Goal: Task Accomplishment & Management: Use online tool/utility

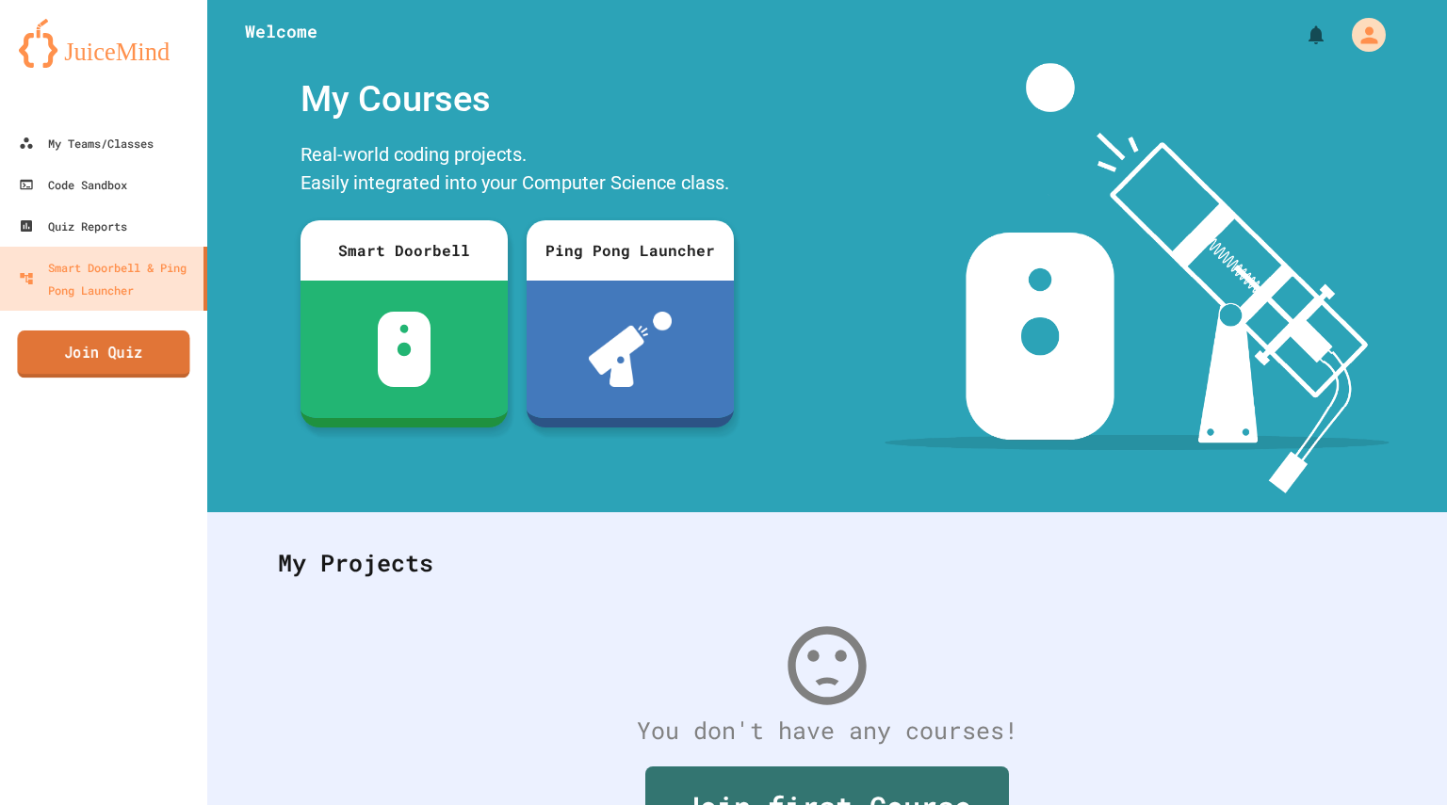
click at [137, 355] on link "Join Quiz" at bounding box center [103, 354] width 172 height 47
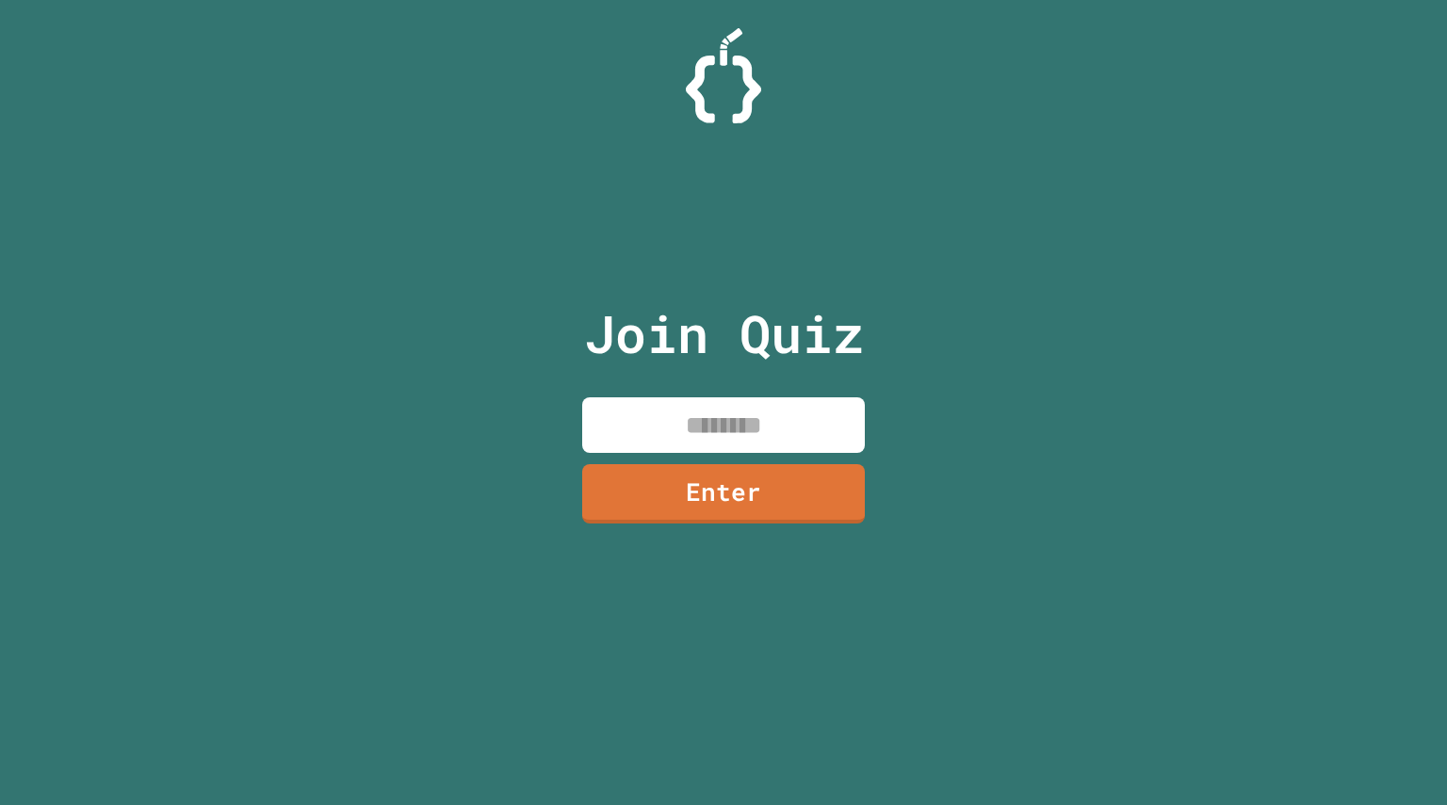
click at [685, 398] on input at bounding box center [723, 425] width 283 height 56
type input "********"
click at [728, 483] on link "Enter" at bounding box center [722, 492] width 287 height 62
click at [723, 47] on div at bounding box center [723, 47] width 0 height 0
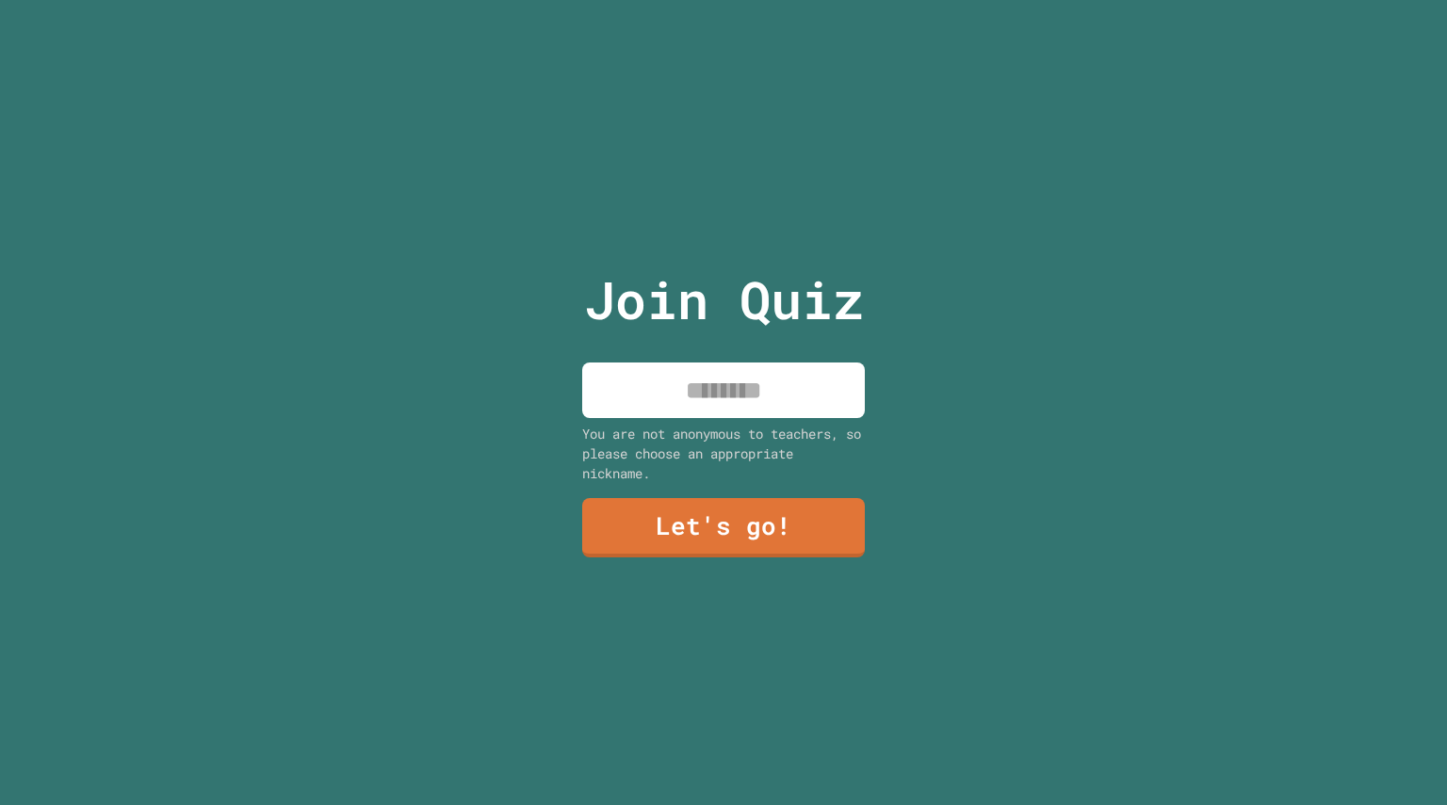
click at [742, 407] on input at bounding box center [723, 391] width 283 height 56
type input "********"
click at [754, 523] on link "Let's go!" at bounding box center [723, 526] width 285 height 62
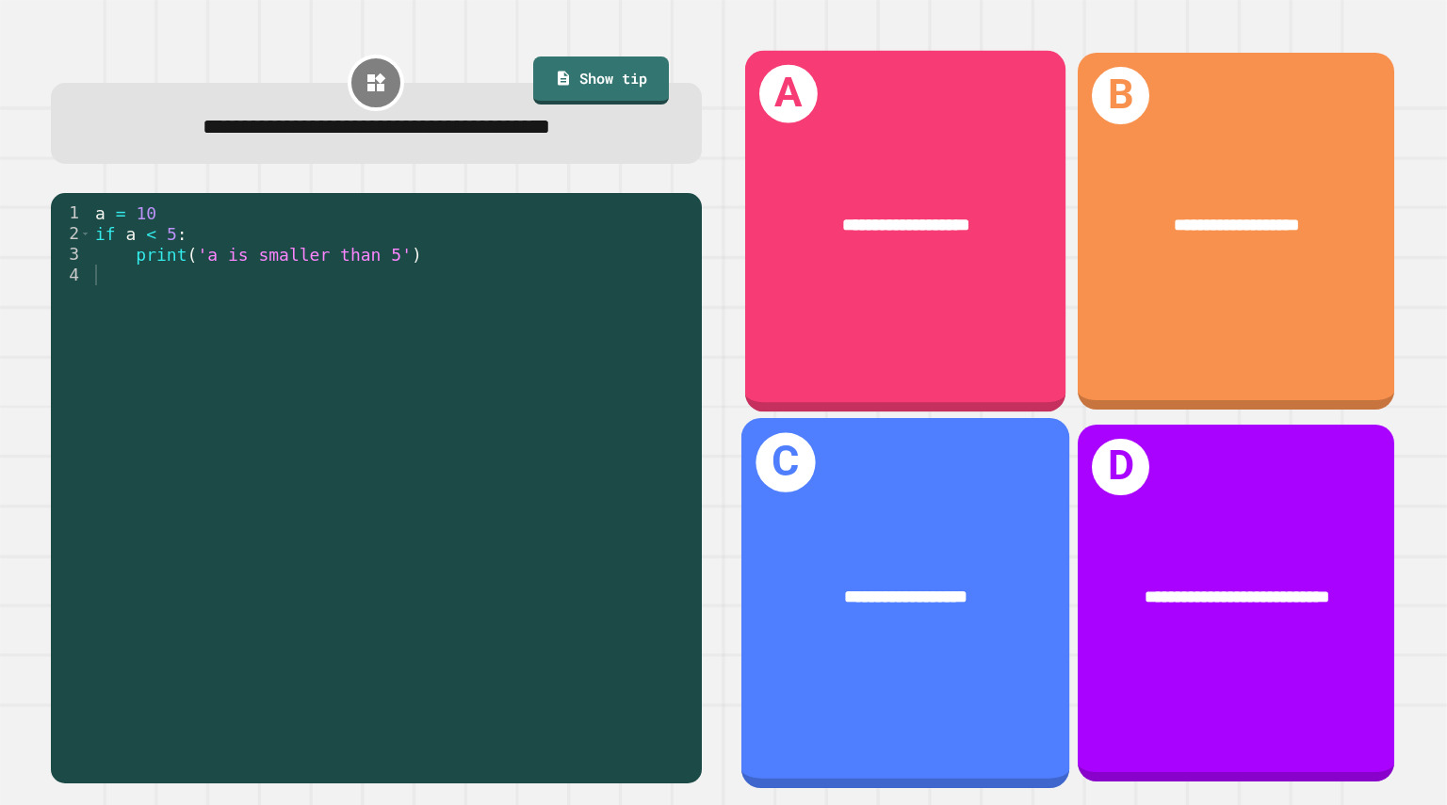
click at [886, 606] on div "**********" at bounding box center [905, 597] width 328 height 99
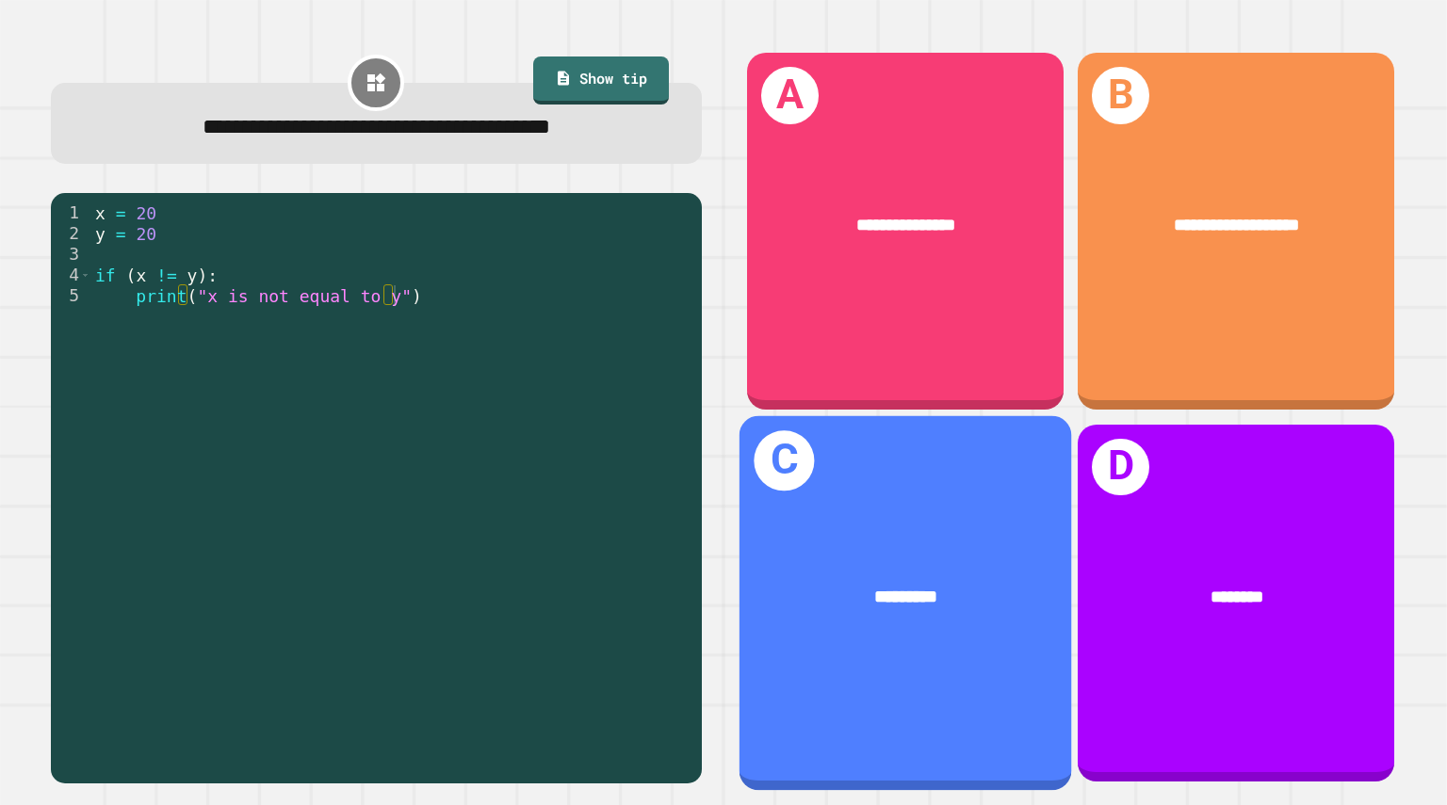
click at [922, 588] on span "*********" at bounding box center [906, 597] width 62 height 18
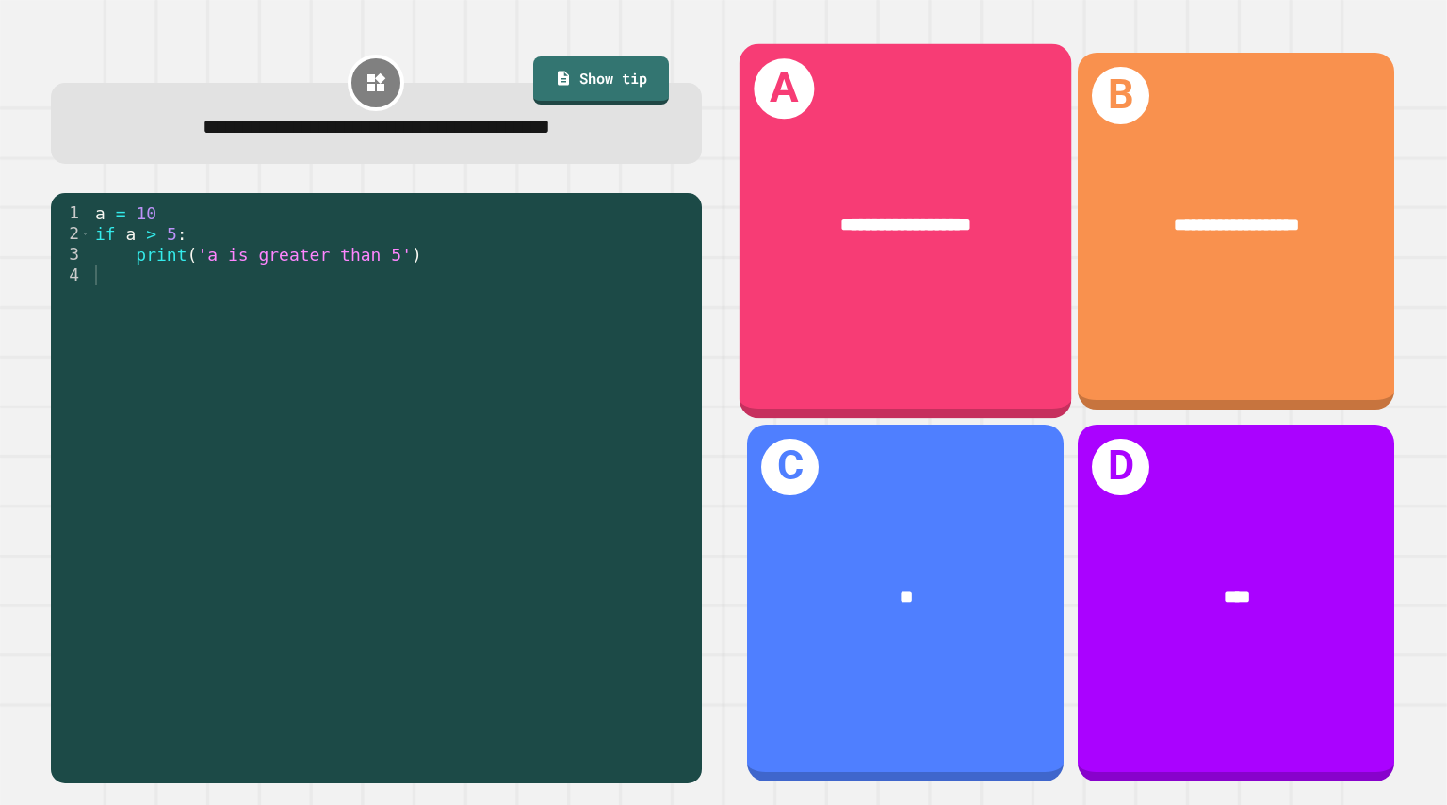
click at [848, 230] on span "**********" at bounding box center [906, 226] width 132 height 18
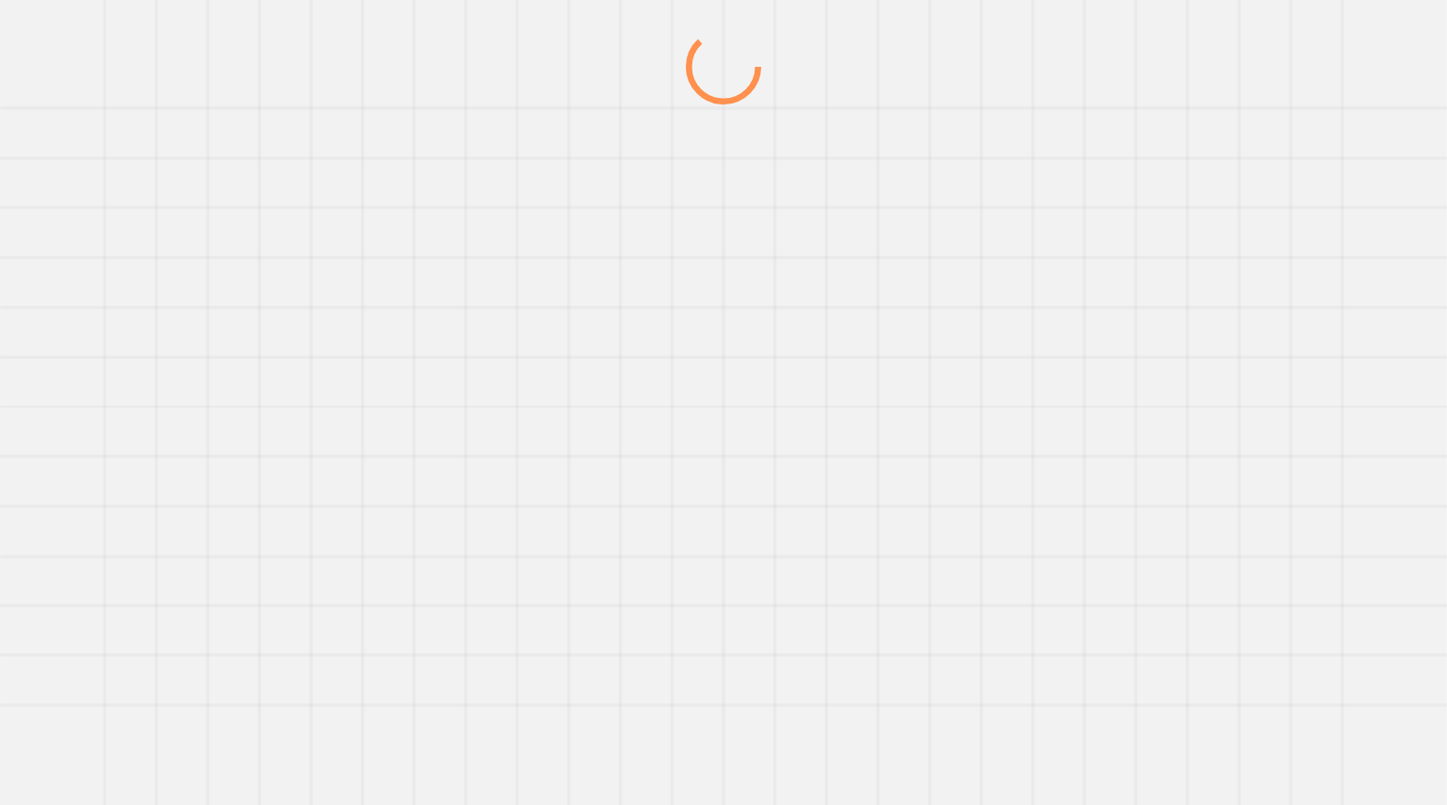
click at [848, 230] on div at bounding box center [723, 417] width 1389 height 776
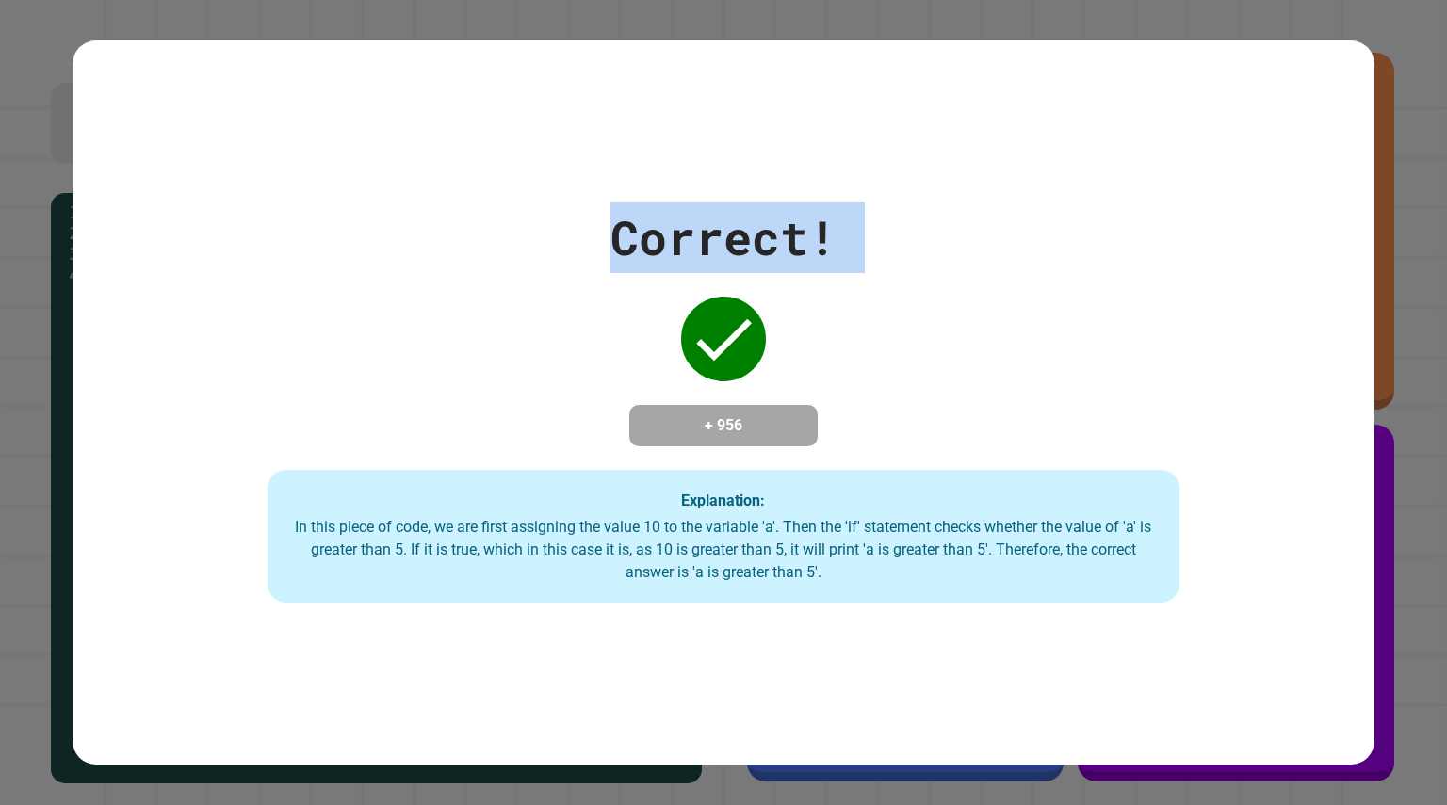
click at [848, 230] on div "Correct! + 956 Explanation: In this piece of code, we are first assigning the v…" at bounding box center [724, 402] width 1302 height 401
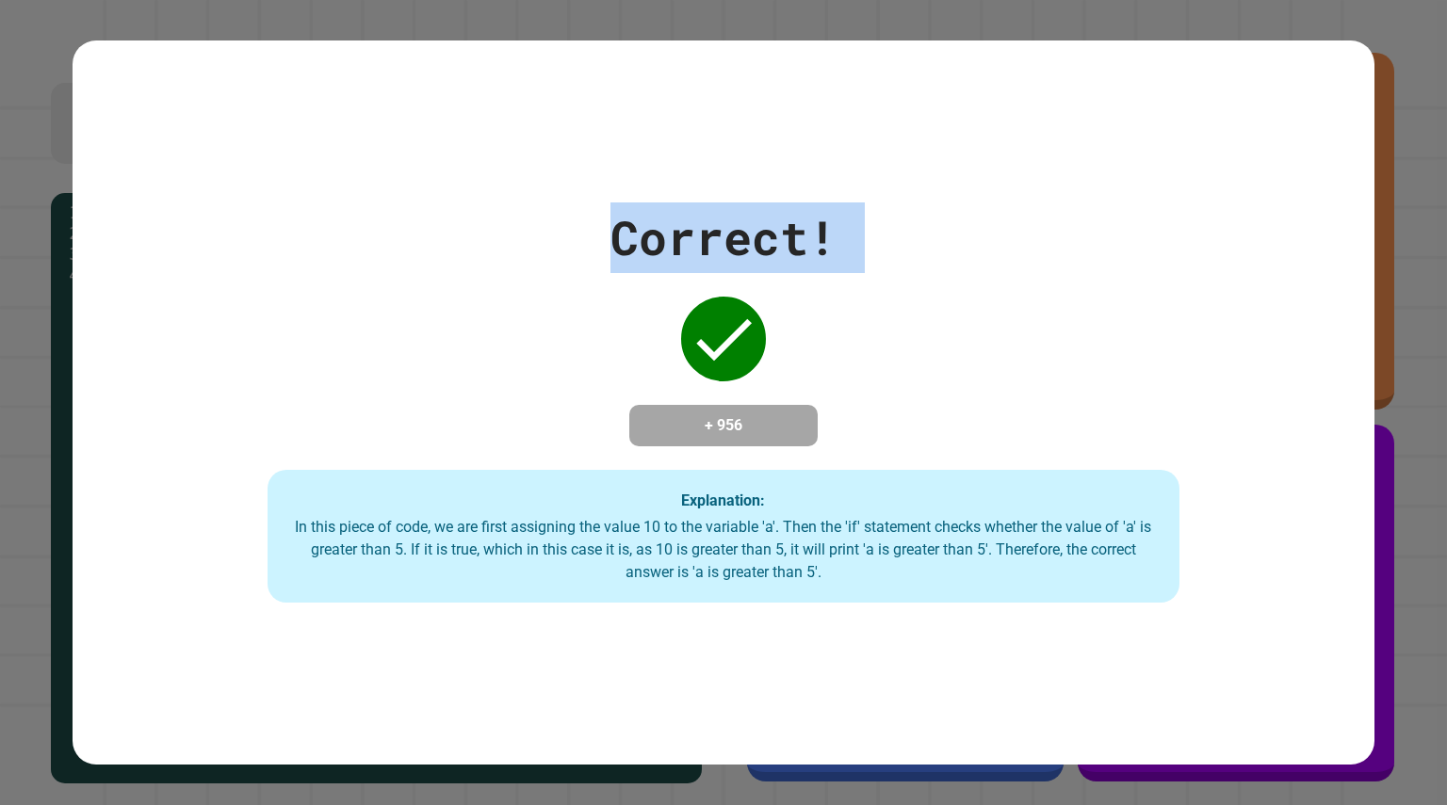
click at [848, 230] on div "Correct! + 956 Explanation: In this piece of code, we are first assigning the v…" at bounding box center [724, 402] width 1302 height 401
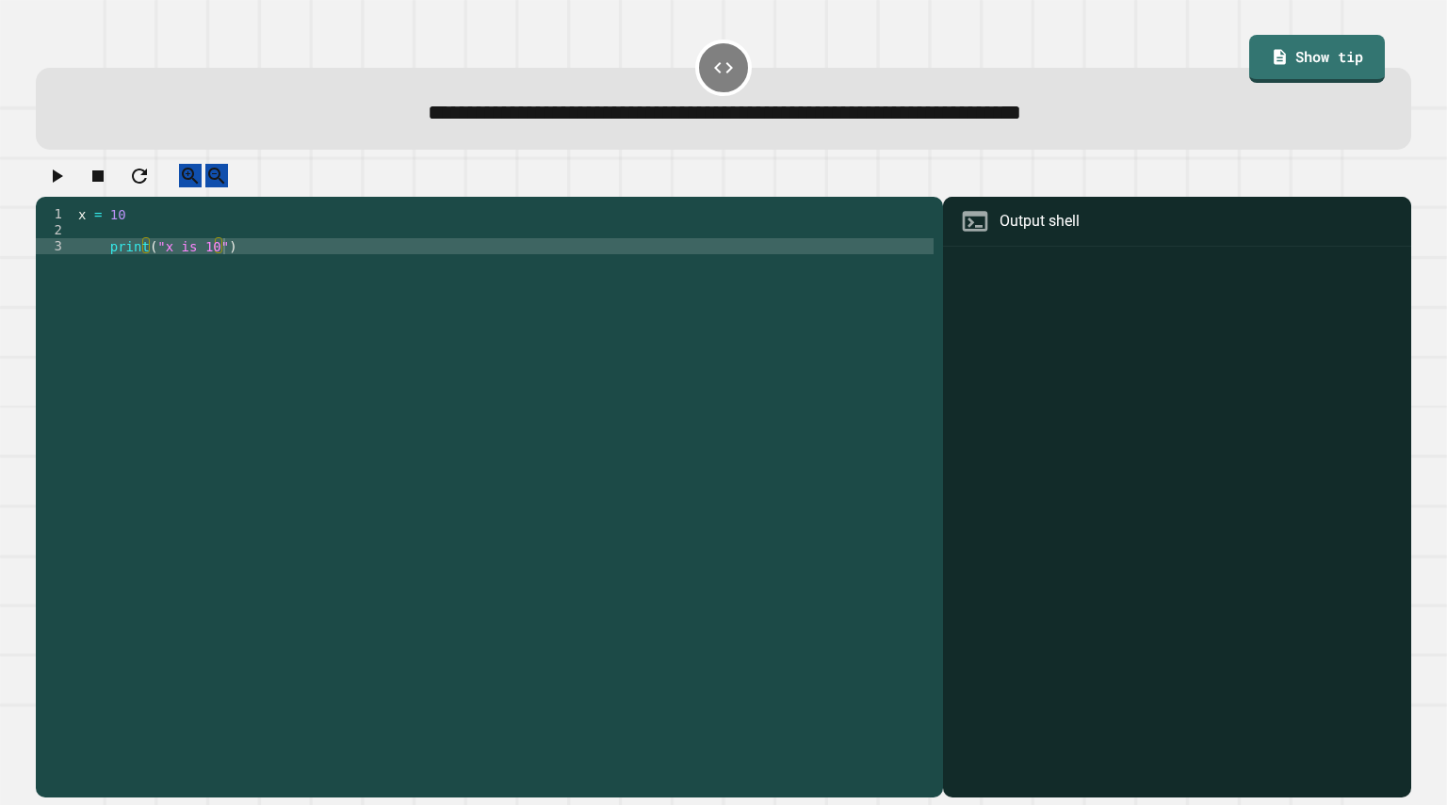
click at [489, 239] on div "x = 10 print ( "x is 10" )" at bounding box center [503, 486] width 859 height 560
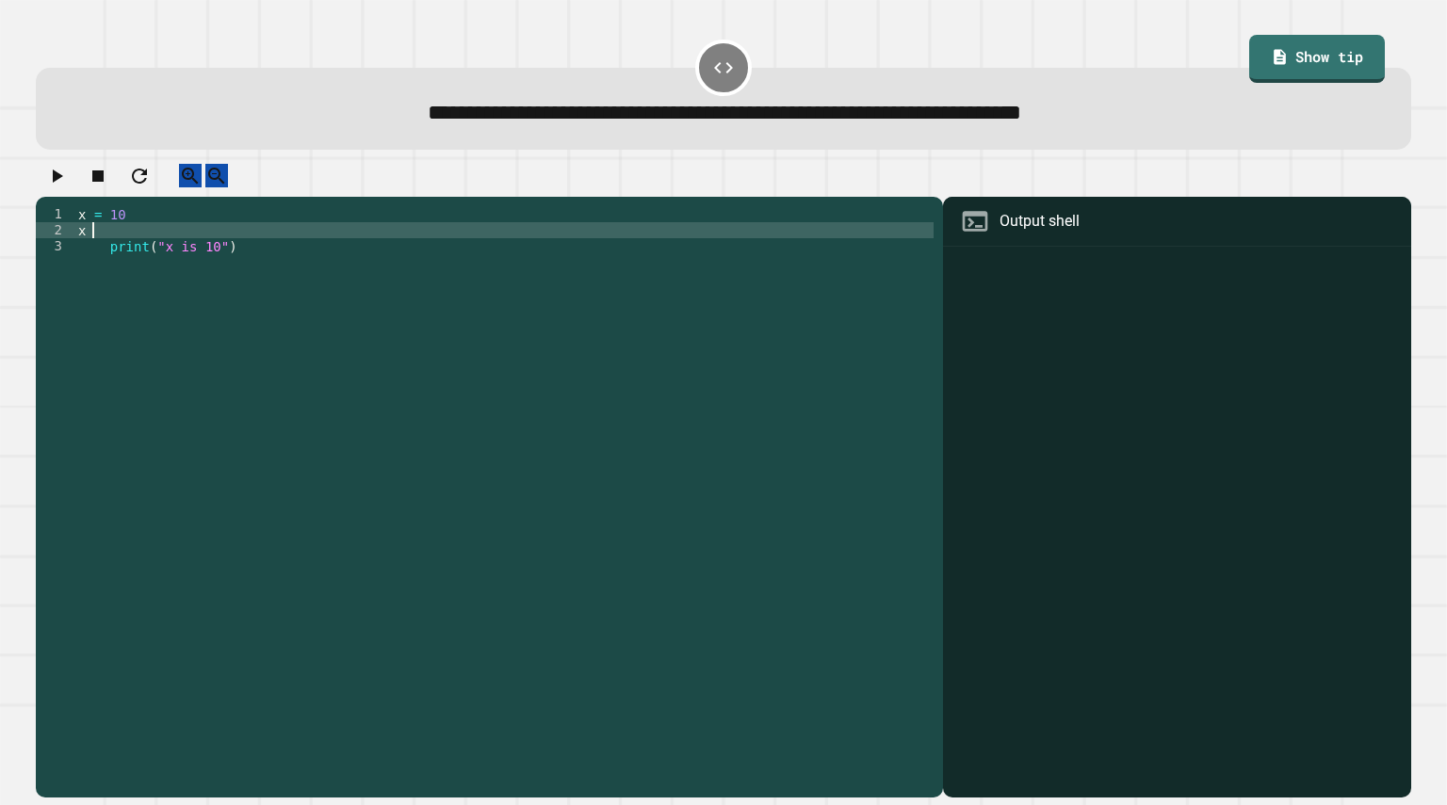
type textarea "*"
click at [51, 180] on button "button" at bounding box center [56, 176] width 23 height 24
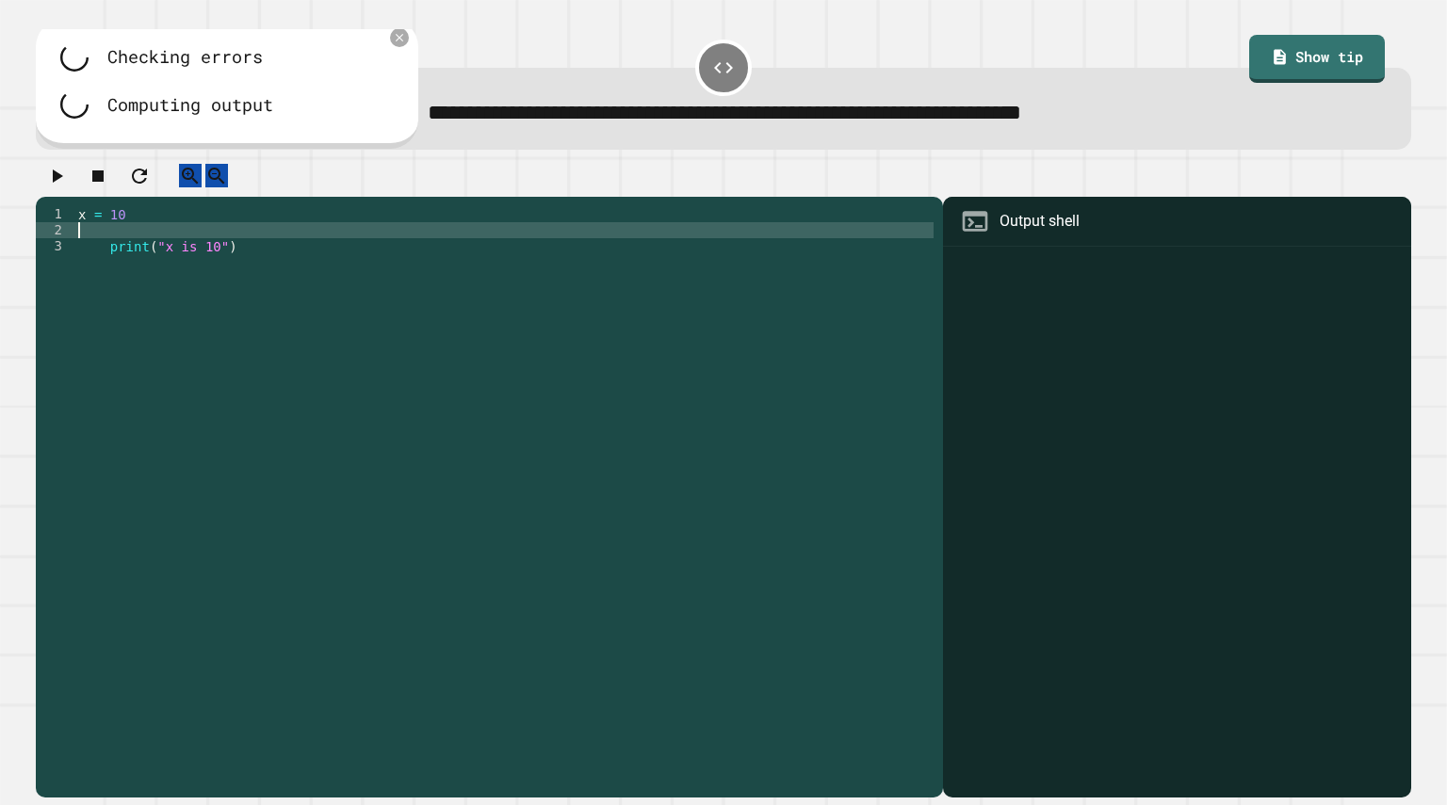
drag, startPoint x: 51, startPoint y: 180, endPoint x: 660, endPoint y: 140, distance: 610.6
click at [660, 140] on div "**********" at bounding box center [723, 417] width 1389 height 776
click at [1270, 64] on icon at bounding box center [1279, 55] width 18 height 18
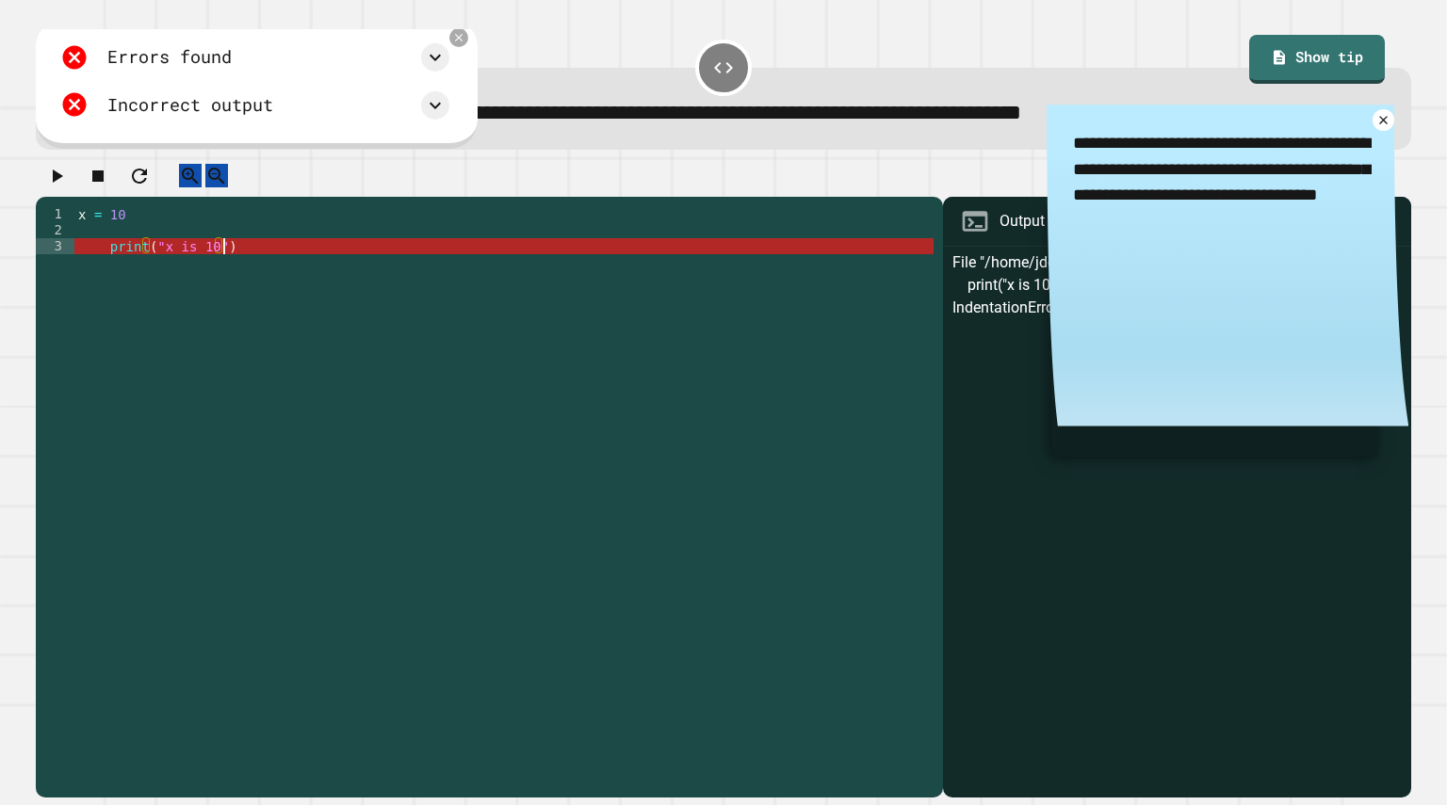
click at [737, 262] on div "x = 10 print ( "x is 10" )" at bounding box center [503, 486] width 859 height 560
click at [653, 238] on div "x = 10 print ( "x is 10" )" at bounding box center [503, 486] width 859 height 560
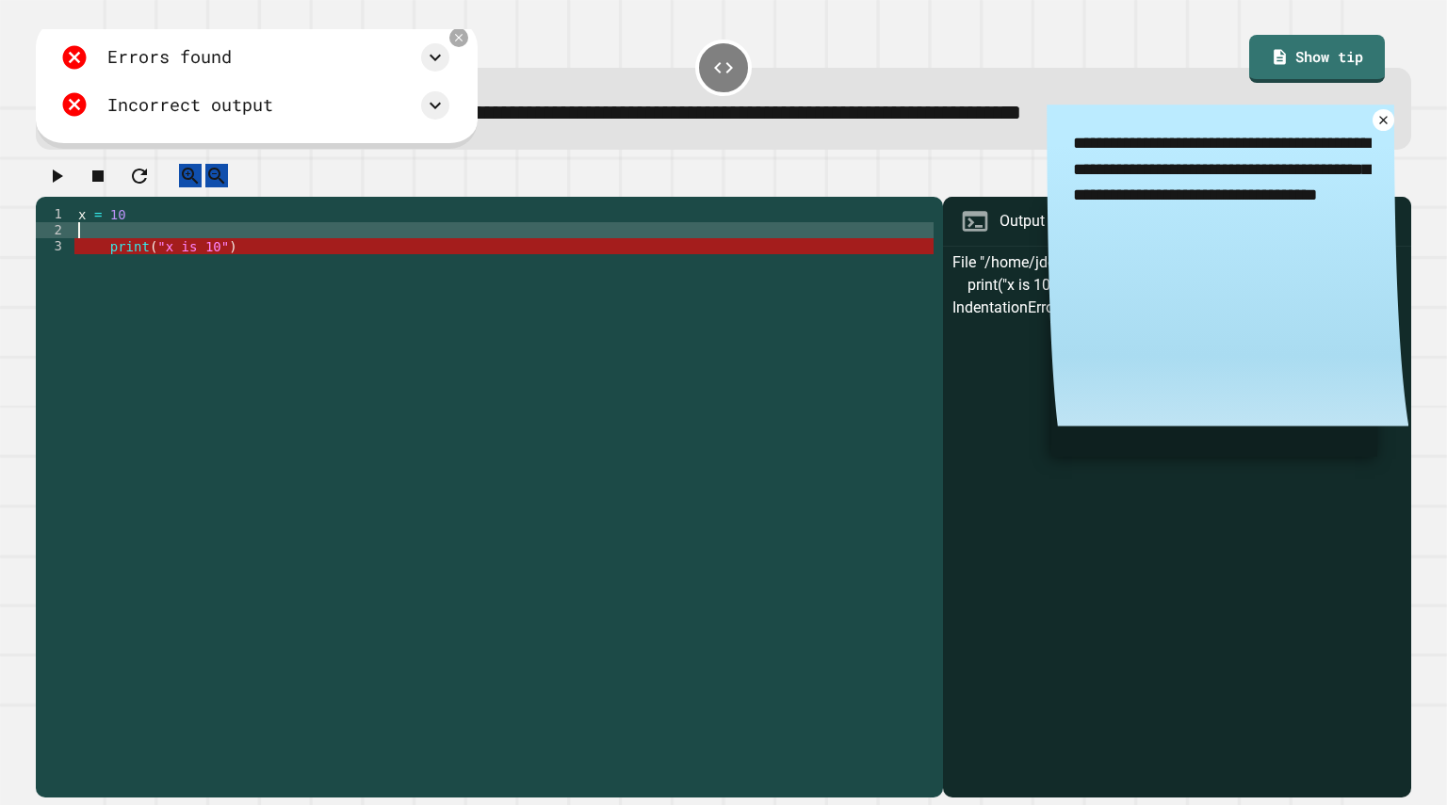
click at [653, 244] on div "x = 10 print ( "x is 10" )" at bounding box center [503, 486] width 859 height 560
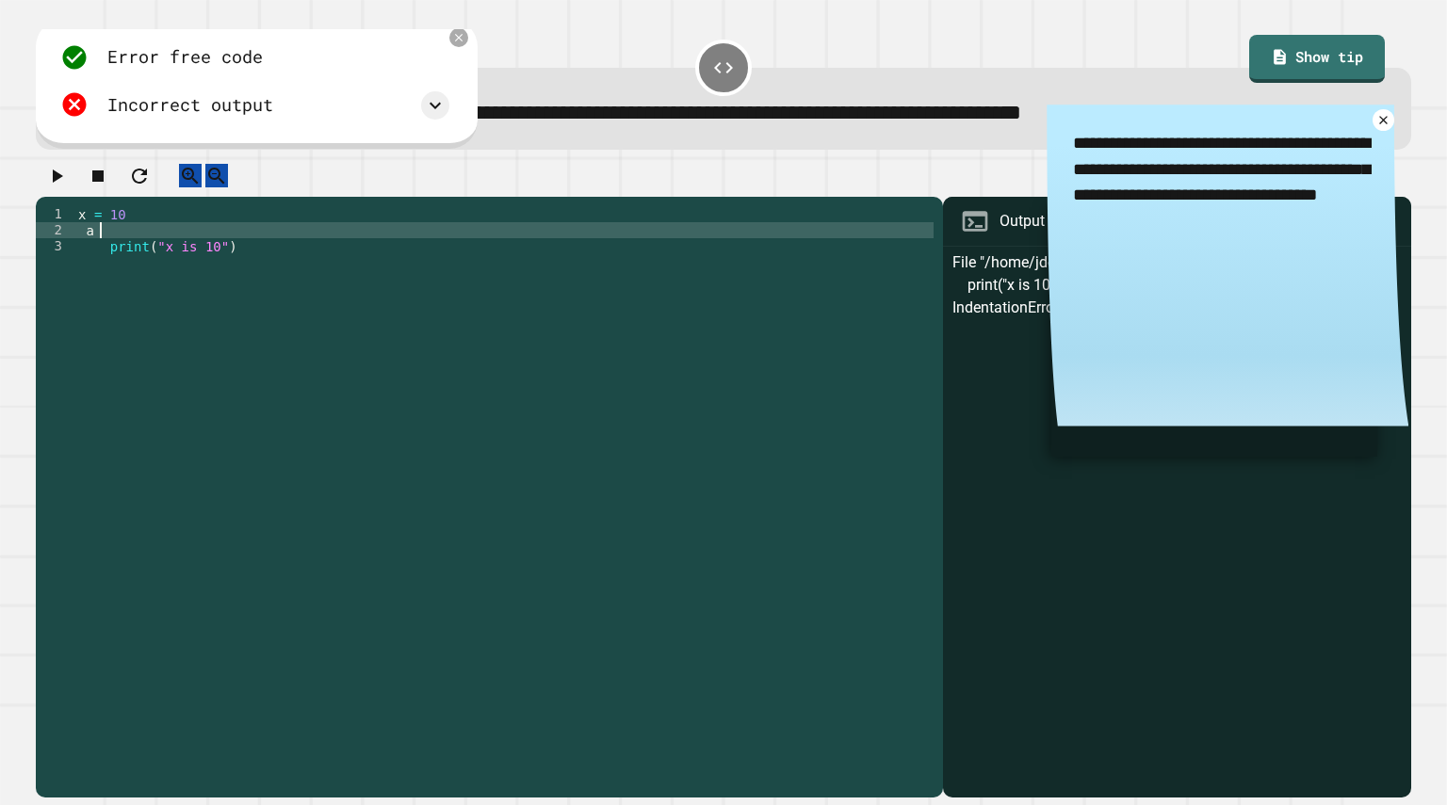
scroll to position [0, 1]
type textarea "*"
click at [1375, 117] on icon at bounding box center [1383, 120] width 16 height 16
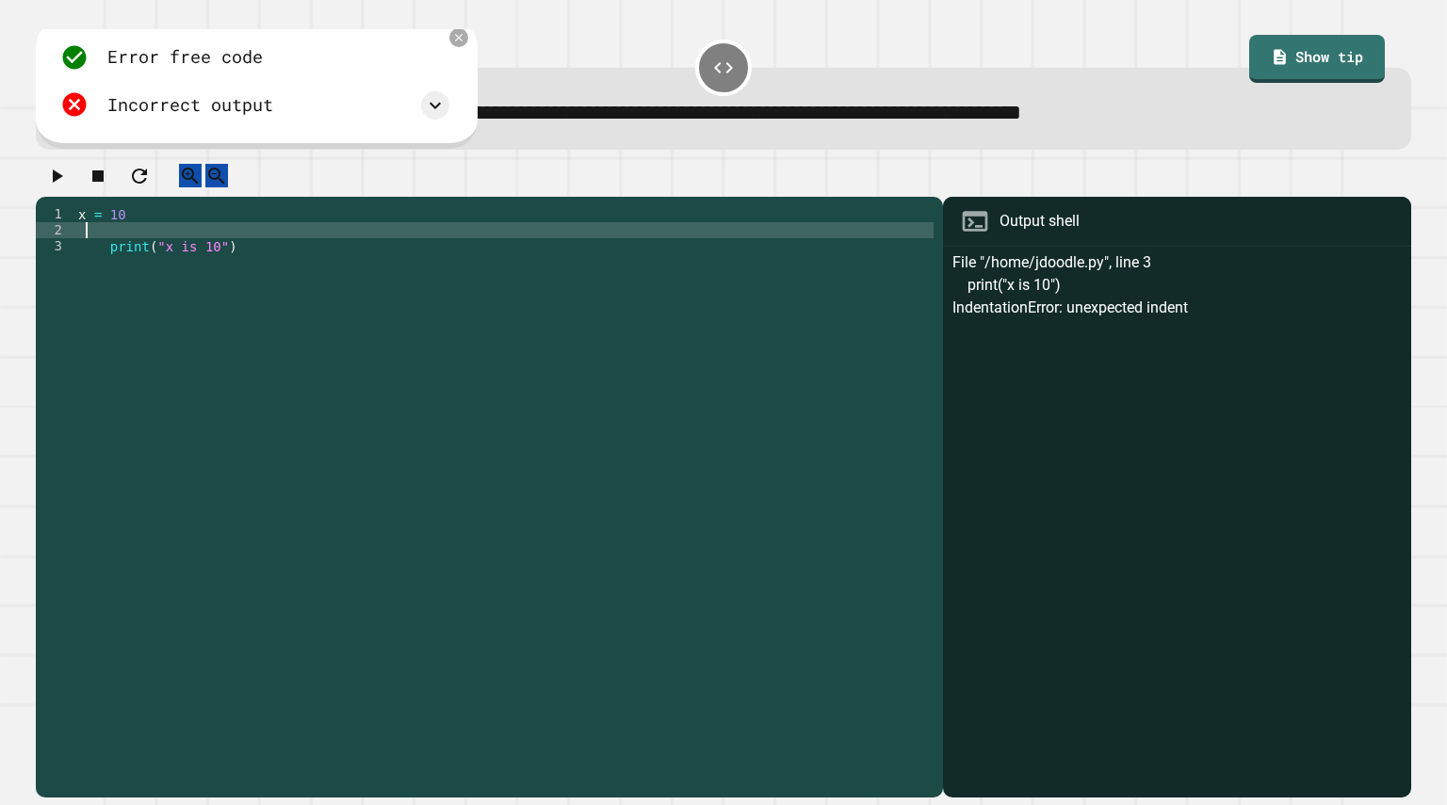
click at [110, 248] on div "x = 10 print ( "x is 10" )" at bounding box center [503, 486] width 859 height 560
type textarea "*"
click at [465, 40] on icon at bounding box center [458, 37] width 13 height 13
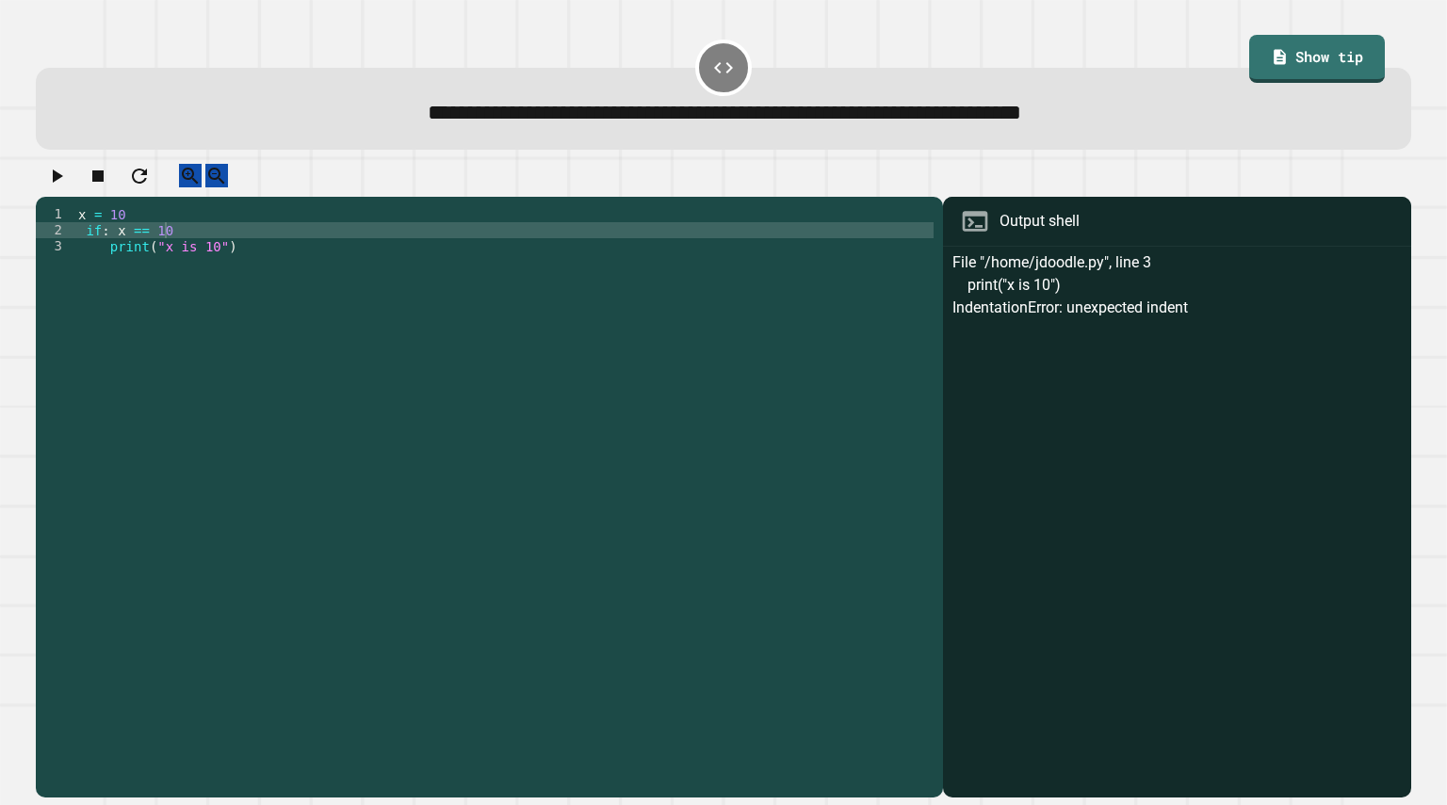
click at [64, 187] on icon "button" at bounding box center [56, 176] width 23 height 23
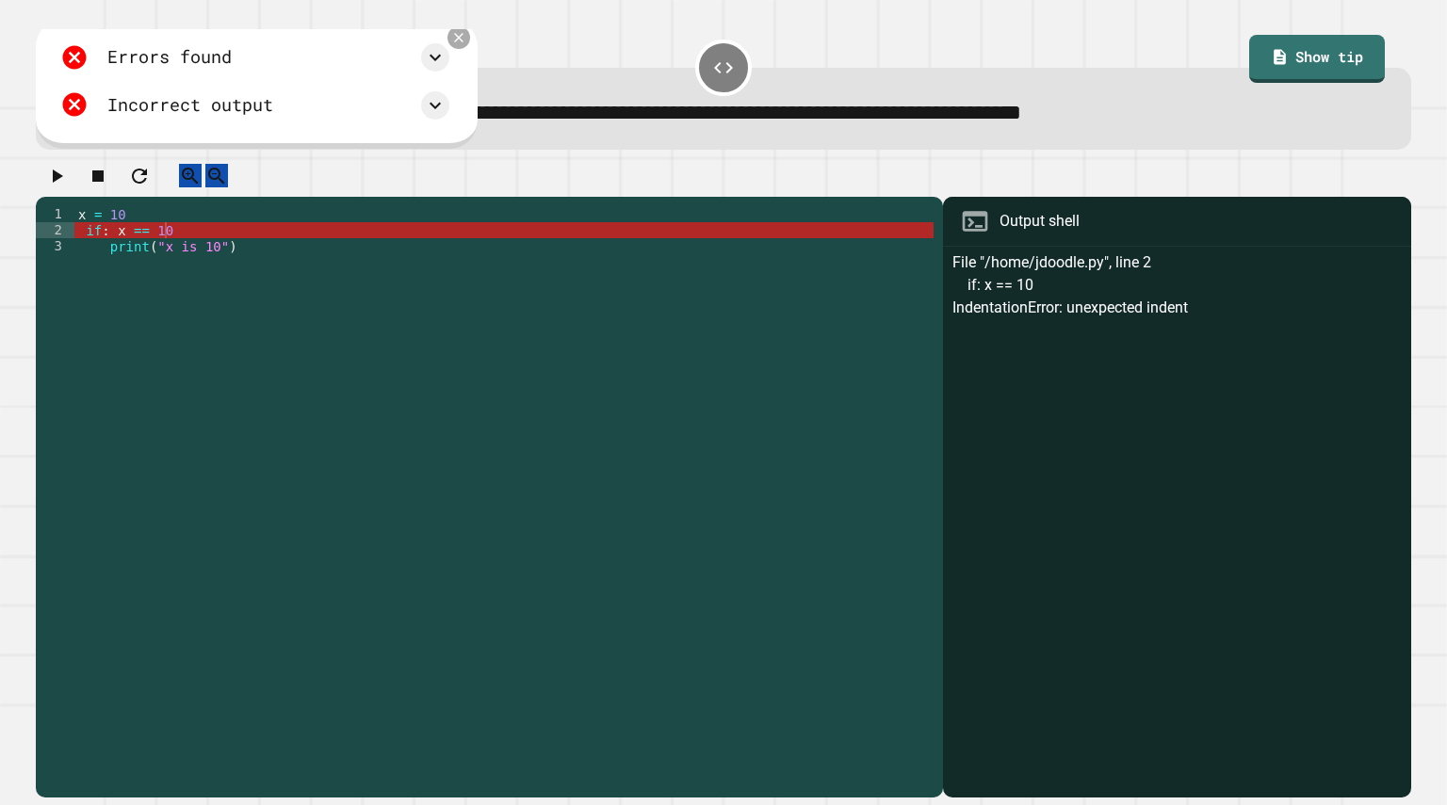
click at [466, 42] on icon at bounding box center [458, 38] width 16 height 16
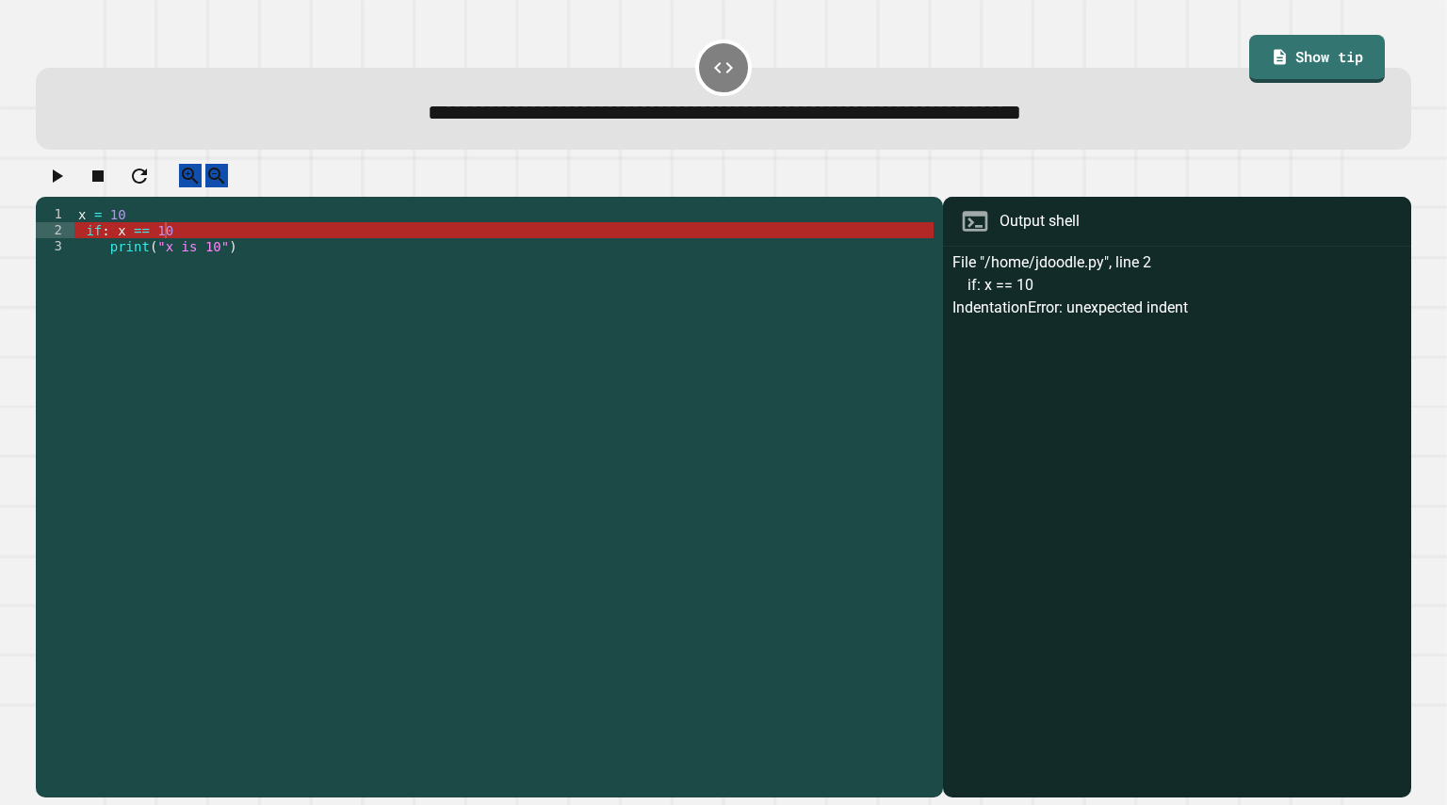
click at [677, 70] on div "**********" at bounding box center [723, 108] width 1374 height 81
click at [719, 78] on icon at bounding box center [723, 68] width 23 height 23
click at [559, 254] on div "x = 10 if : x == 10 print ( "x is 10" )" at bounding box center [503, 486] width 859 height 560
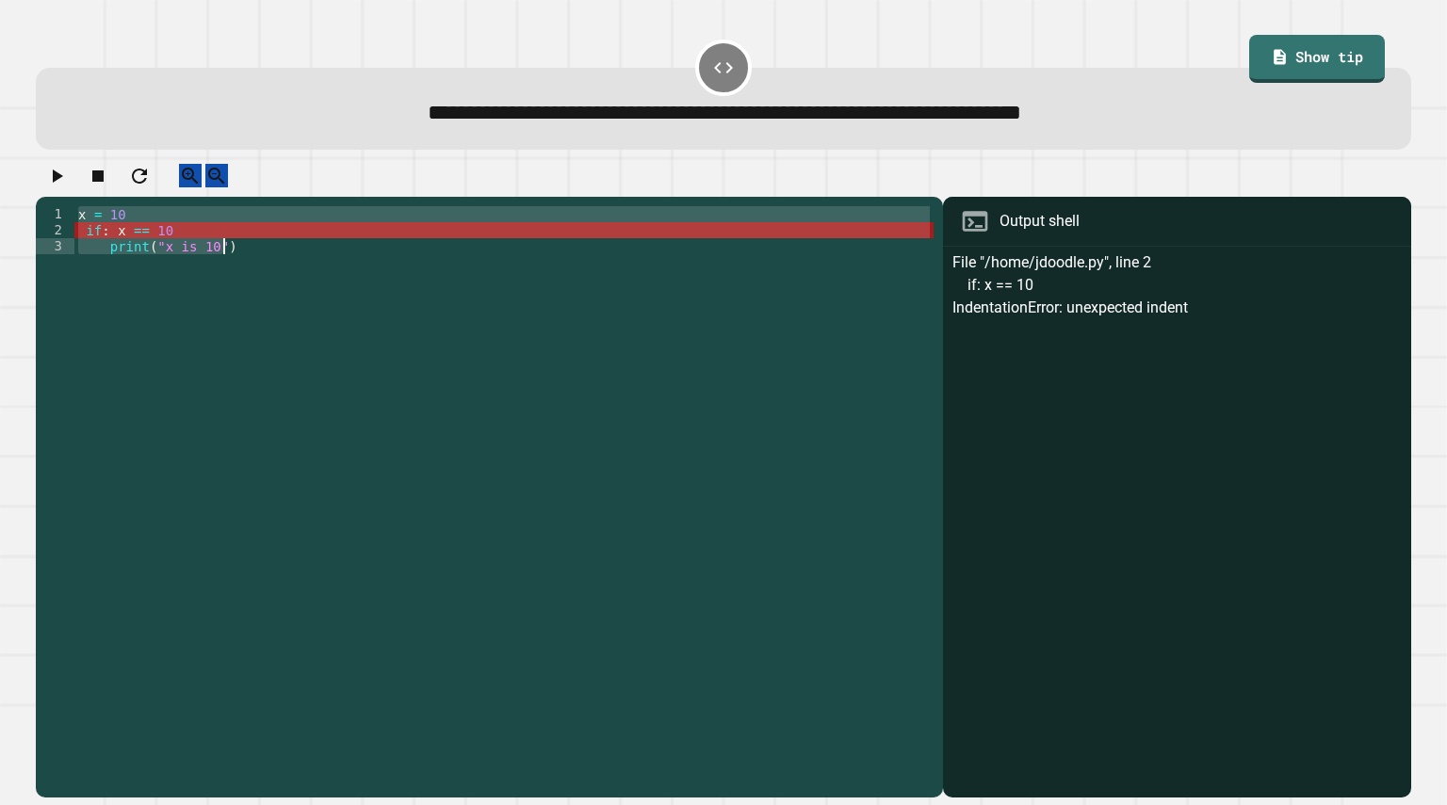
click at [559, 254] on div "x = 10 if : x == 10 print ( "x is 10" )" at bounding box center [503, 486] width 859 height 560
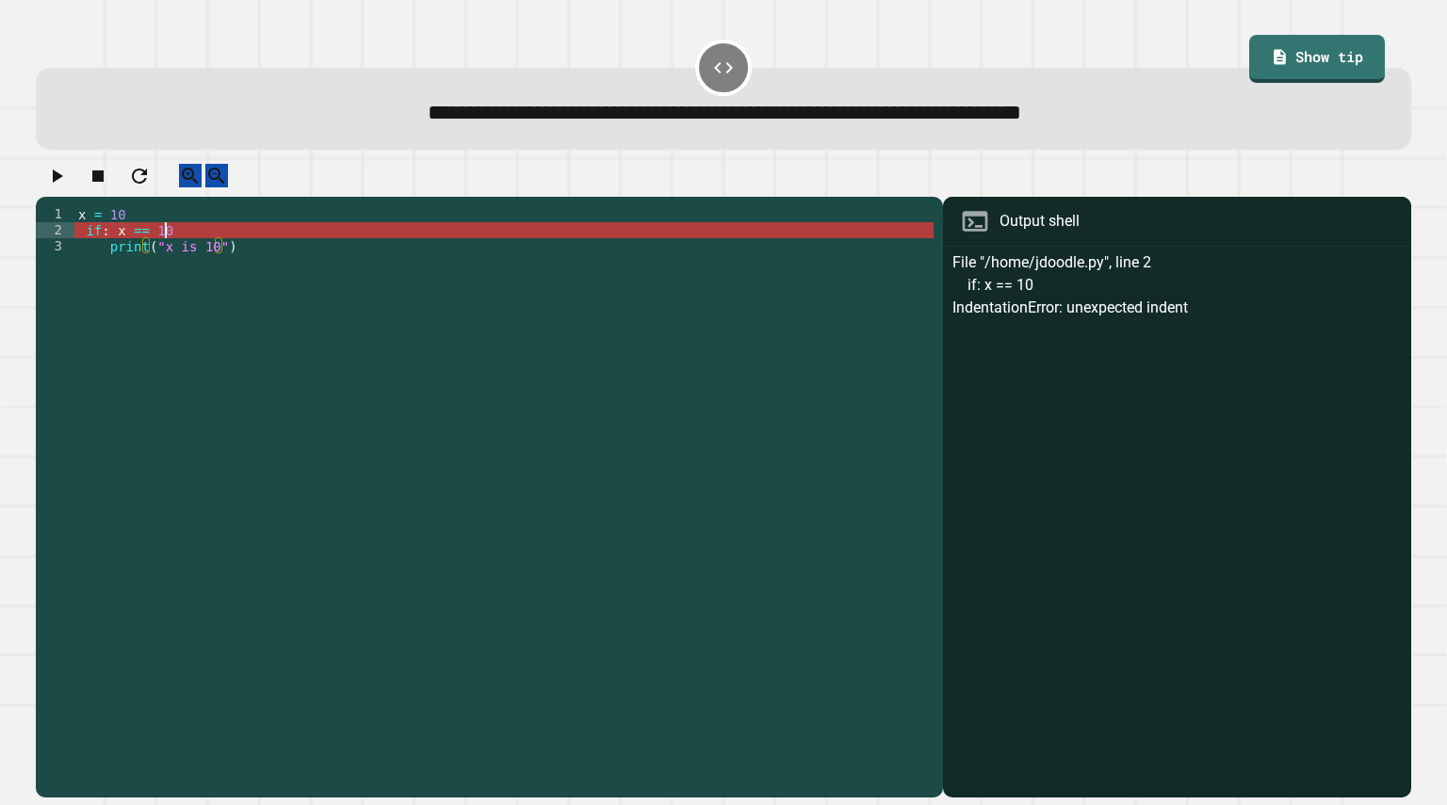
click at [559, 254] on div "x = 10 if : x == 10 print ( "x is 10" )" at bounding box center [503, 486] width 859 height 560
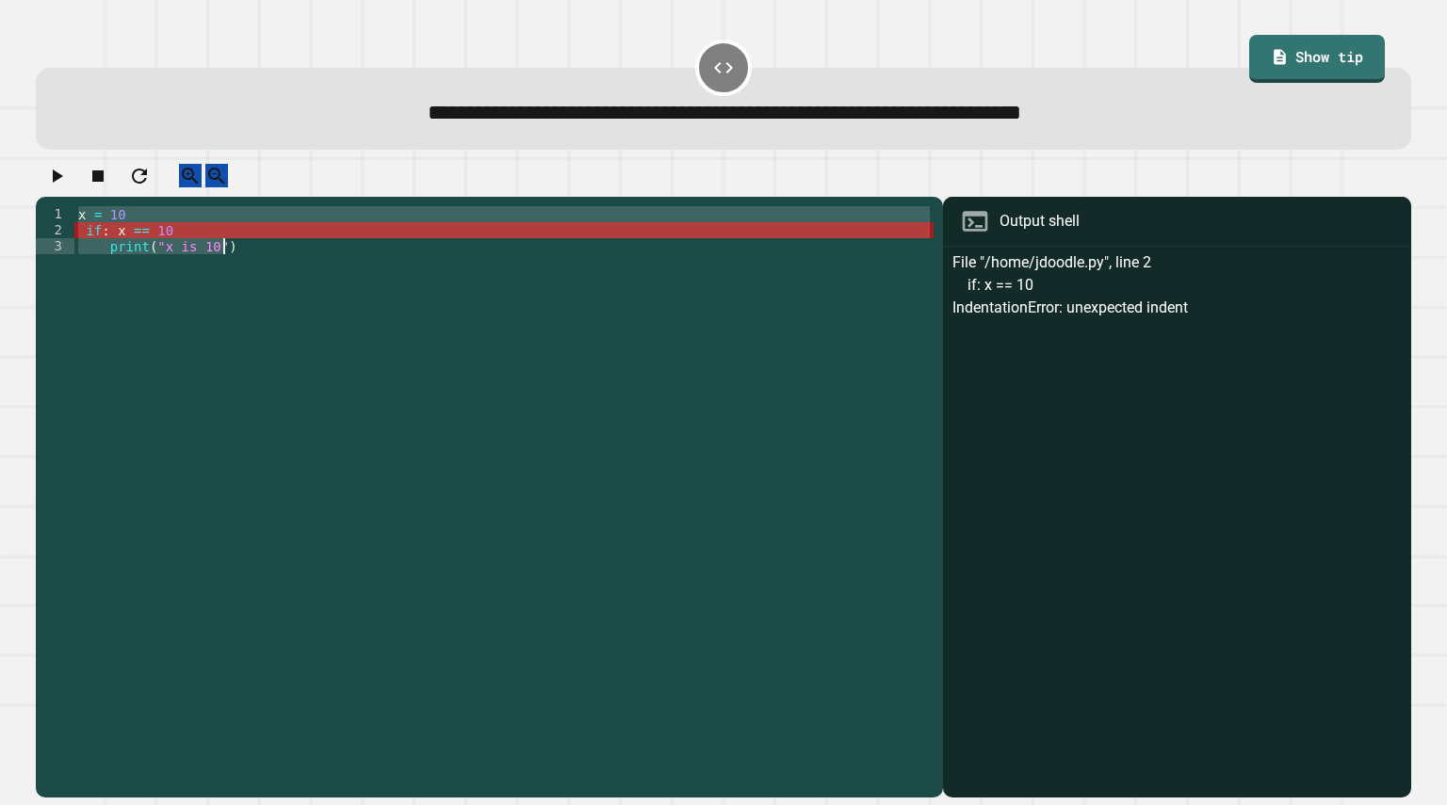
click at [559, 254] on div "x = 10 if : x == 10 print ( "x is 10" )" at bounding box center [503, 486] width 859 height 560
click at [558, 256] on div "x = 10 if : x == 10 print ( "x is 10" )" at bounding box center [503, 470] width 859 height 528
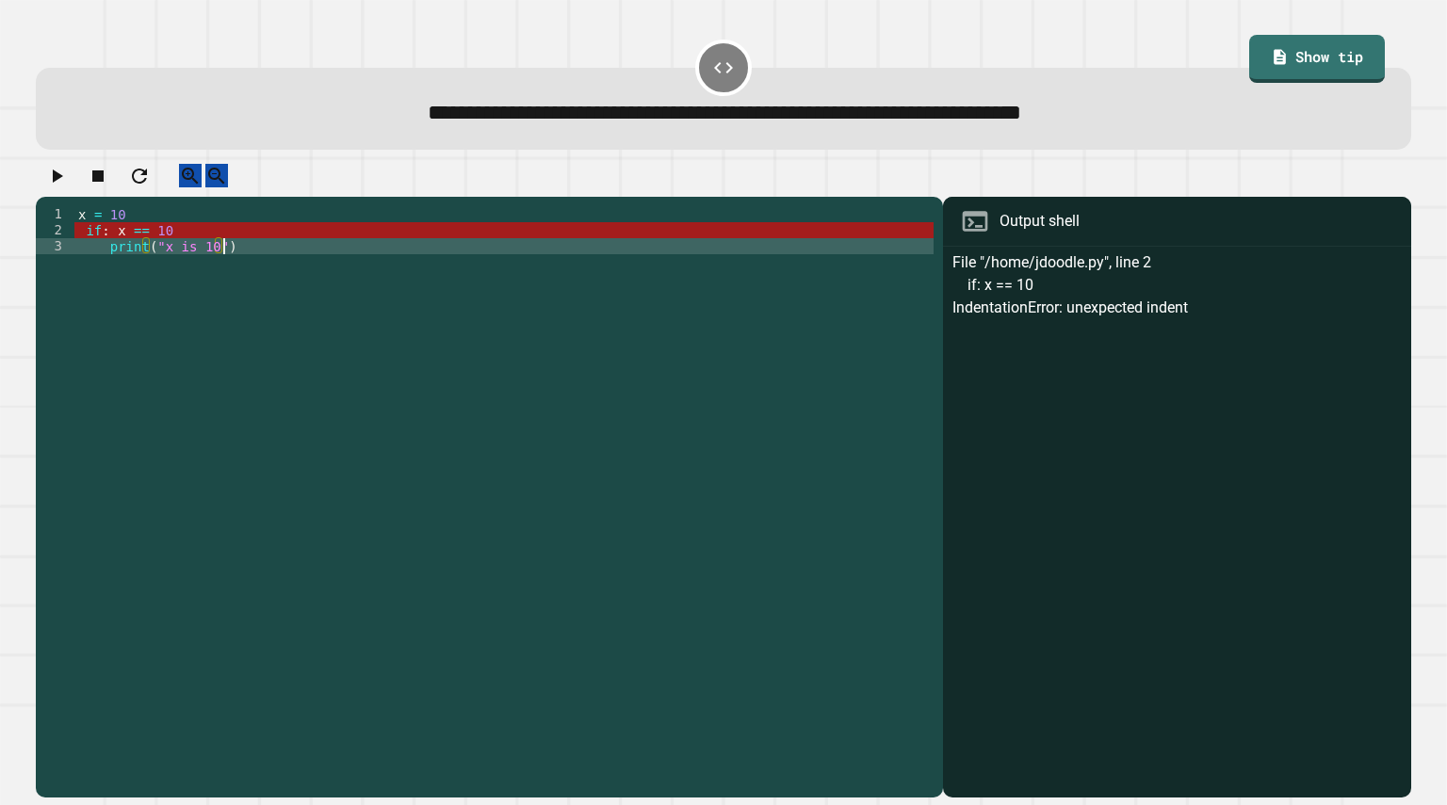
click at [558, 256] on div "x = 10 if : x == 10 print ( "x is 10" )" at bounding box center [503, 486] width 859 height 560
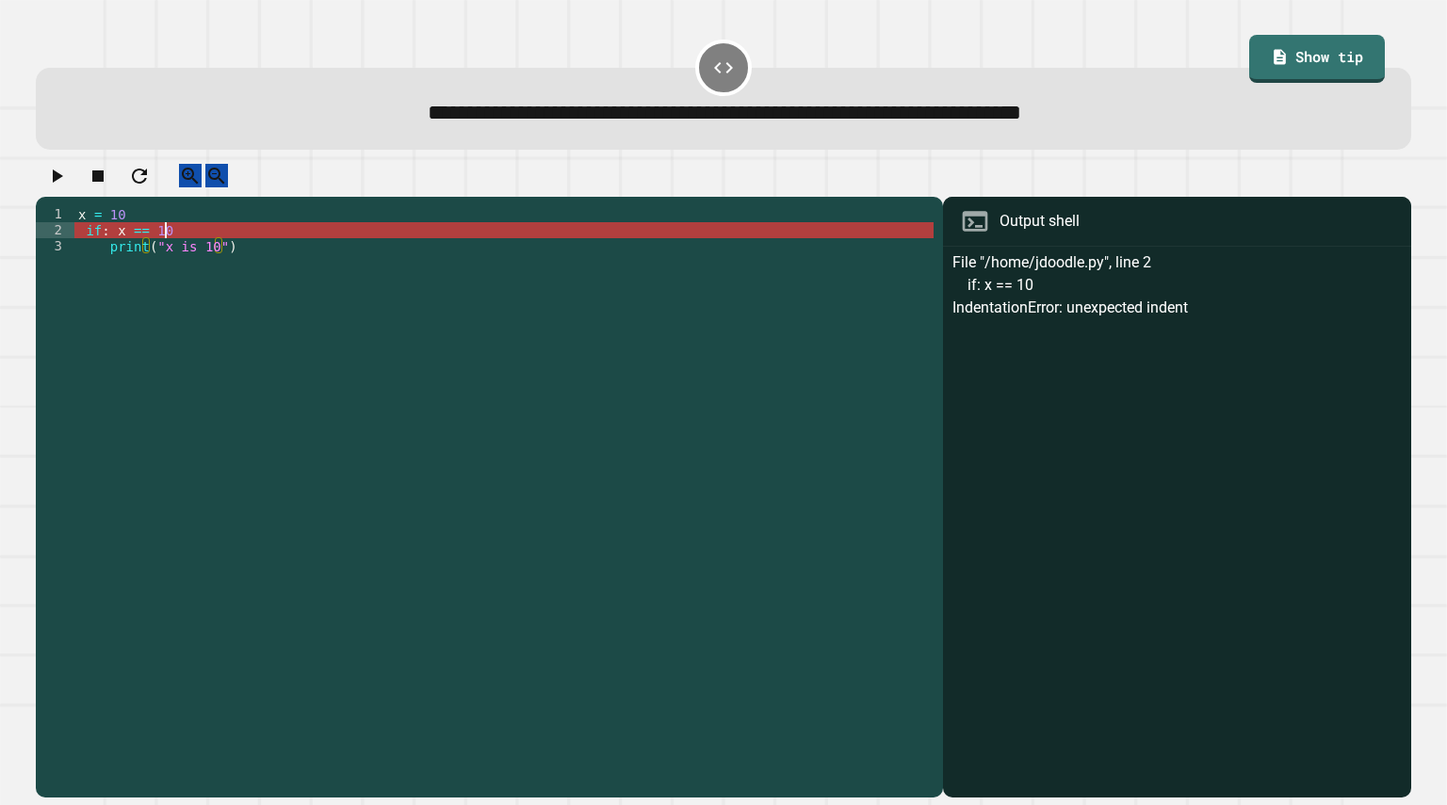
click at [552, 252] on div "x = 10 if : x == 10 print ( "x is 10" )" at bounding box center [503, 486] width 859 height 560
click at [154, 233] on div "x = 10 if : x == 10 print ( "x is 10" )" at bounding box center [503, 486] width 859 height 560
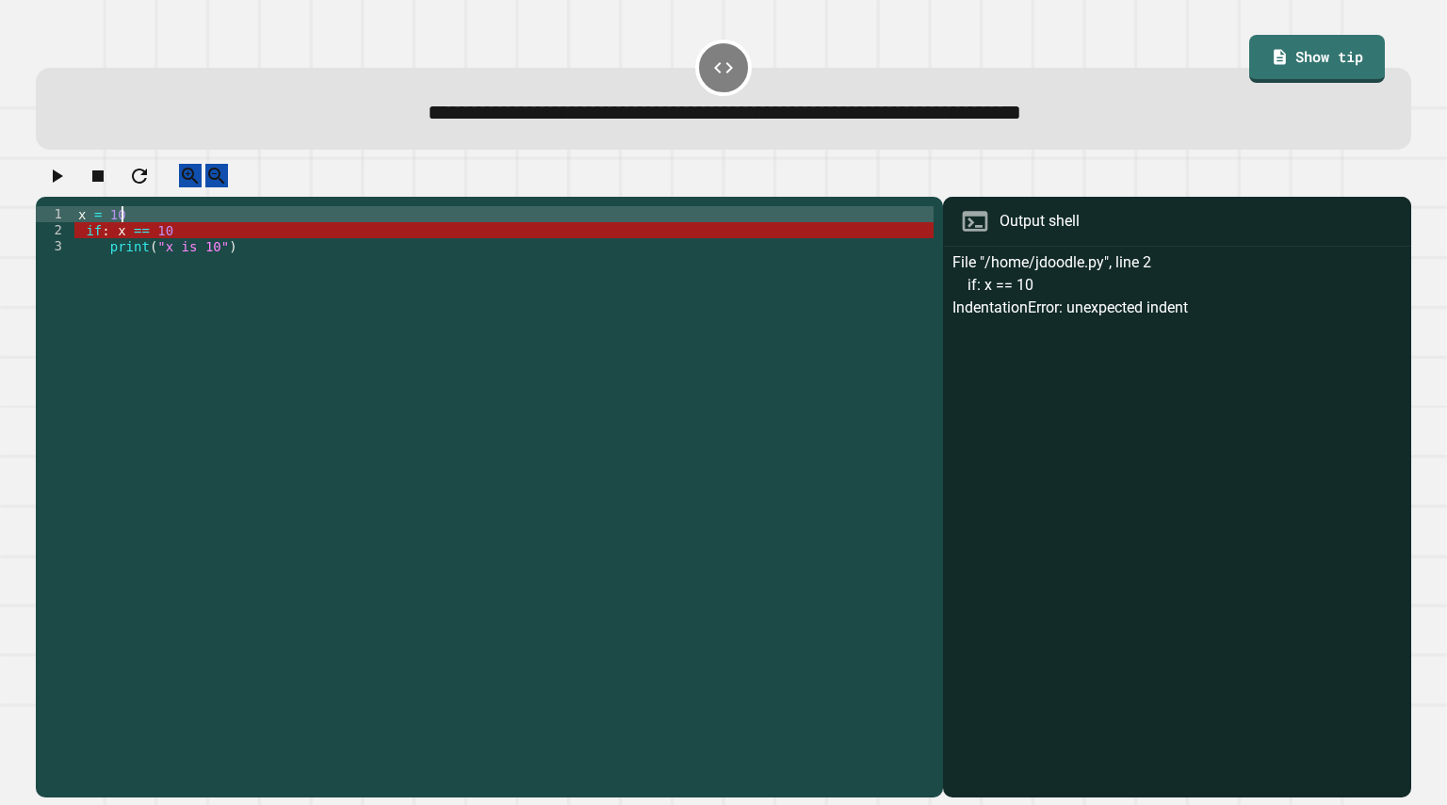
scroll to position [0, 2]
click at [132, 246] on div "x = 10 if : x == 10 print ( "x is 10" )" at bounding box center [503, 486] width 859 height 560
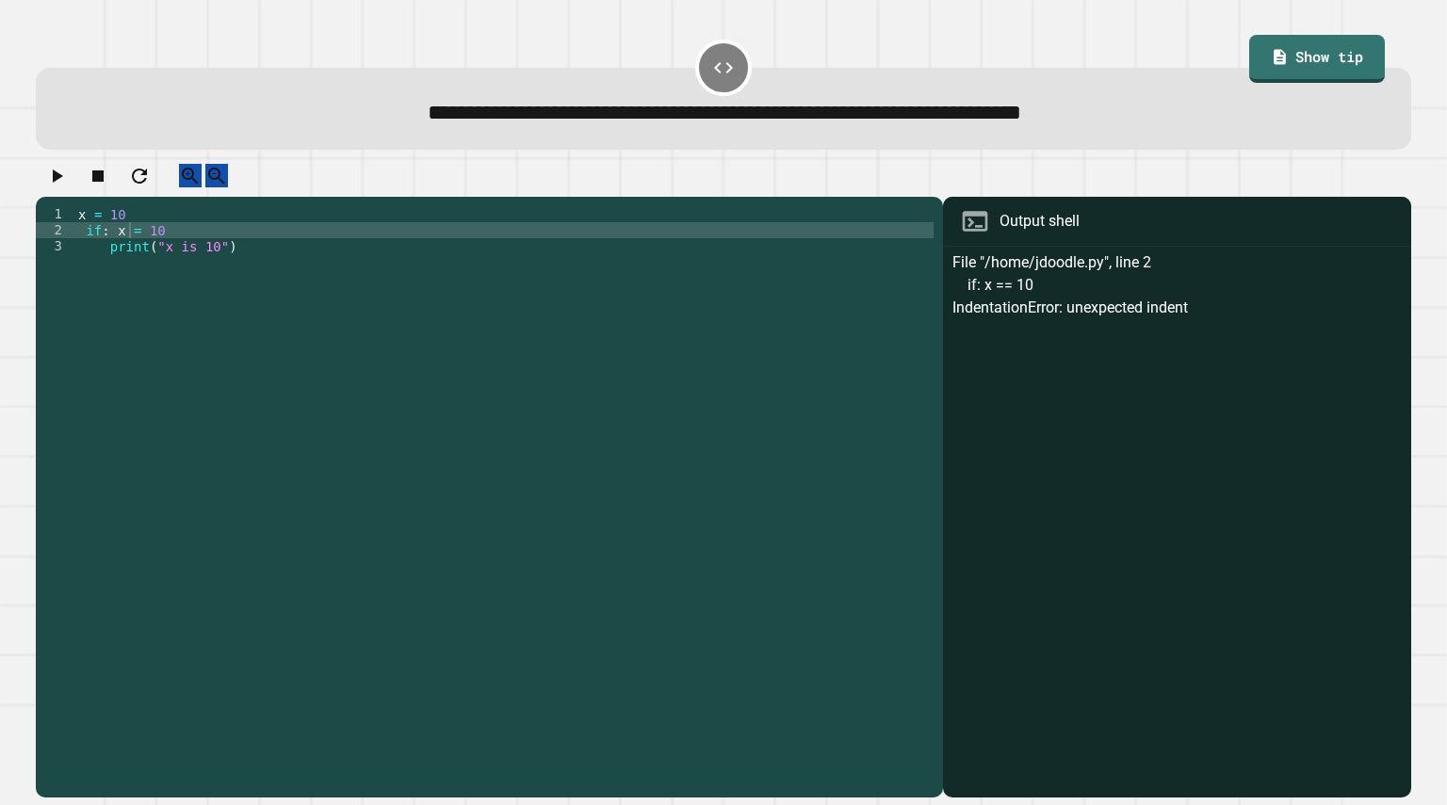
click at [59, 184] on icon "button" at bounding box center [56, 176] width 23 height 23
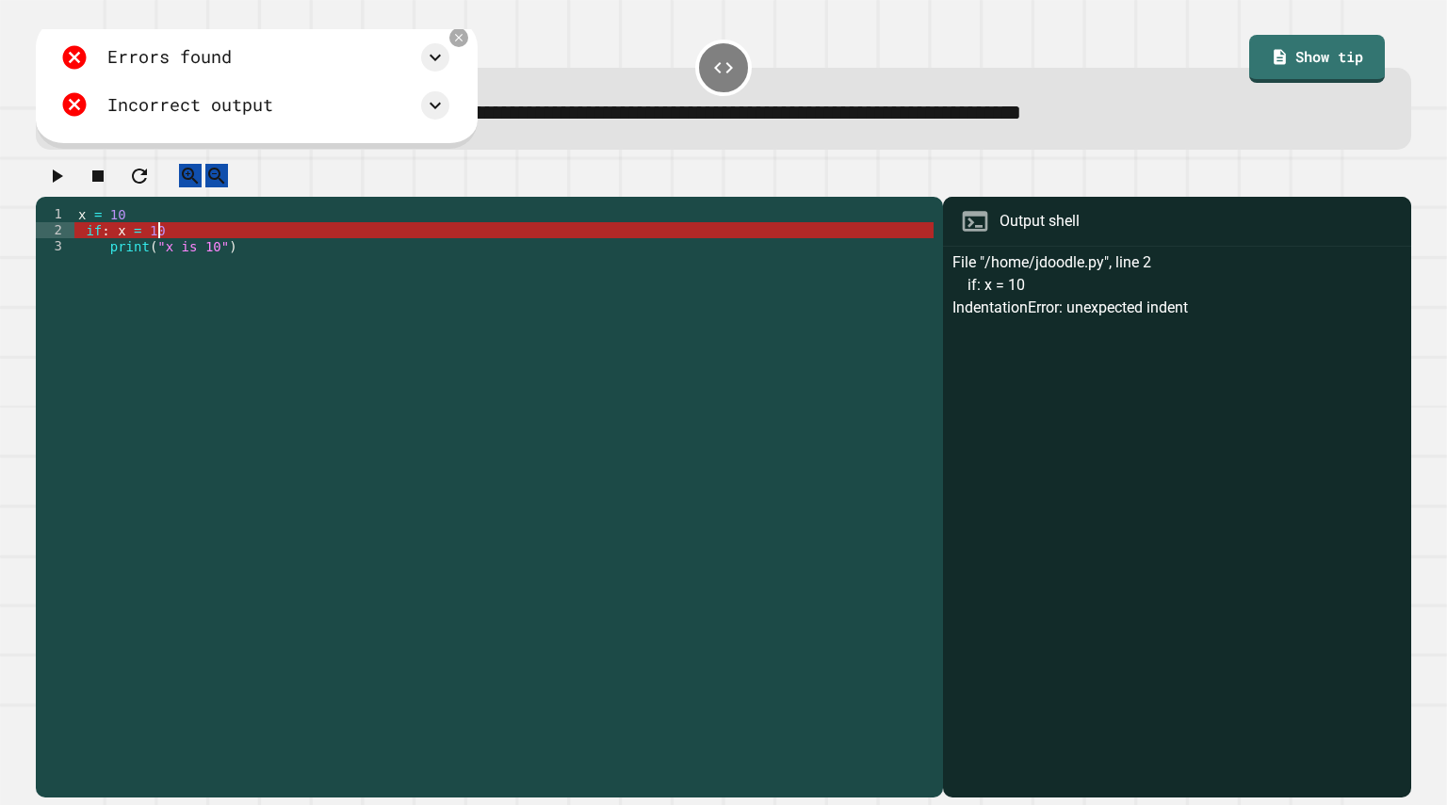
click at [199, 251] on div "x = 10 if : x = 10 print ( "x is 10" )" at bounding box center [503, 486] width 859 height 560
click at [477, 48] on div "Errors found File "/home/jdoodle.py", line 2 if: x = 10 IndentationError: unexp…" at bounding box center [256, 84] width 441 height 130
click at [466, 42] on icon at bounding box center [458, 38] width 16 height 16
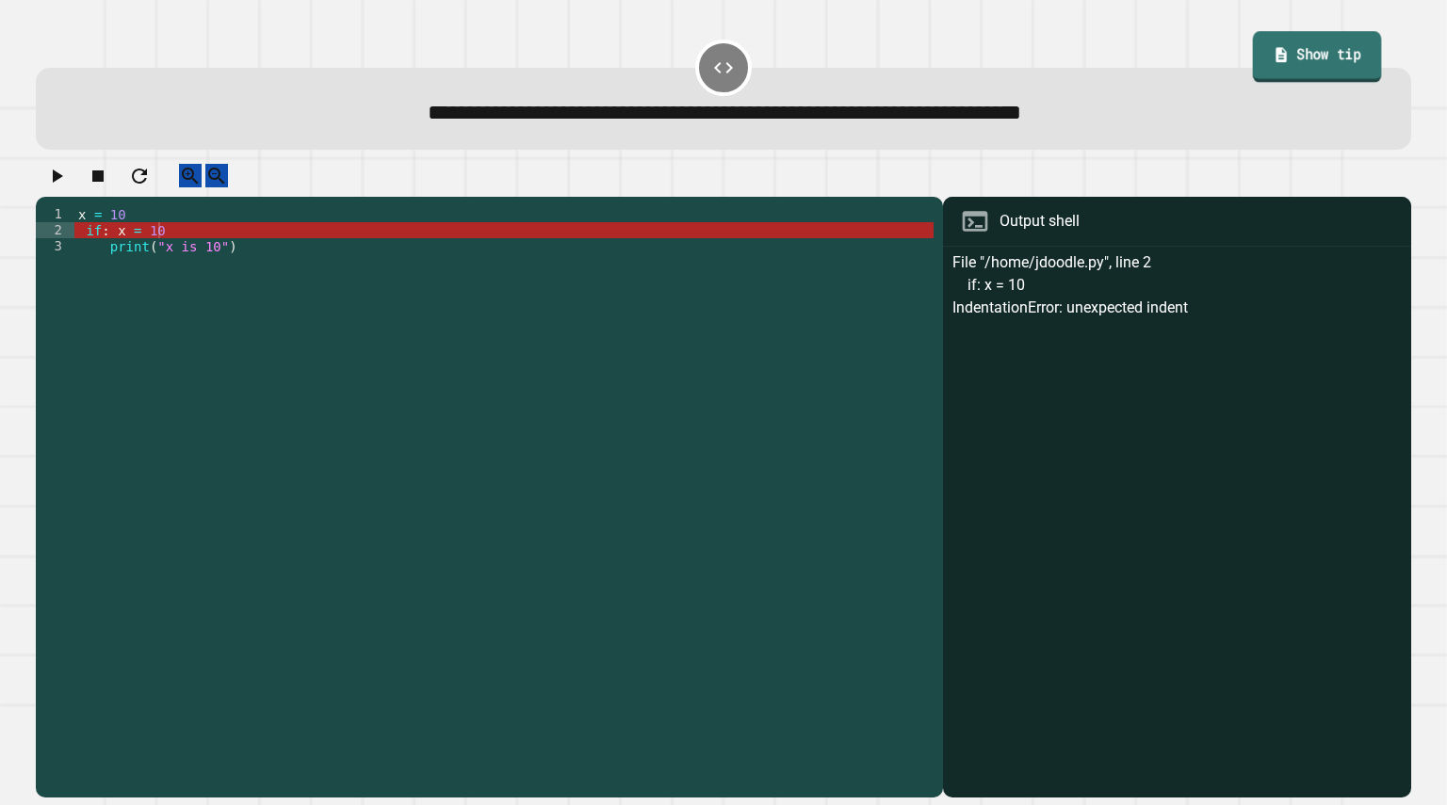
click at [1316, 57] on link "Show tip" at bounding box center [1317, 56] width 129 height 51
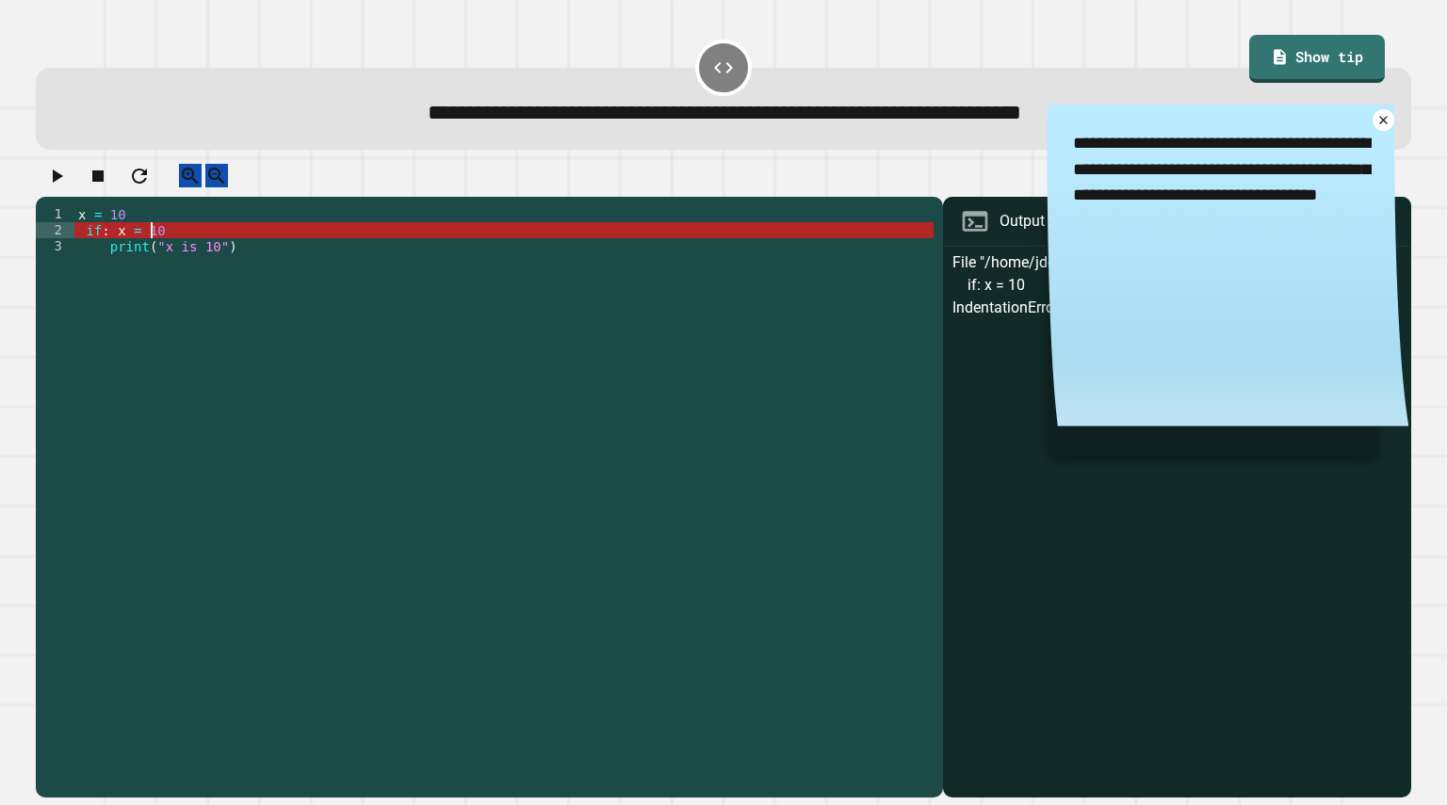
click at [148, 246] on div "x = 10 if : x = 10 print ( "x is 10" )" at bounding box center [503, 486] width 859 height 560
click at [140, 244] on div "x = 10 if : x = 10 print ( "x is 10" )" at bounding box center [503, 486] width 859 height 560
drag, startPoint x: 164, startPoint y: 415, endPoint x: 136, endPoint y: 241, distance: 176.5
click at [136, 241] on div "x = 10 if : x = 10 print ( "x is 10" )" at bounding box center [503, 486] width 859 height 560
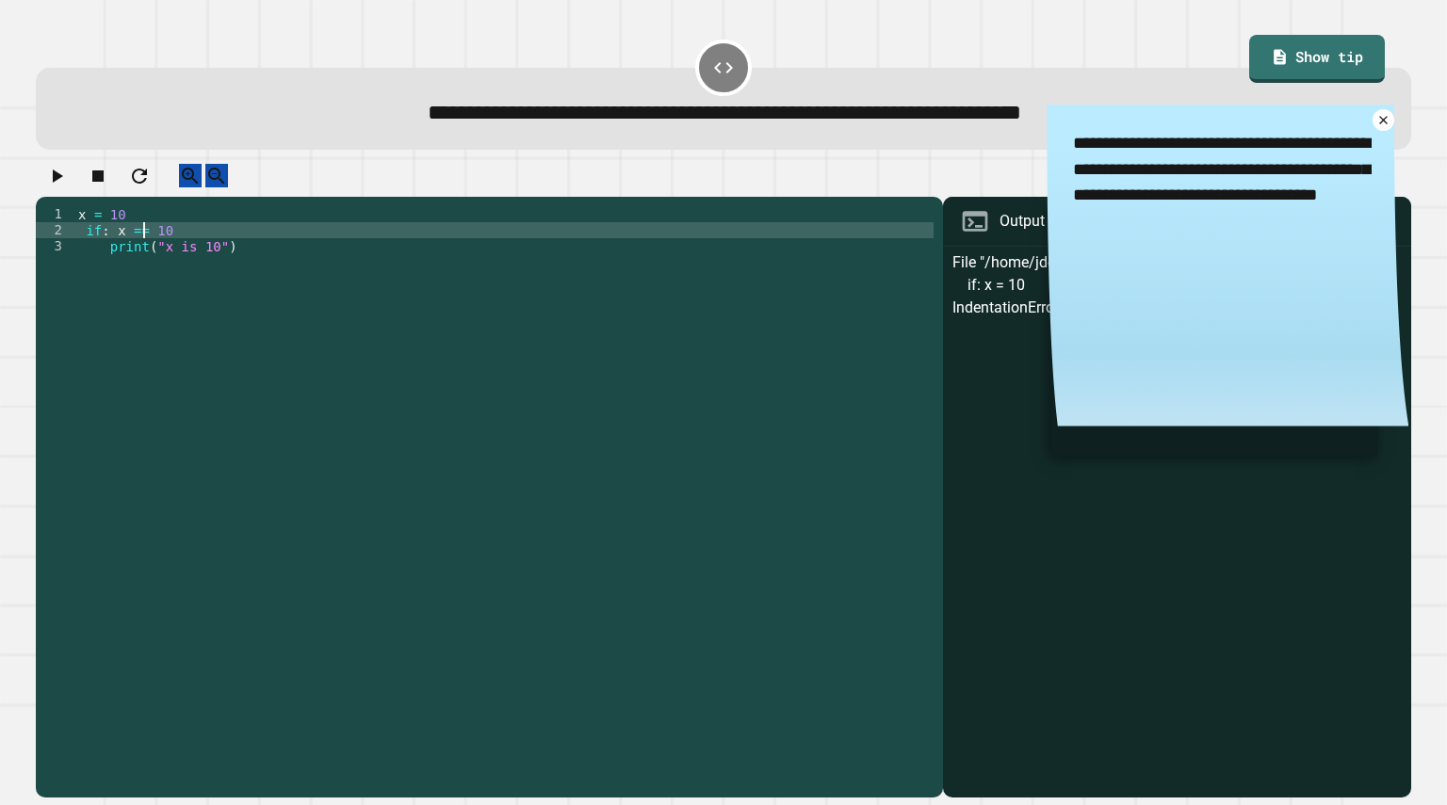
scroll to position [0, 5]
type textarea "**********"
click at [57, 174] on icon "button" at bounding box center [56, 176] width 23 height 23
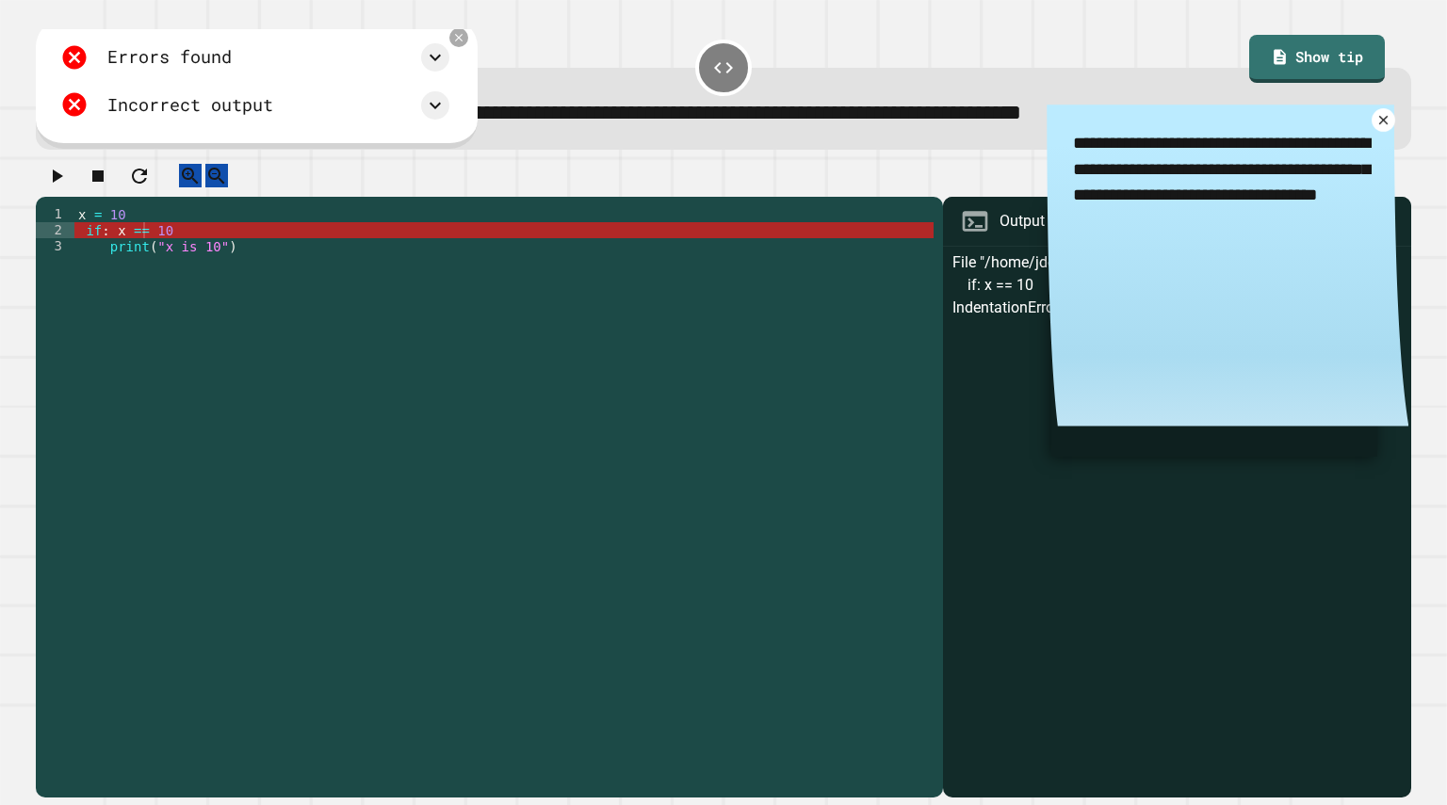
click at [1375, 128] on icon at bounding box center [1383, 120] width 16 height 16
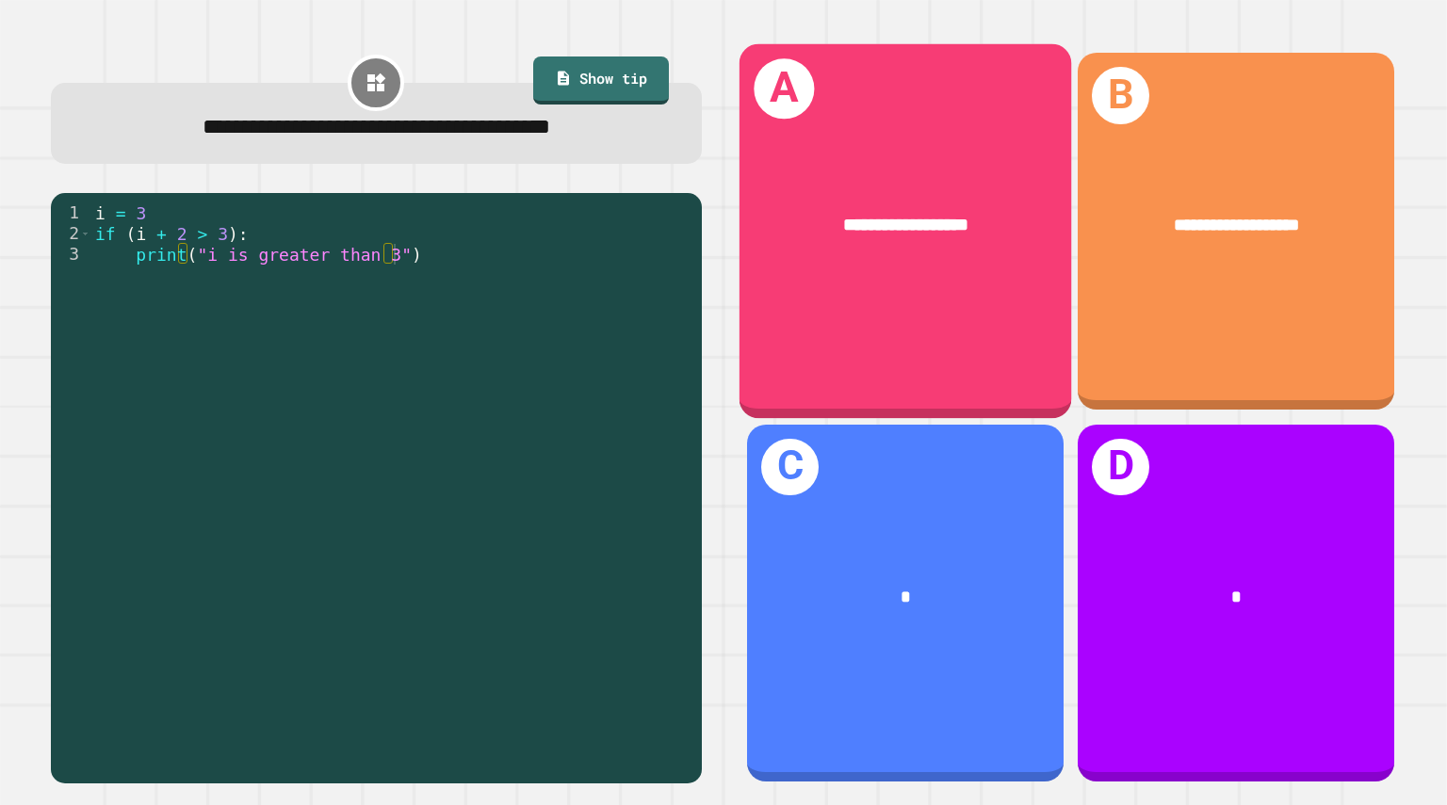
click at [908, 296] on div "**********" at bounding box center [905, 231] width 332 height 375
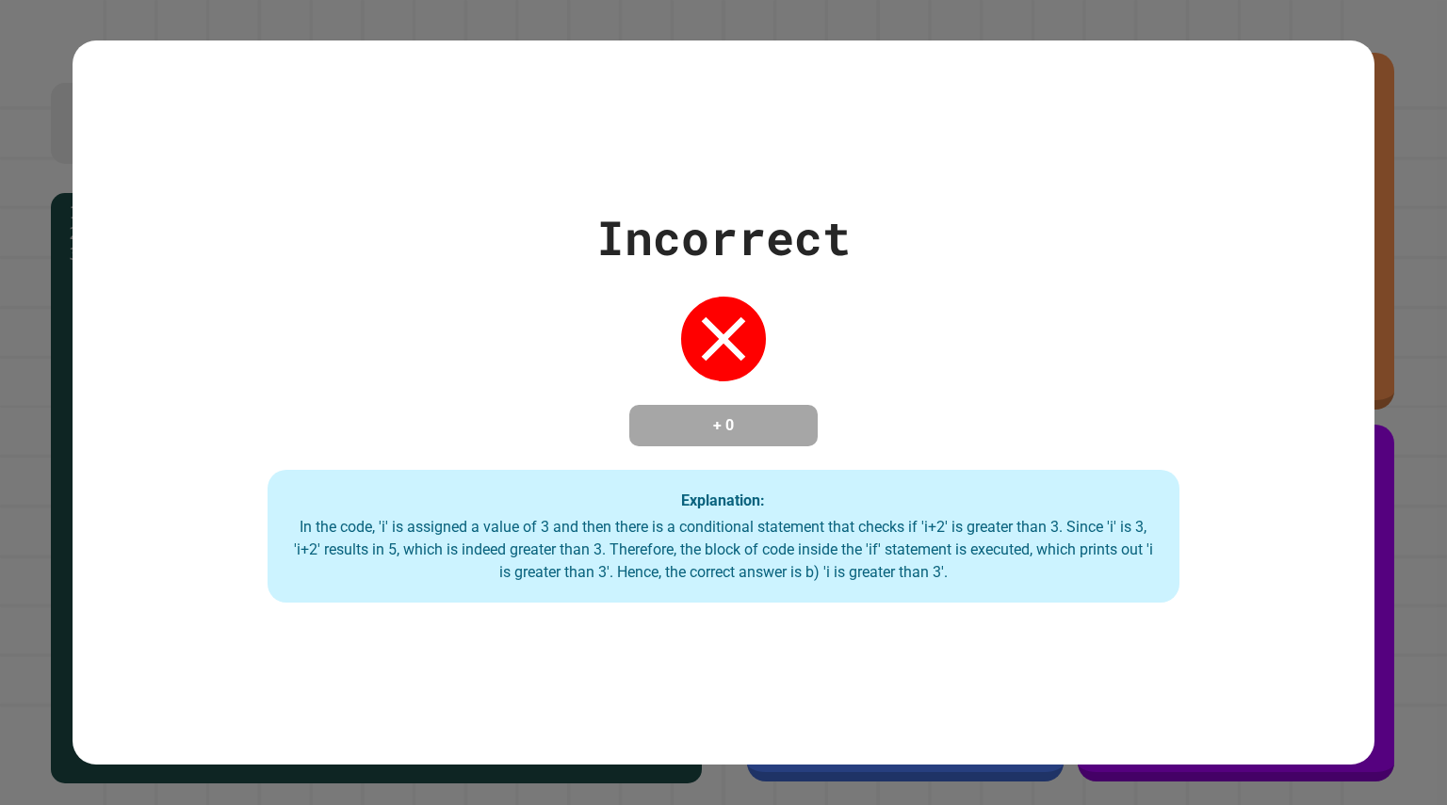
drag, startPoint x: 907, startPoint y: 294, endPoint x: 970, endPoint y: 246, distance: 79.3
click at [970, 246] on div "Incorrect + 0 Explanation: In the code, 'i' is assigned a value of 3 and then t…" at bounding box center [724, 402] width 1302 height 401
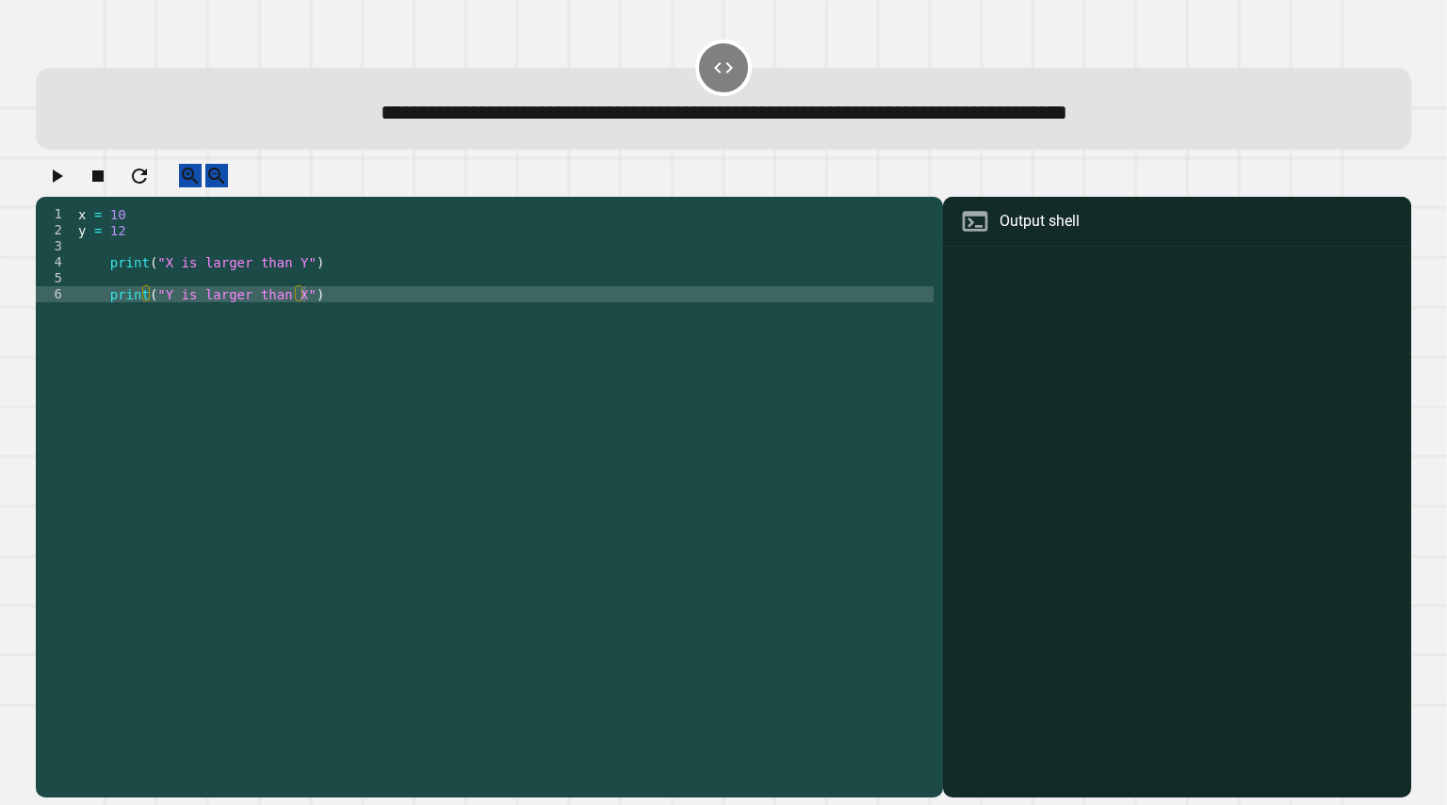
click at [398, 319] on div "x = 10 y = 12 print ( "X is larger than Y" ) print ( "Y is larger than X" )" at bounding box center [503, 486] width 859 height 560
click at [380, 298] on div "x = 10 y = 12 print ( "X is larger than Y" ) print ( "Y is larger than X" )" at bounding box center [503, 486] width 859 height 560
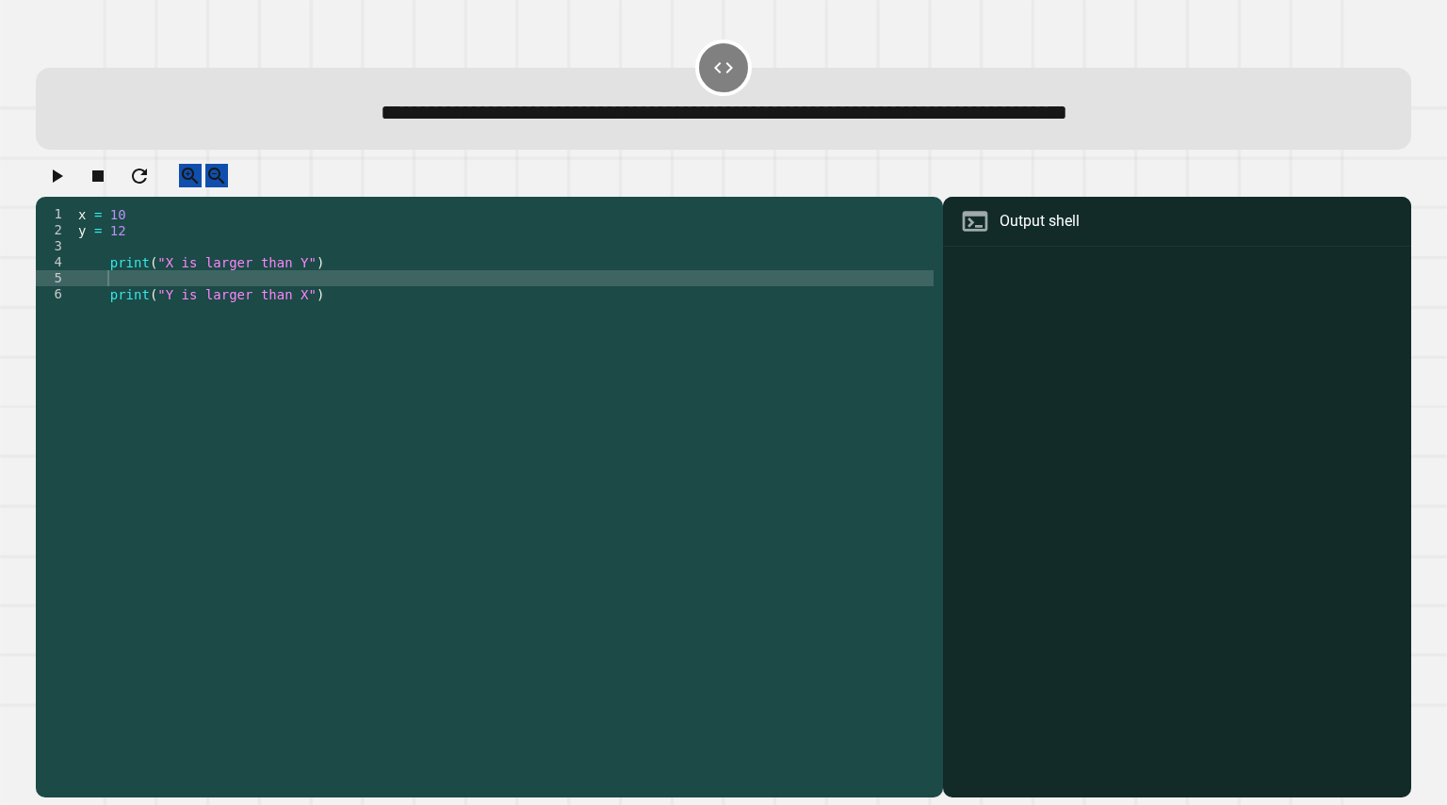
click at [406, 291] on div "x = 10 y = 12 print ( "X is larger than Y" ) print ( "Y is larger than X" )" at bounding box center [503, 486] width 859 height 560
click at [408, 290] on div "x = 10 y = 12 print ( "X is larger than Y" ) print ( "Y is larger than X" )" at bounding box center [503, 486] width 859 height 560
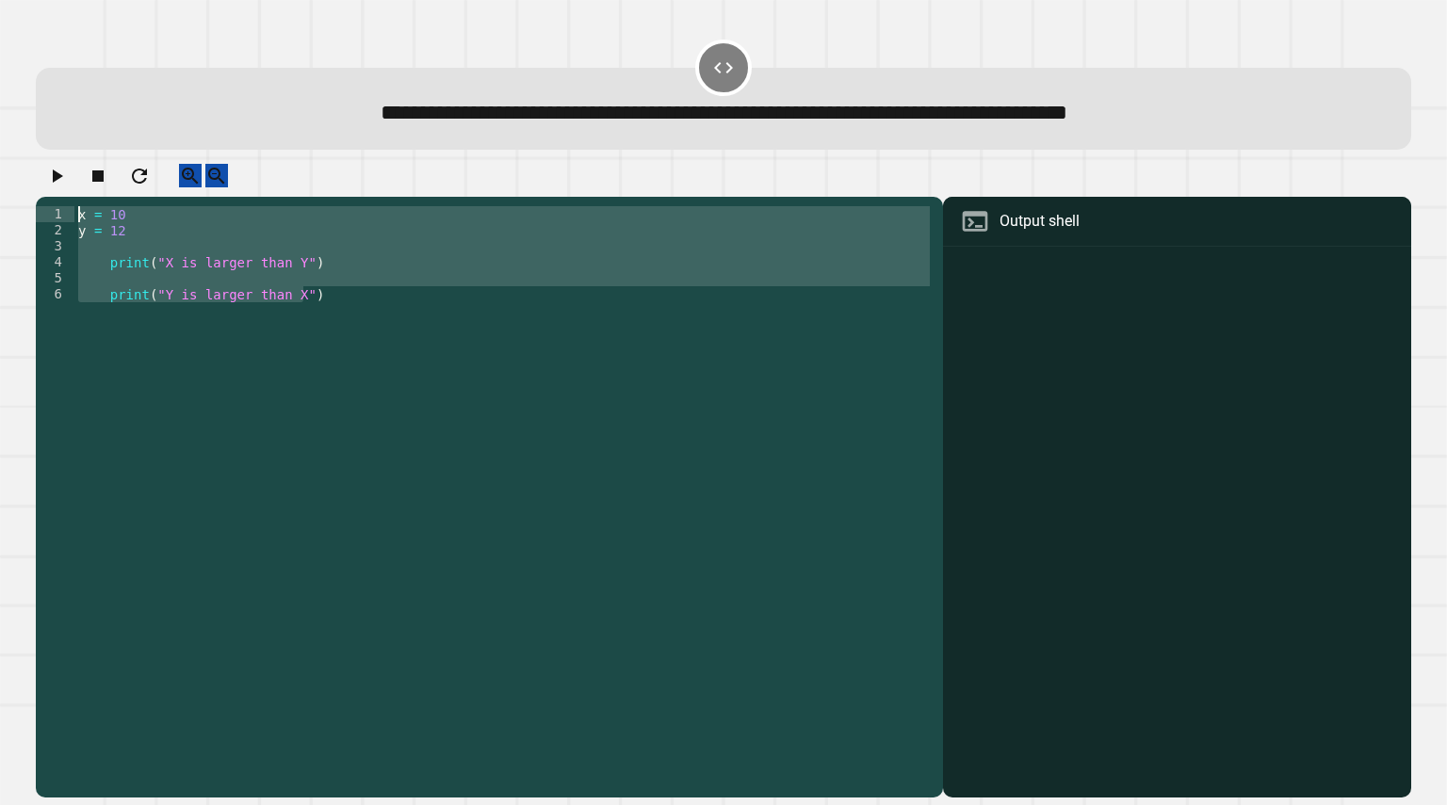
drag, startPoint x: 379, startPoint y: 425, endPoint x: 57, endPoint y: 183, distance: 402.9
click at [57, 183] on div "1 2 3 4 5 6 x = 10 y = 12 print ( "X is larger than Y" ) print ( "Y is larger t…" at bounding box center [723, 481] width 1374 height 634
type textarea "****** ******"
paste textarea "Cursor at row 1"
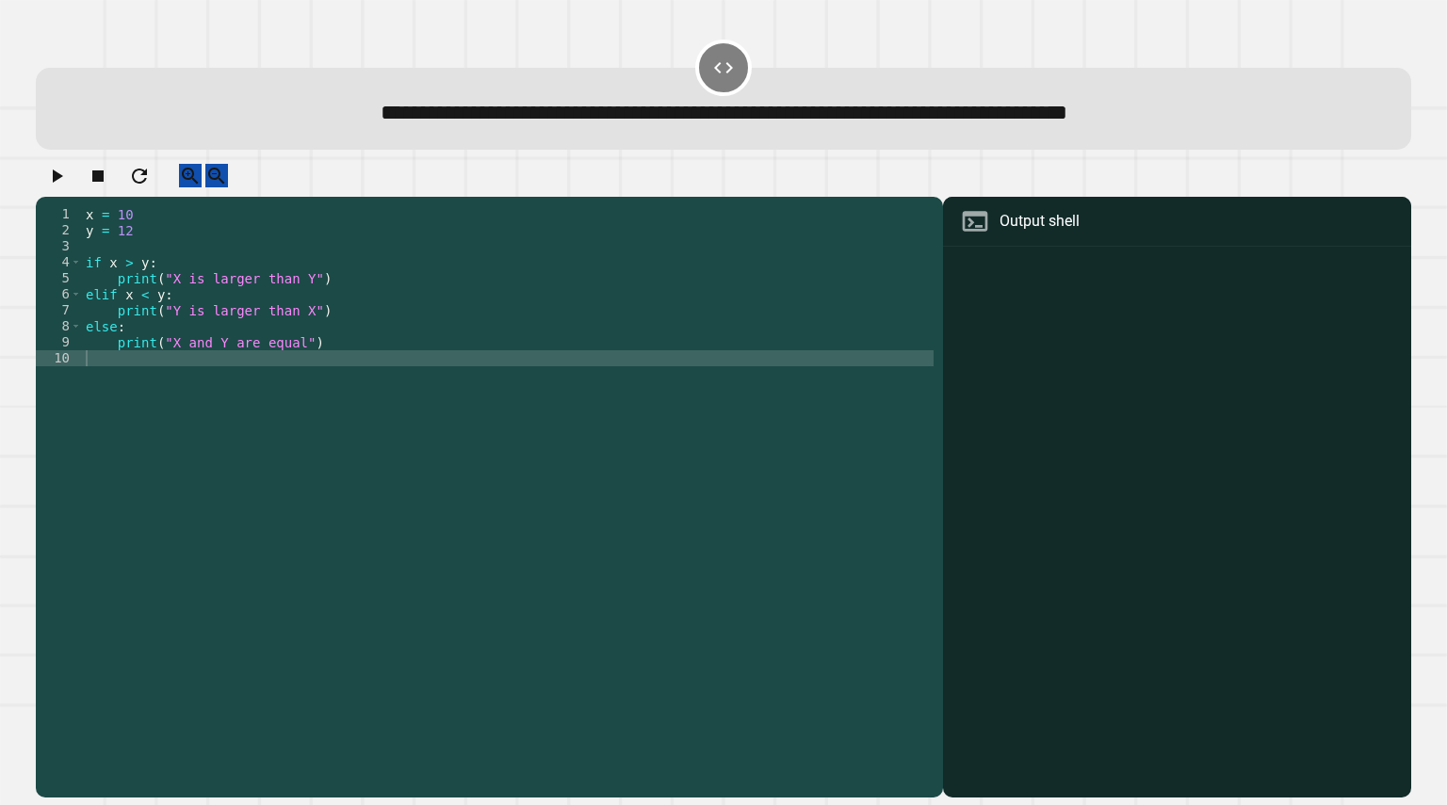
click at [57, 183] on icon "button" at bounding box center [56, 176] width 23 height 23
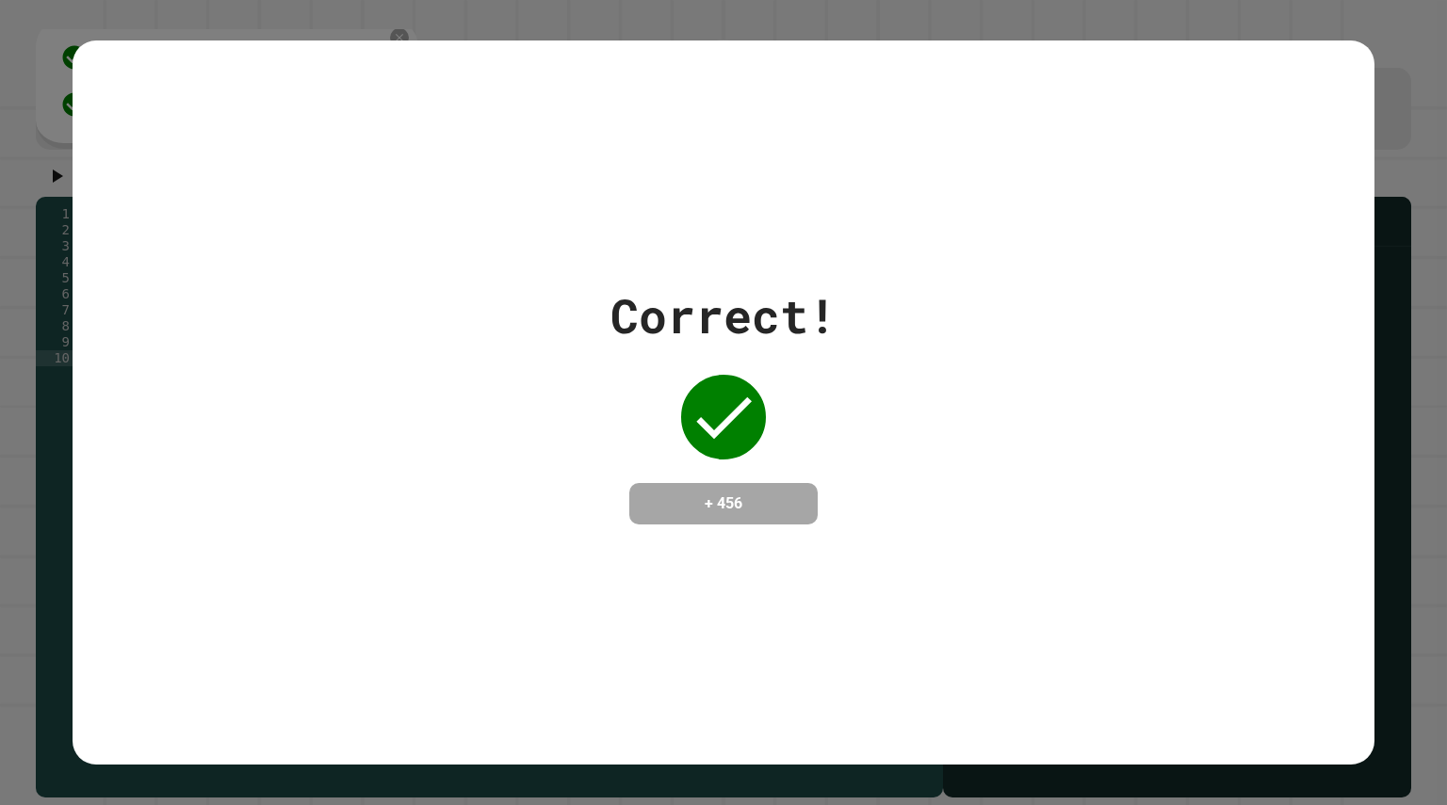
click at [445, 260] on div "Correct! + 456" at bounding box center [724, 402] width 1302 height 725
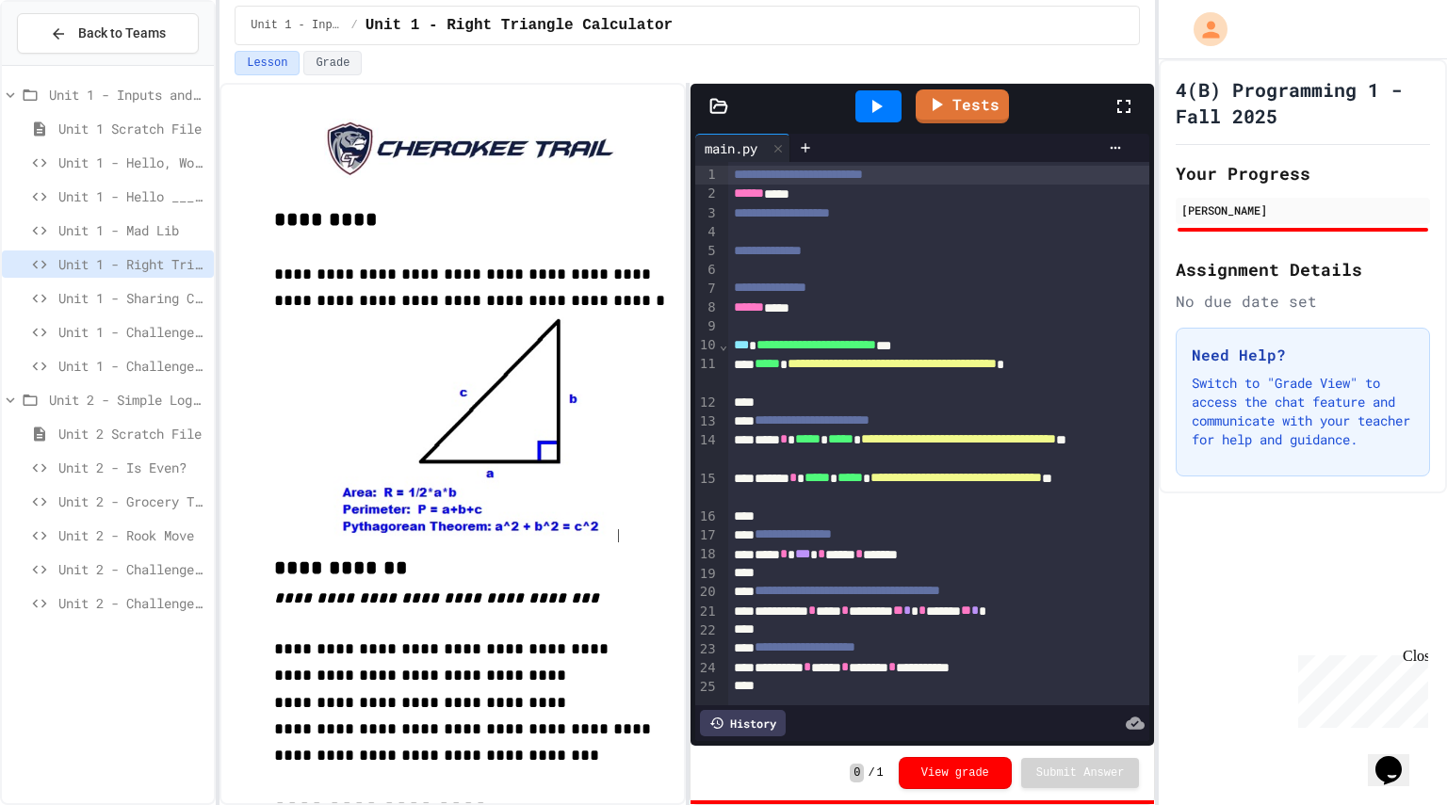
click at [116, 502] on span "Unit 2 - Grocery Tracker" at bounding box center [132, 502] width 148 height 20
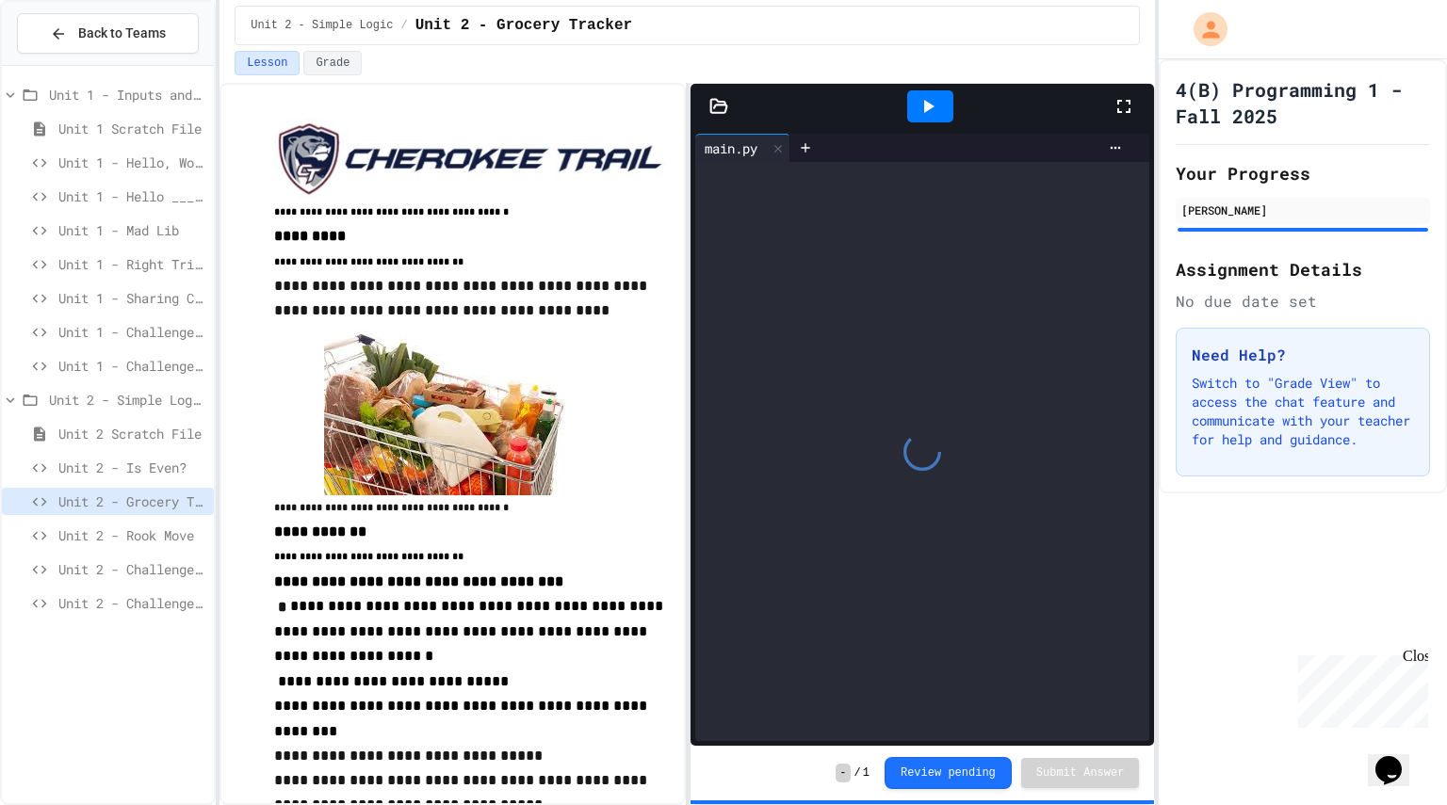
click at [133, 455] on div "Unit 2 - Is Even?" at bounding box center [108, 467] width 212 height 27
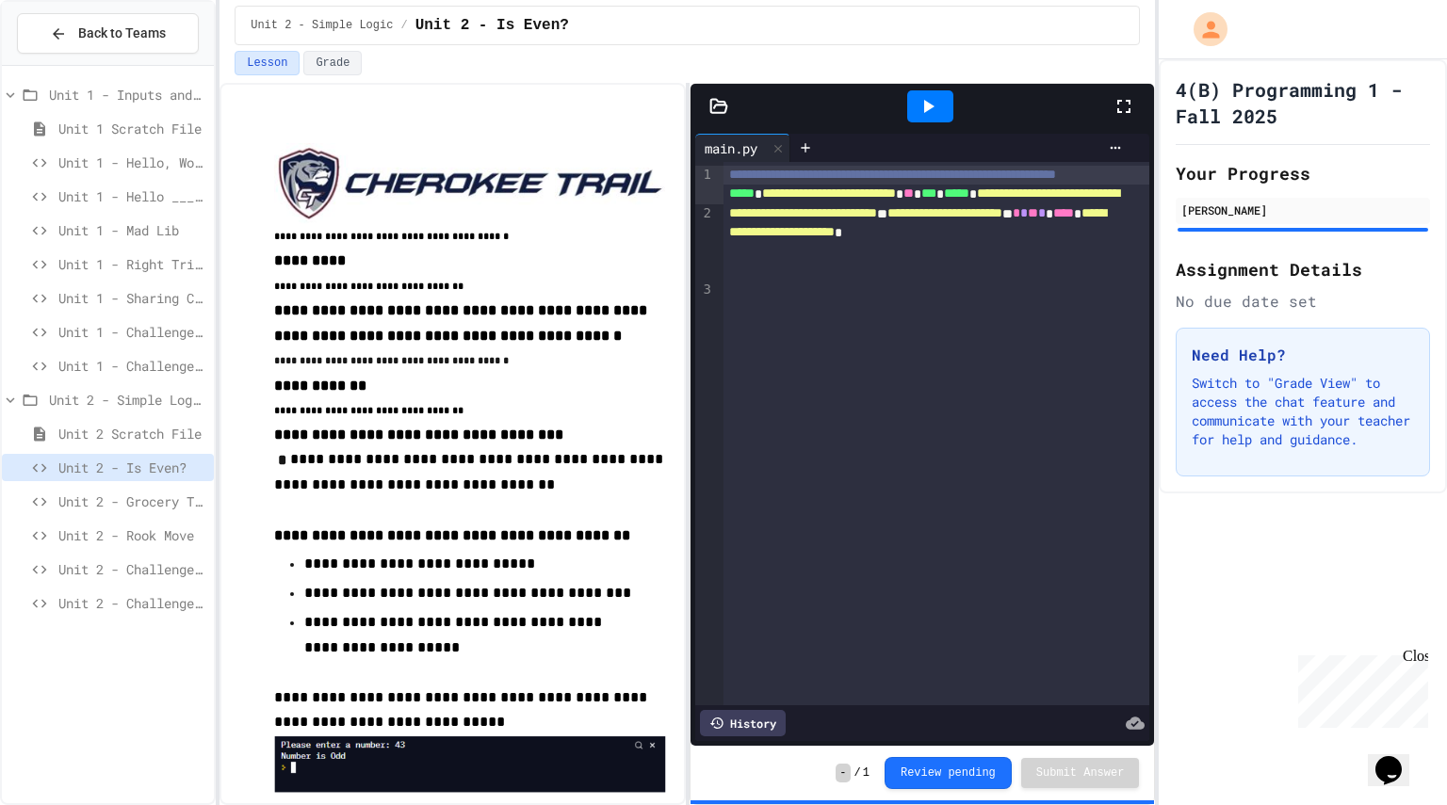
click at [117, 498] on span "Unit 2 - Grocery Tracker" at bounding box center [132, 502] width 148 height 20
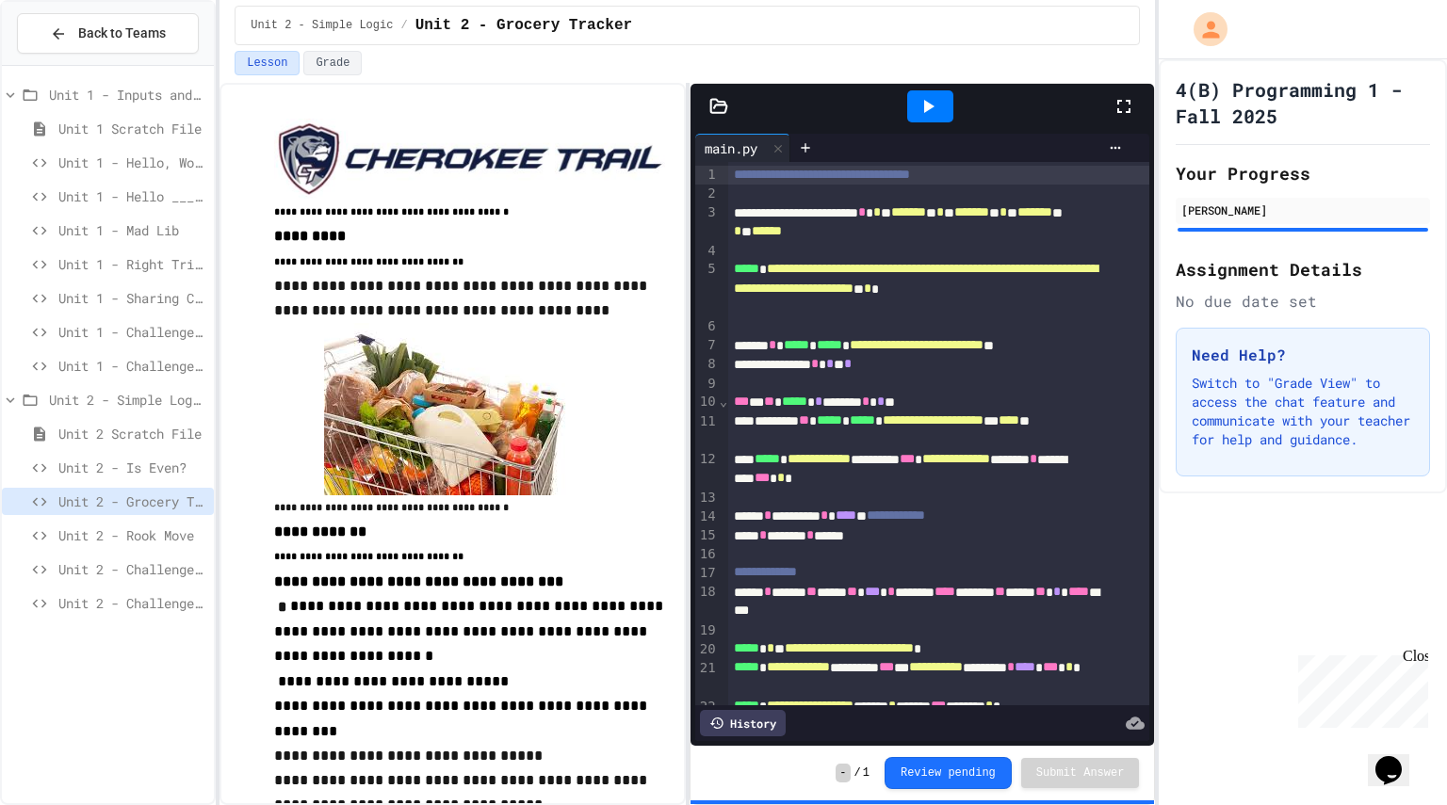
click at [934, 103] on icon at bounding box center [927, 106] width 23 height 23
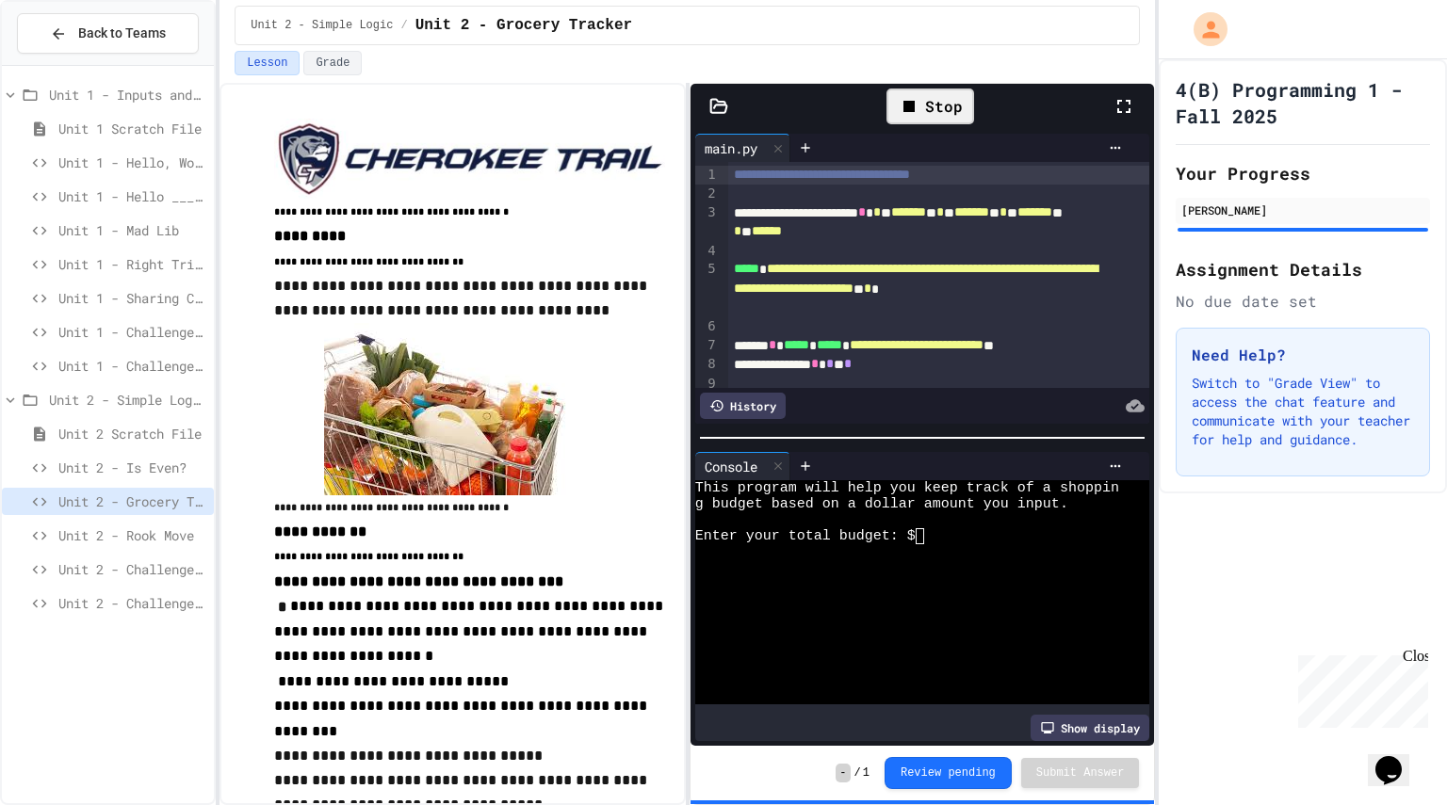
click at [917, 528] on textarea "Terminal input" at bounding box center [919, 536] width 8 height 16
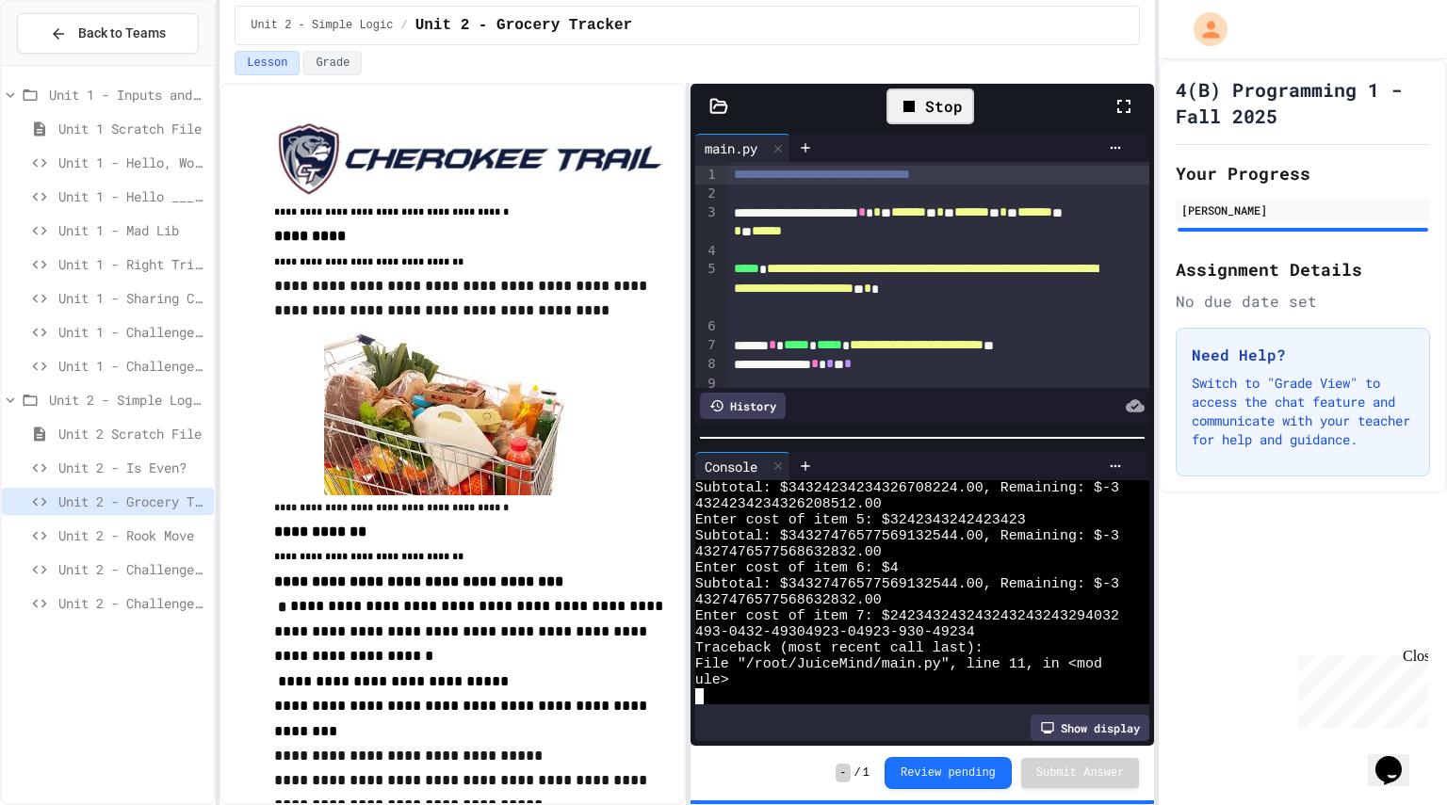
scroll to position [256, 0]
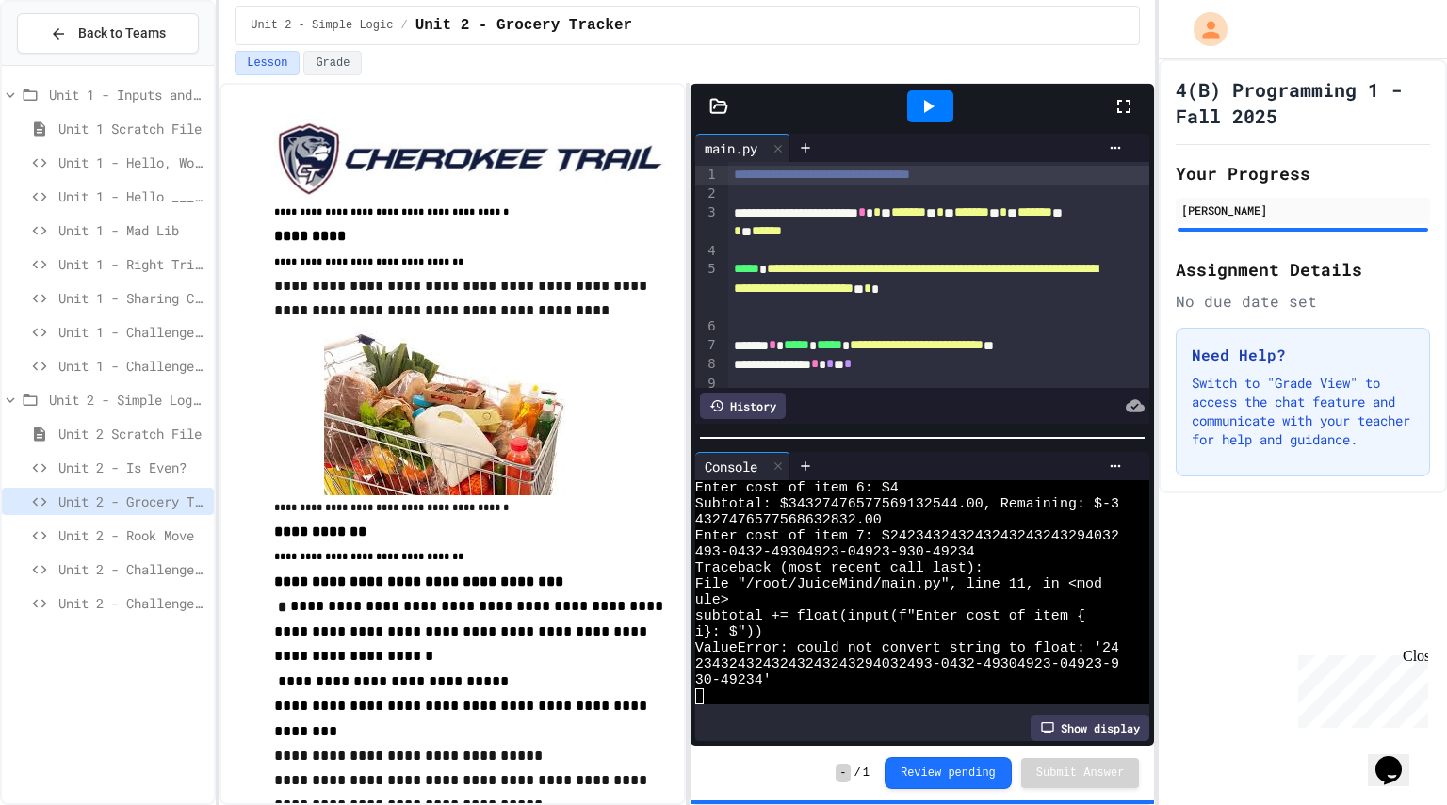
click at [555, 473] on img at bounding box center [454, 409] width 260 height 172
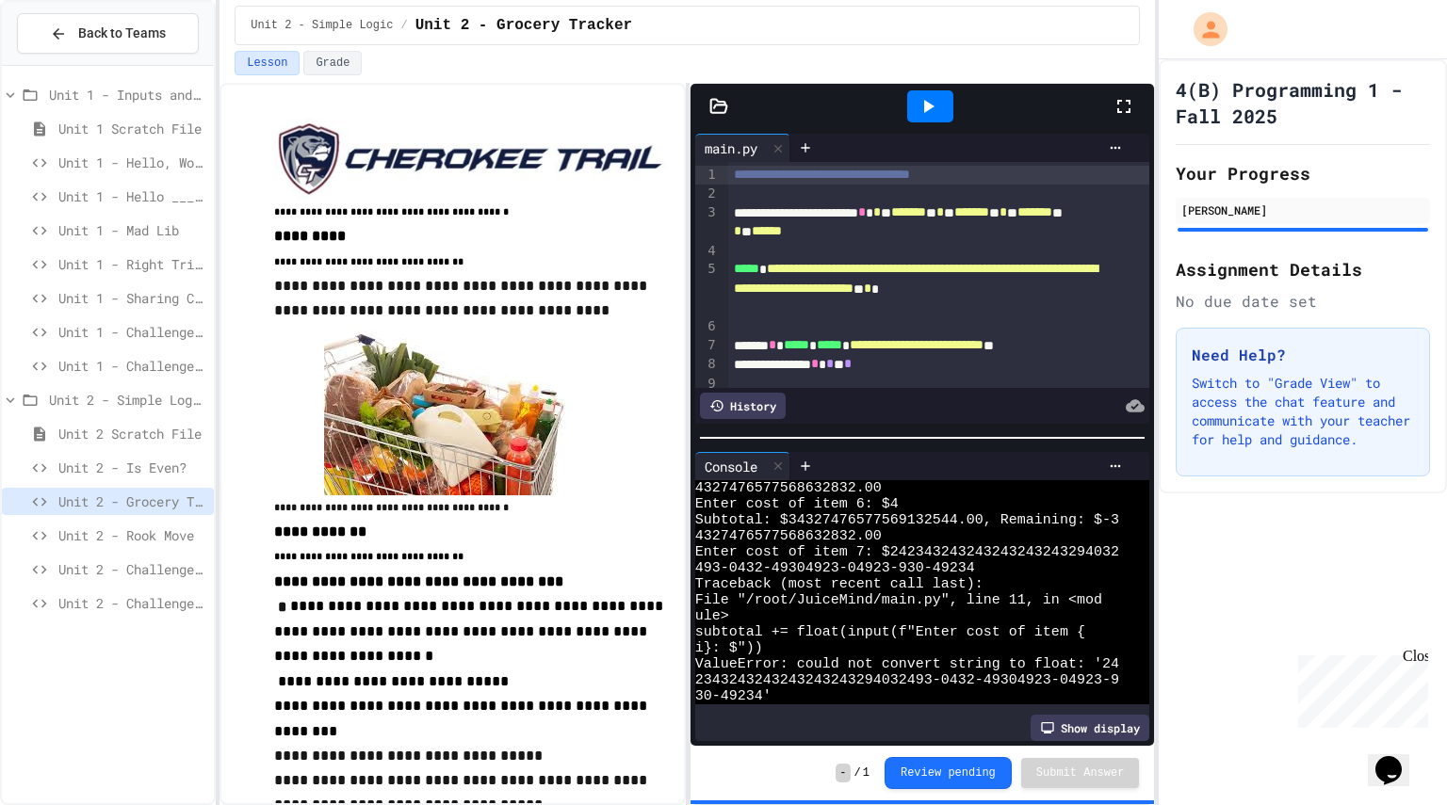
scroll to position [233, 0]
click at [930, 97] on icon at bounding box center [927, 106] width 23 height 23
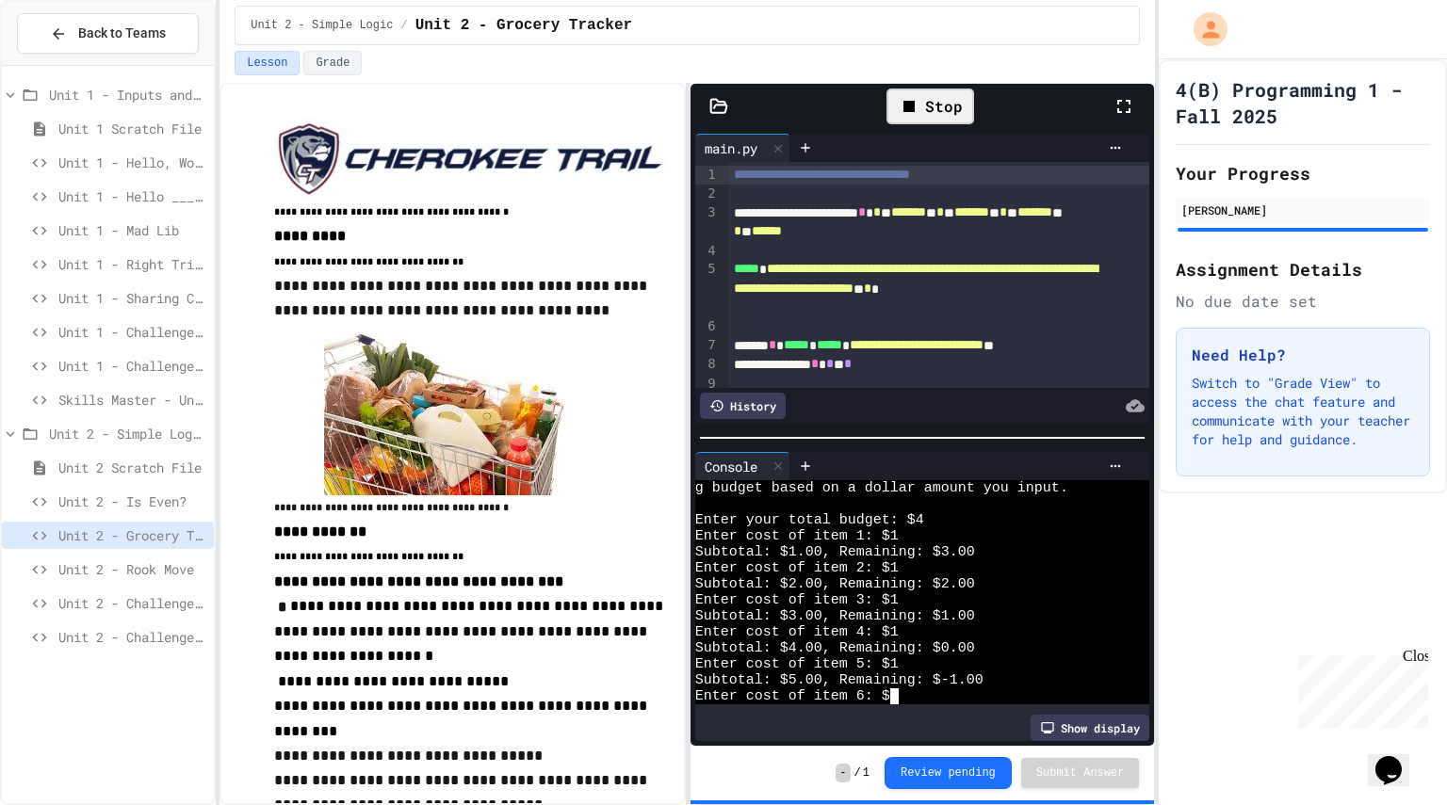
scroll to position [128, 0]
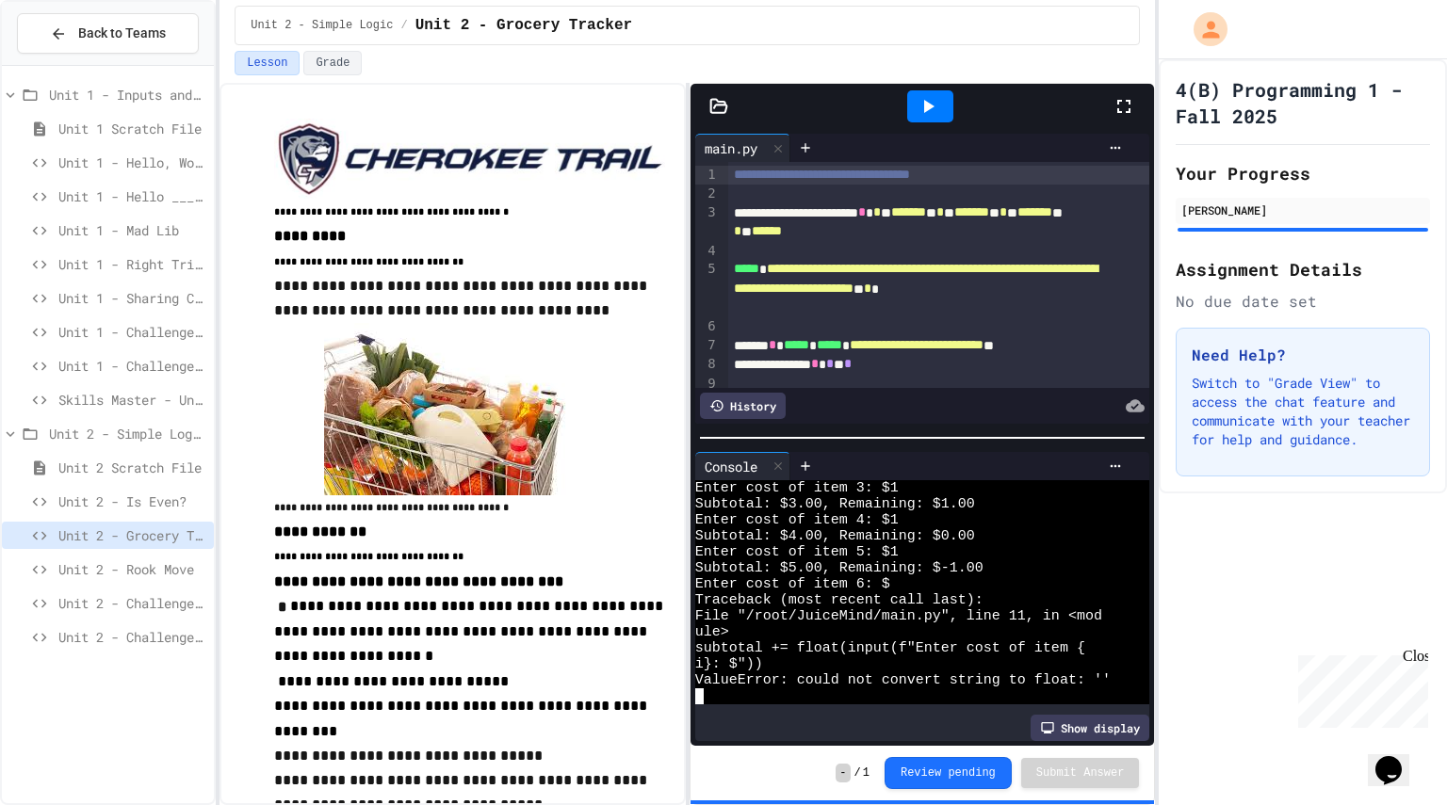
click at [923, 127] on div at bounding box center [930, 106] width 65 height 51
click at [918, 101] on icon at bounding box center [927, 106] width 23 height 23
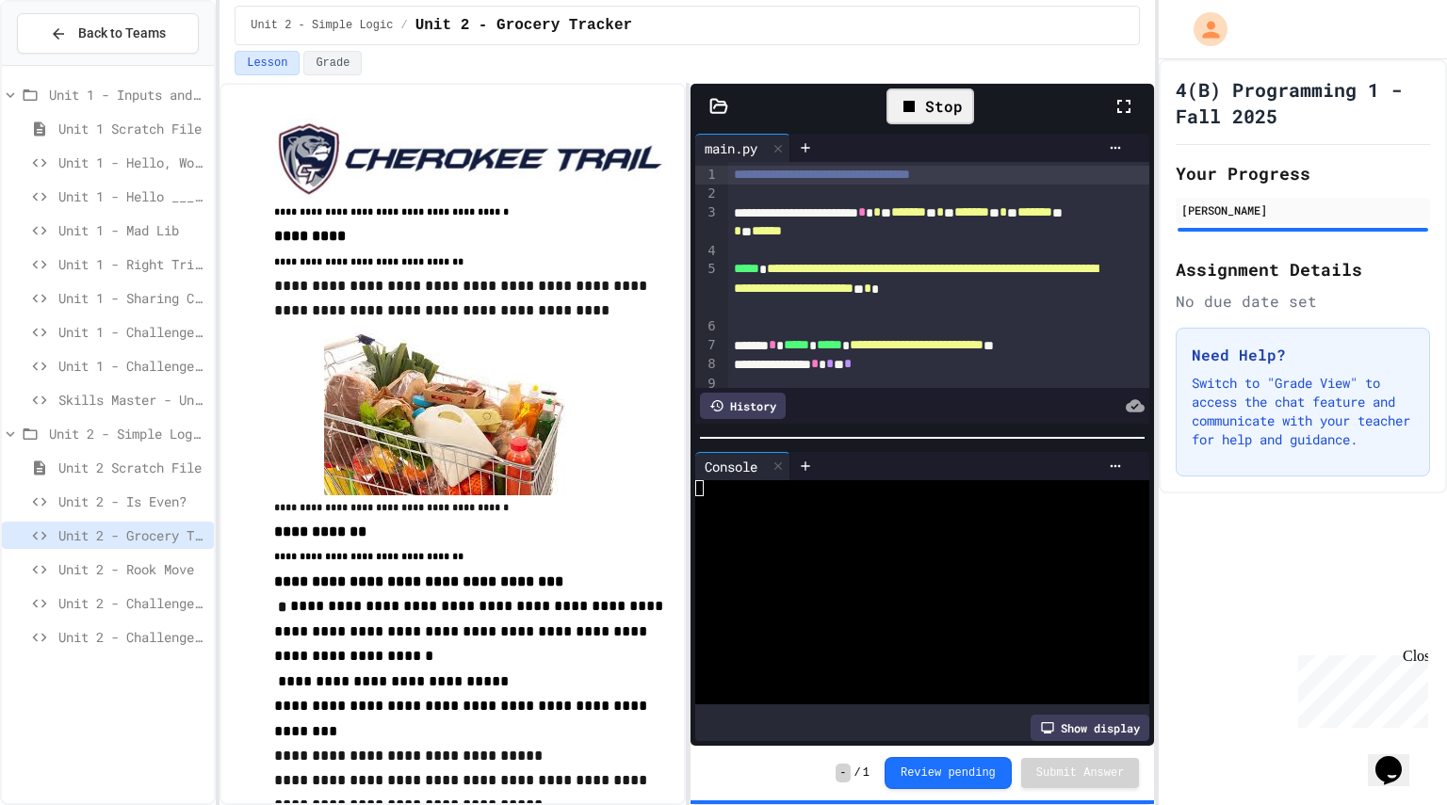
scroll to position [0, 0]
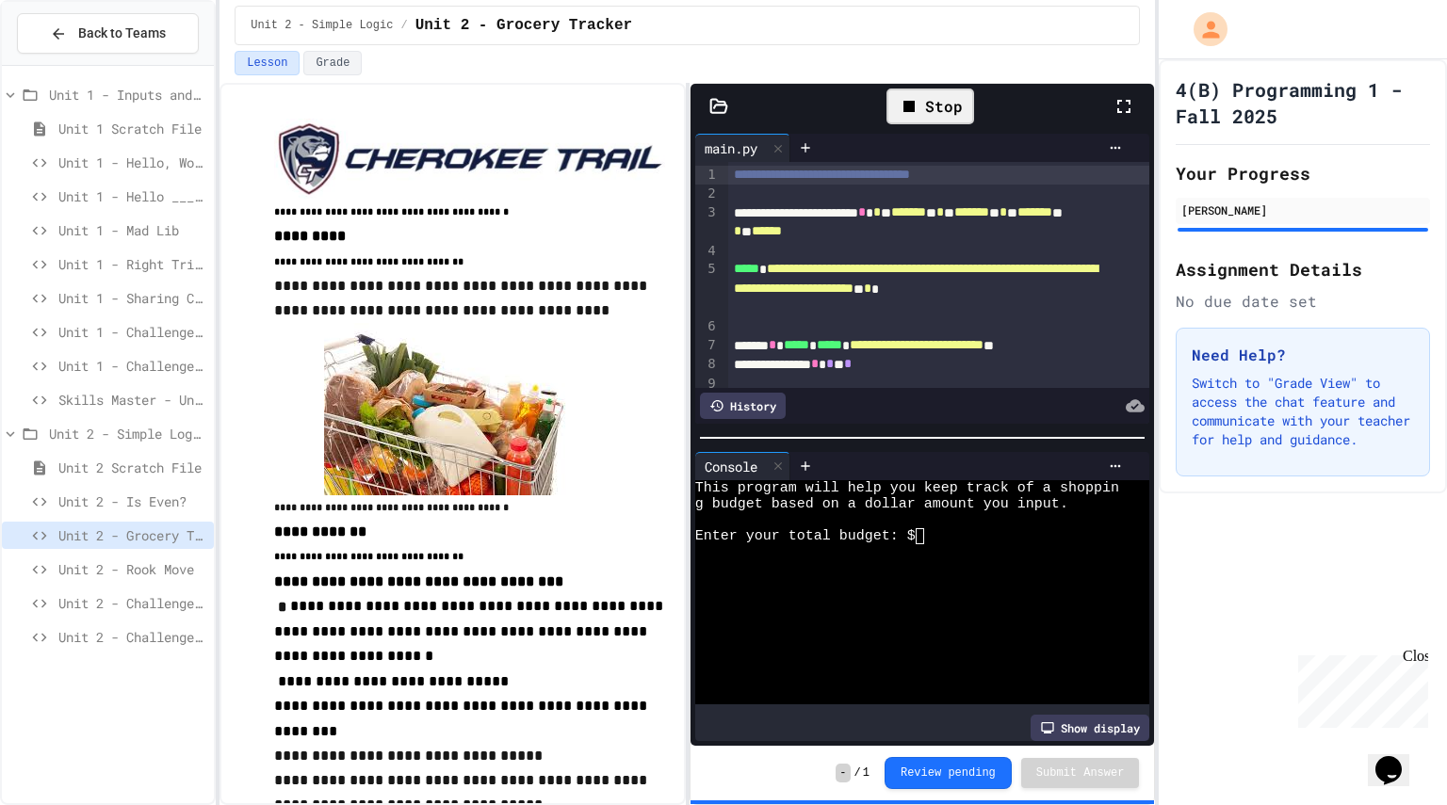
click at [928, 528] on div "Enter your total budget: $" at bounding box center [907, 536] width 424 height 16
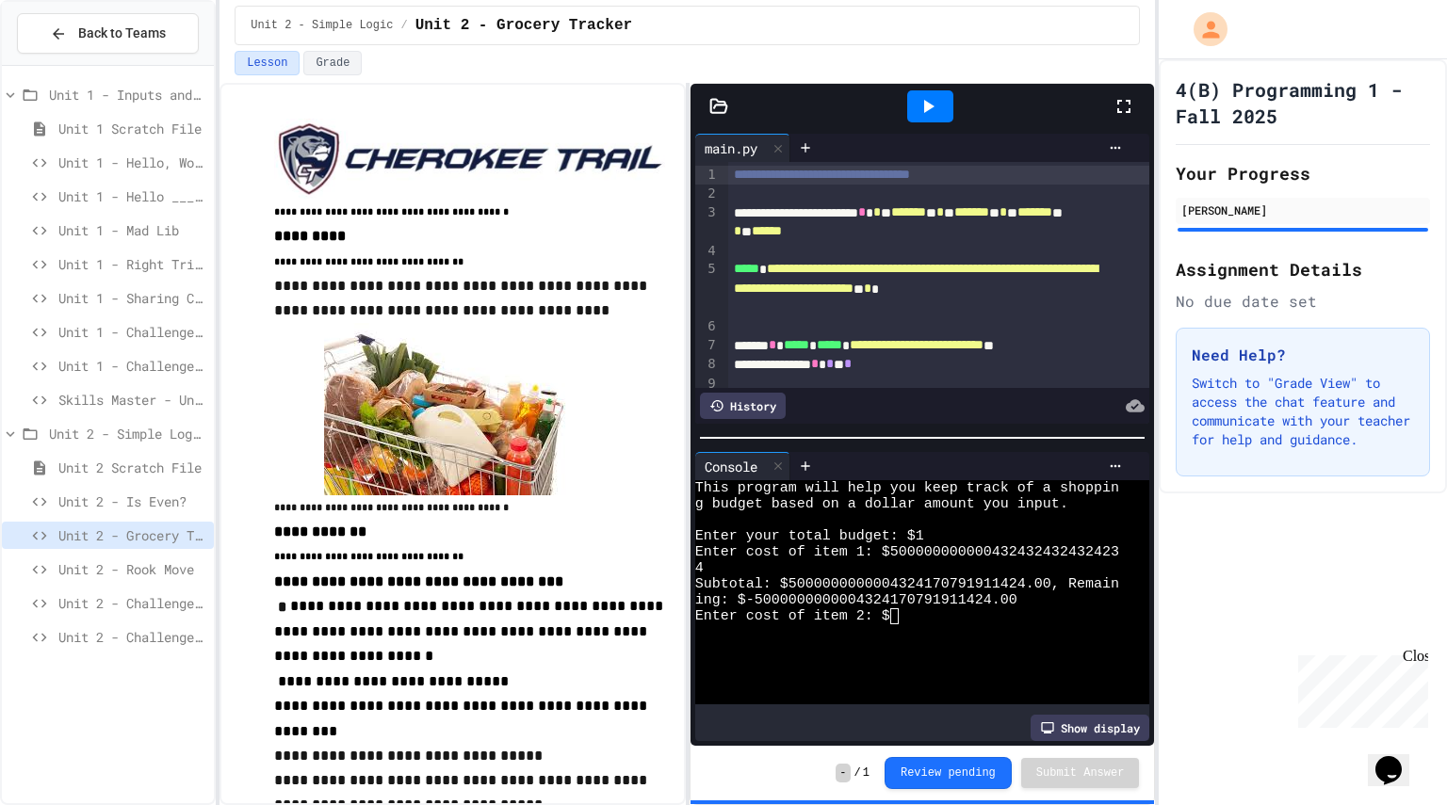
click at [928, 91] on div at bounding box center [930, 106] width 46 height 32
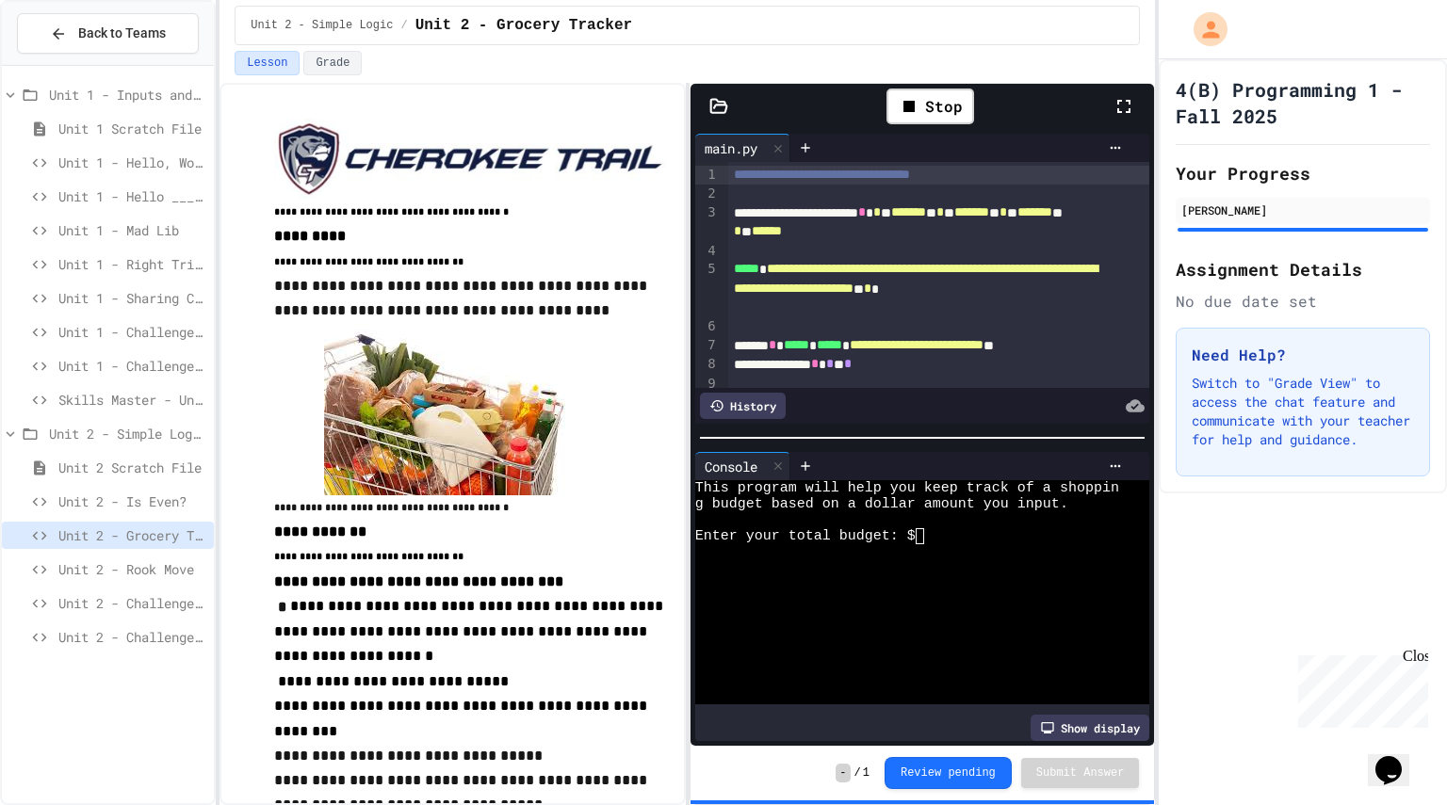
click at [1116, 110] on icon at bounding box center [1123, 106] width 23 height 23
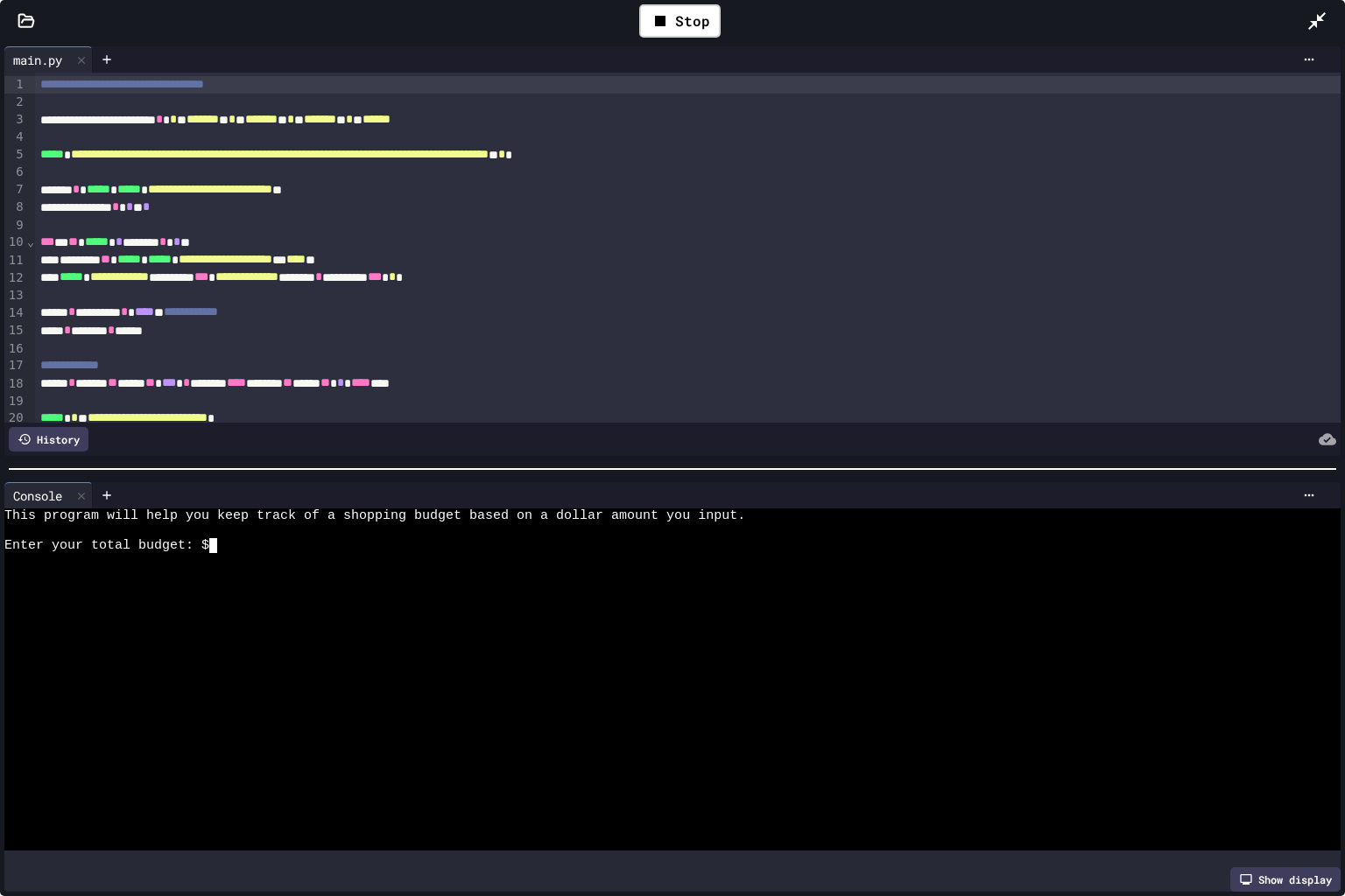
click at [336, 571] on div at bounding box center [658, 575] width 1308 height 15
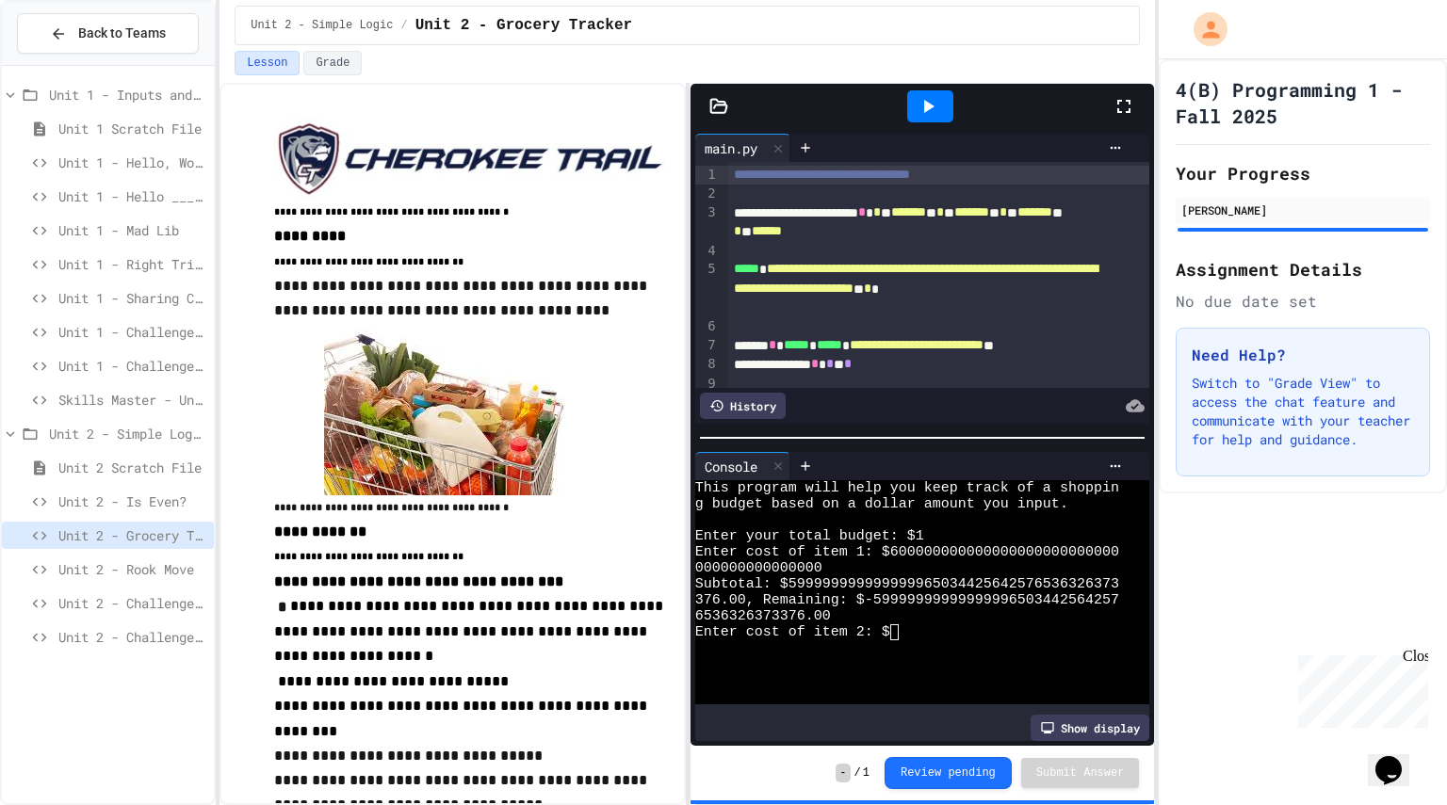
click at [1120, 110] on icon at bounding box center [1123, 106] width 23 height 23
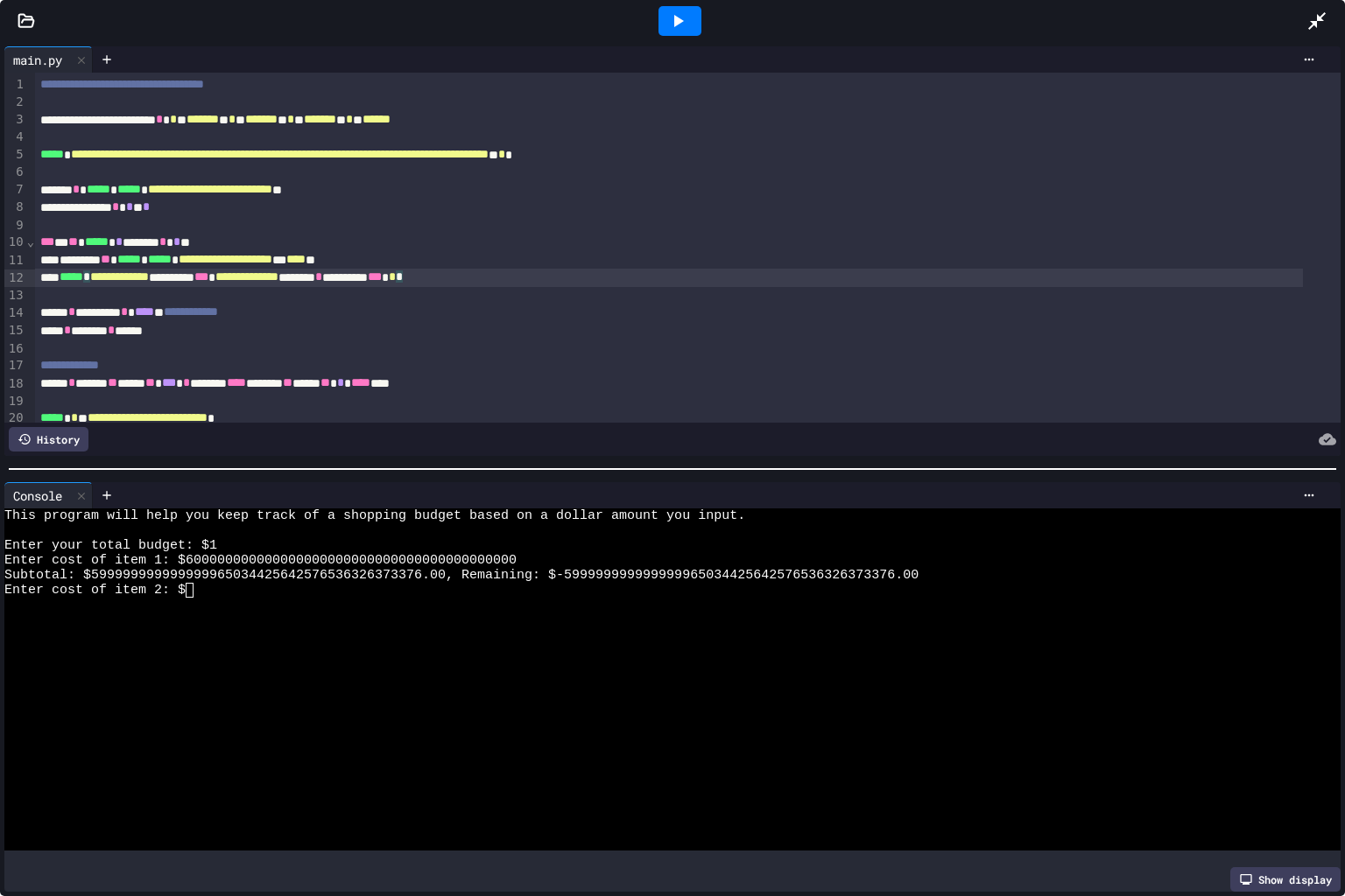
click at [1011, 270] on div "**********" at bounding box center [669, 277] width 1268 height 18
click at [217, 584] on div "Enter cost of item 2: $" at bounding box center [658, 590] width 1308 height 15
click at [297, 598] on div at bounding box center [658, 605] width 1308 height 15
click at [688, 18] on div at bounding box center [679, 21] width 43 height 30
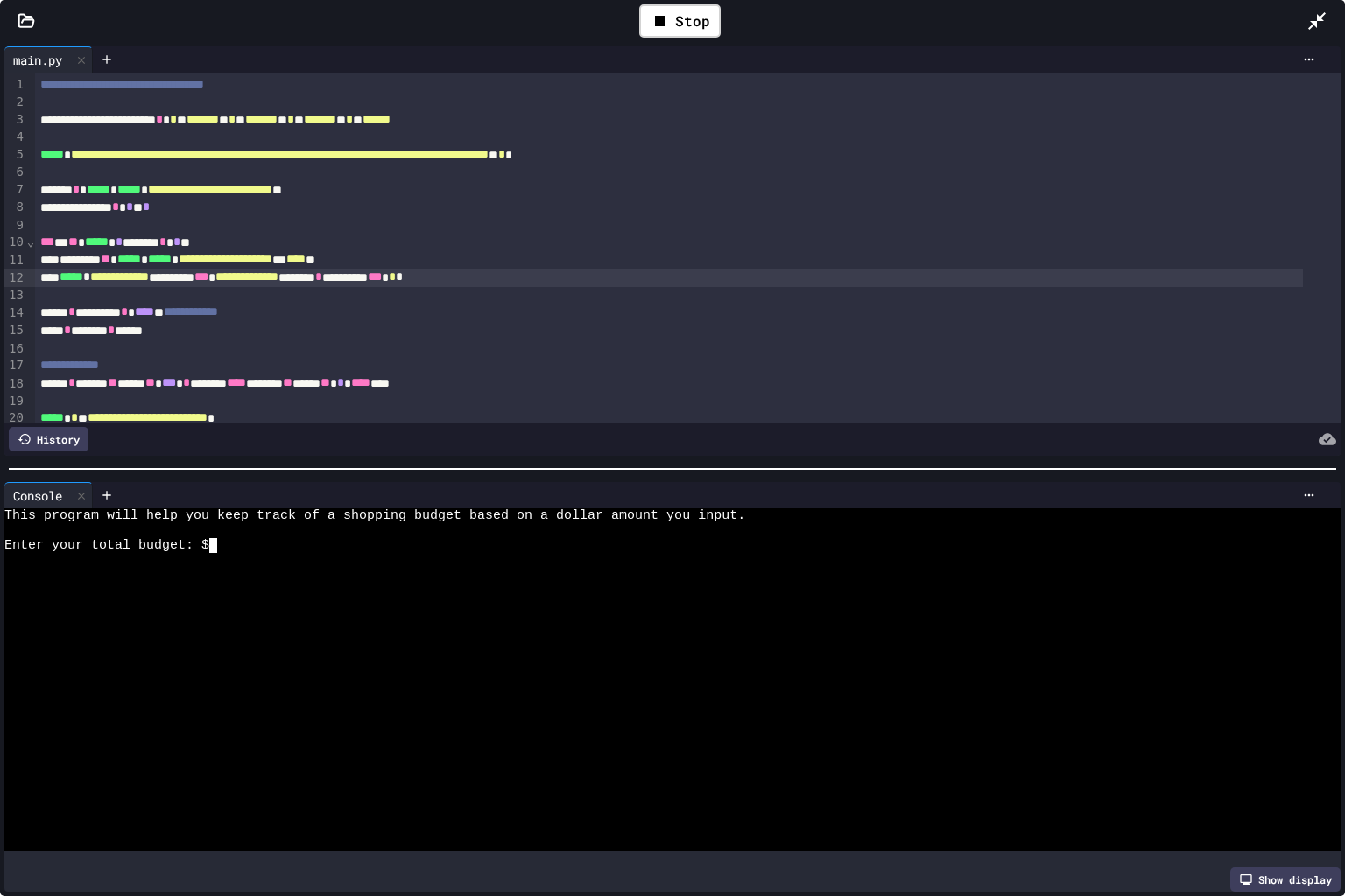
click at [212, 540] on textarea "Terminal input" at bounding box center [213, 546] width 7 height 15
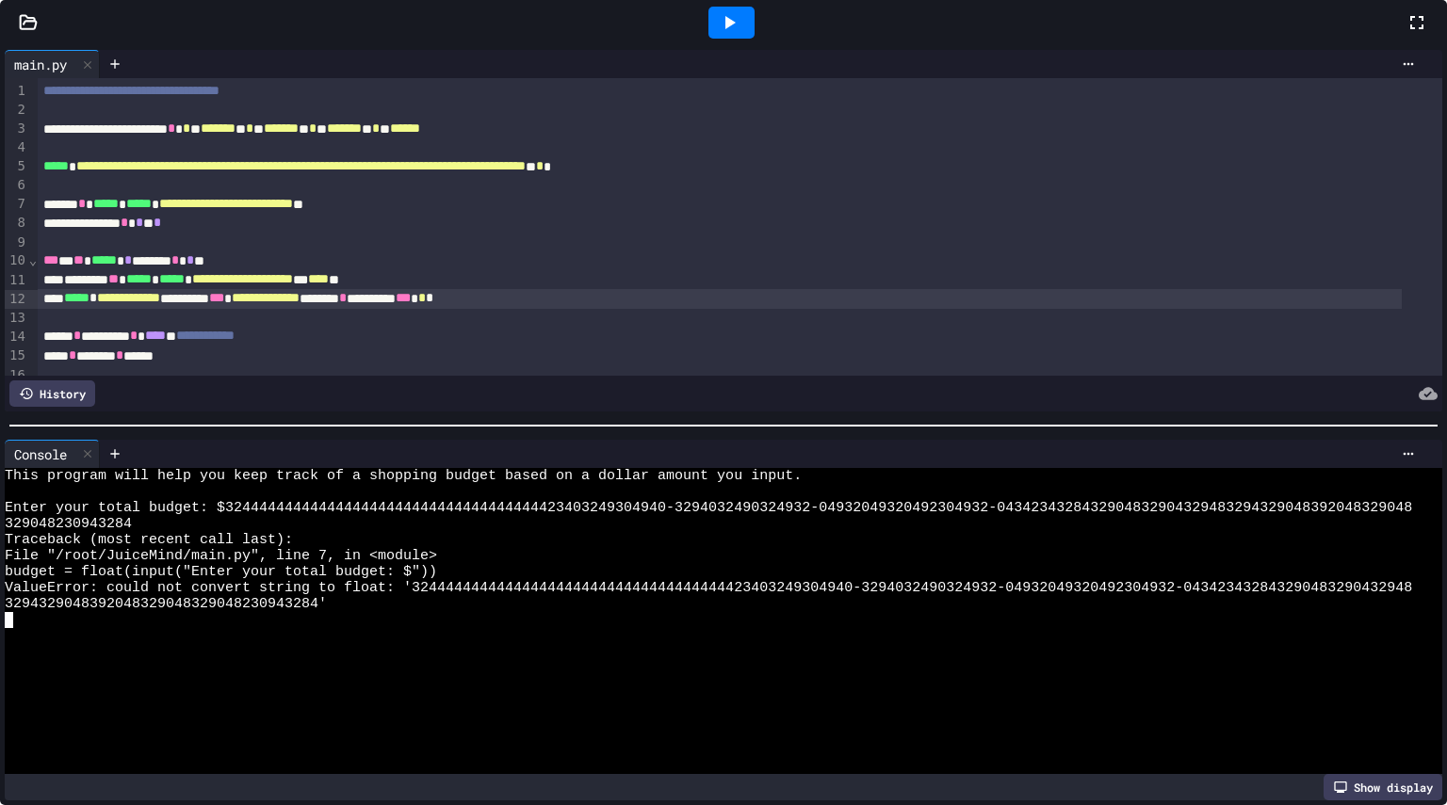
scroll to position [64, 0]
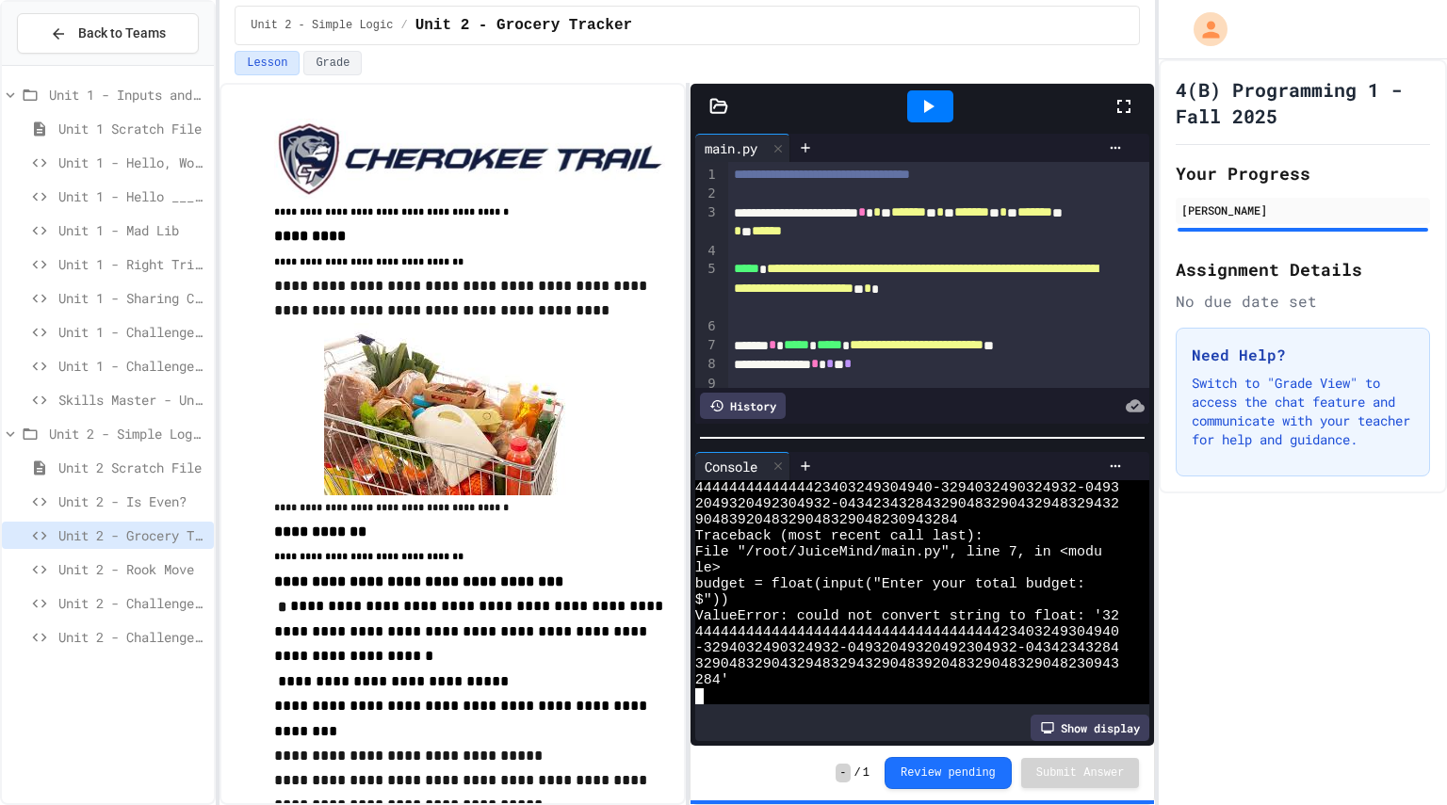
click at [132, 559] on span "Unit 2 - Rook Move" at bounding box center [132, 569] width 148 height 20
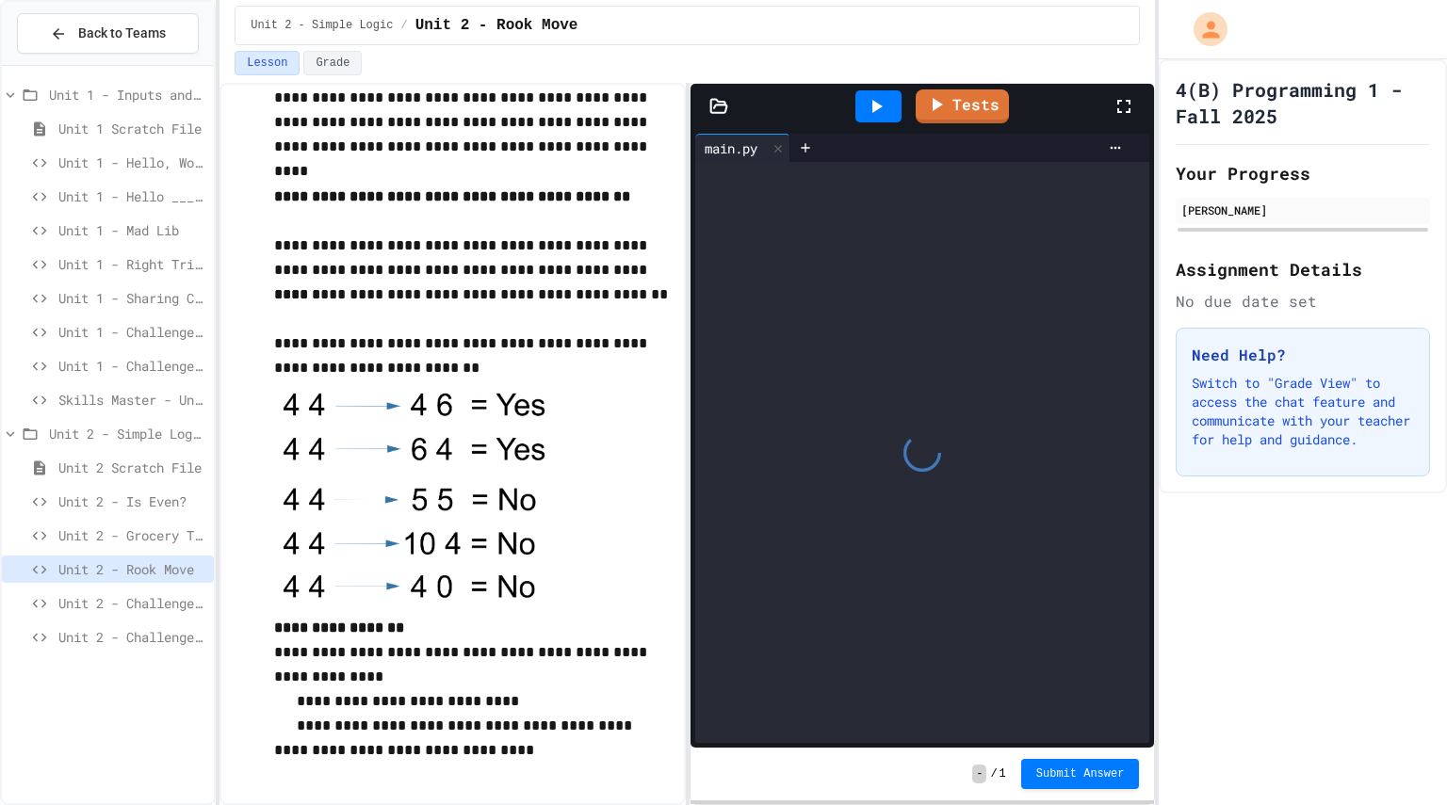
scroll to position [610, 0]
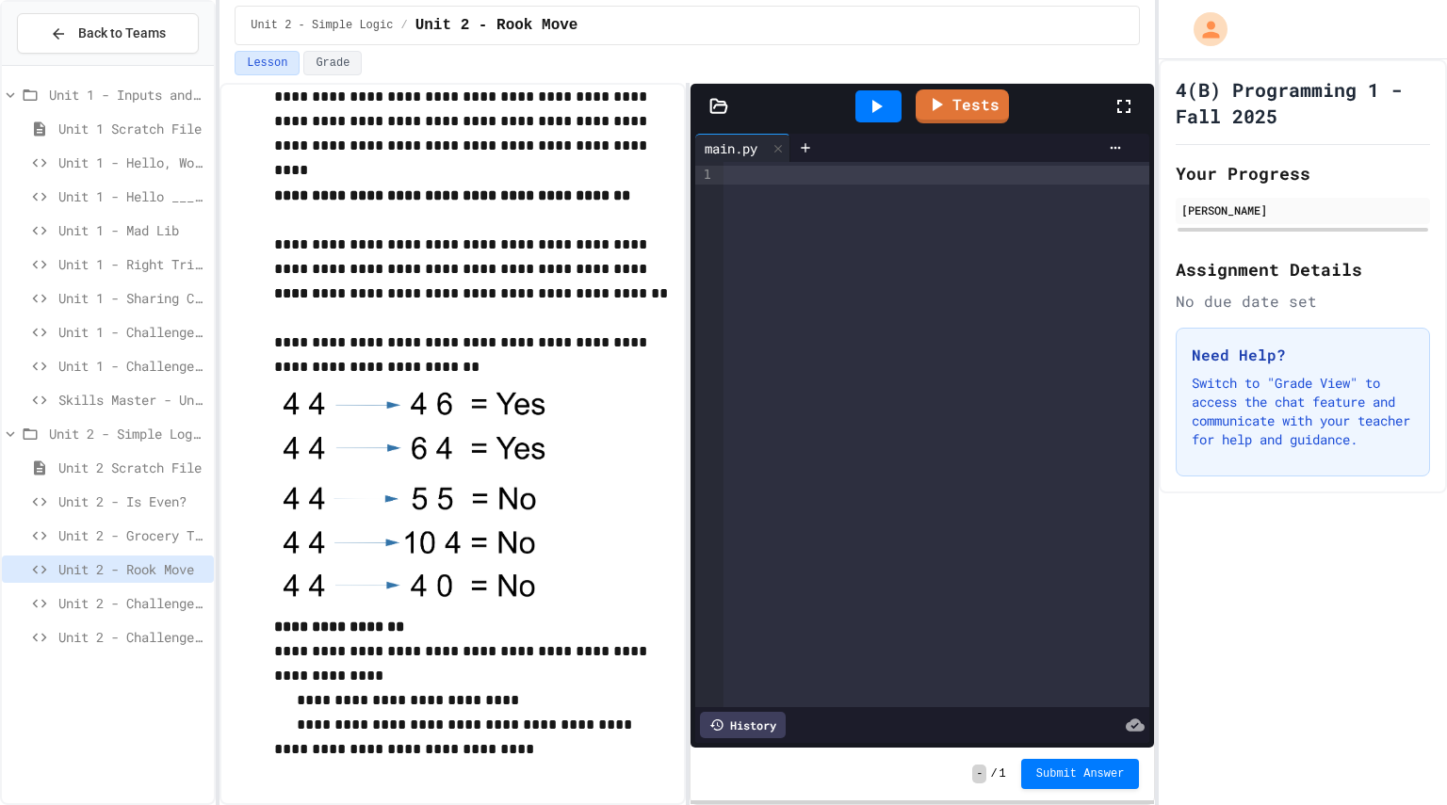
click at [1025, 282] on div at bounding box center [936, 434] width 426 height 545
